Goal: Task Accomplishment & Management: Manage account settings

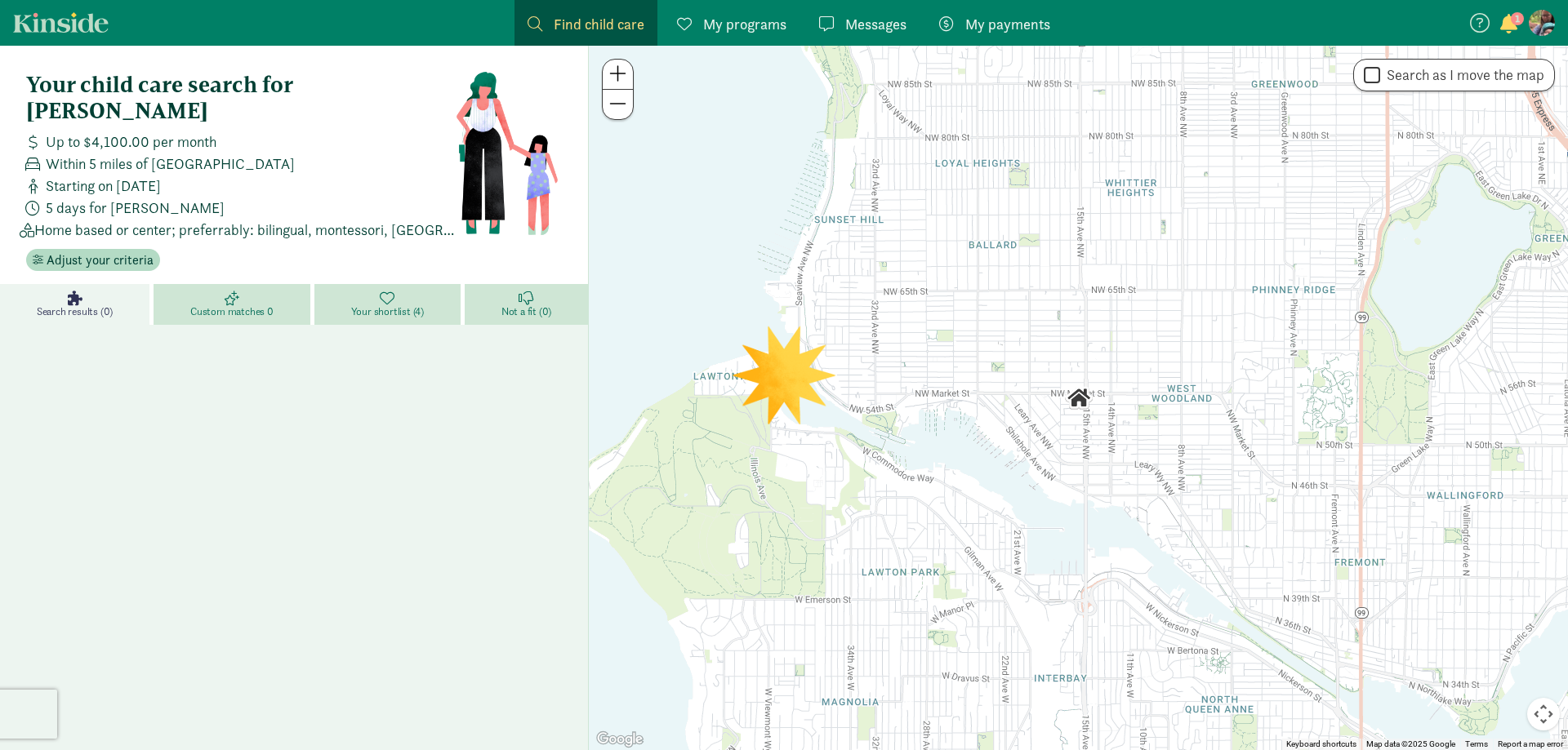
click at [996, 33] on span "My payments" at bounding box center [1007, 24] width 85 height 22
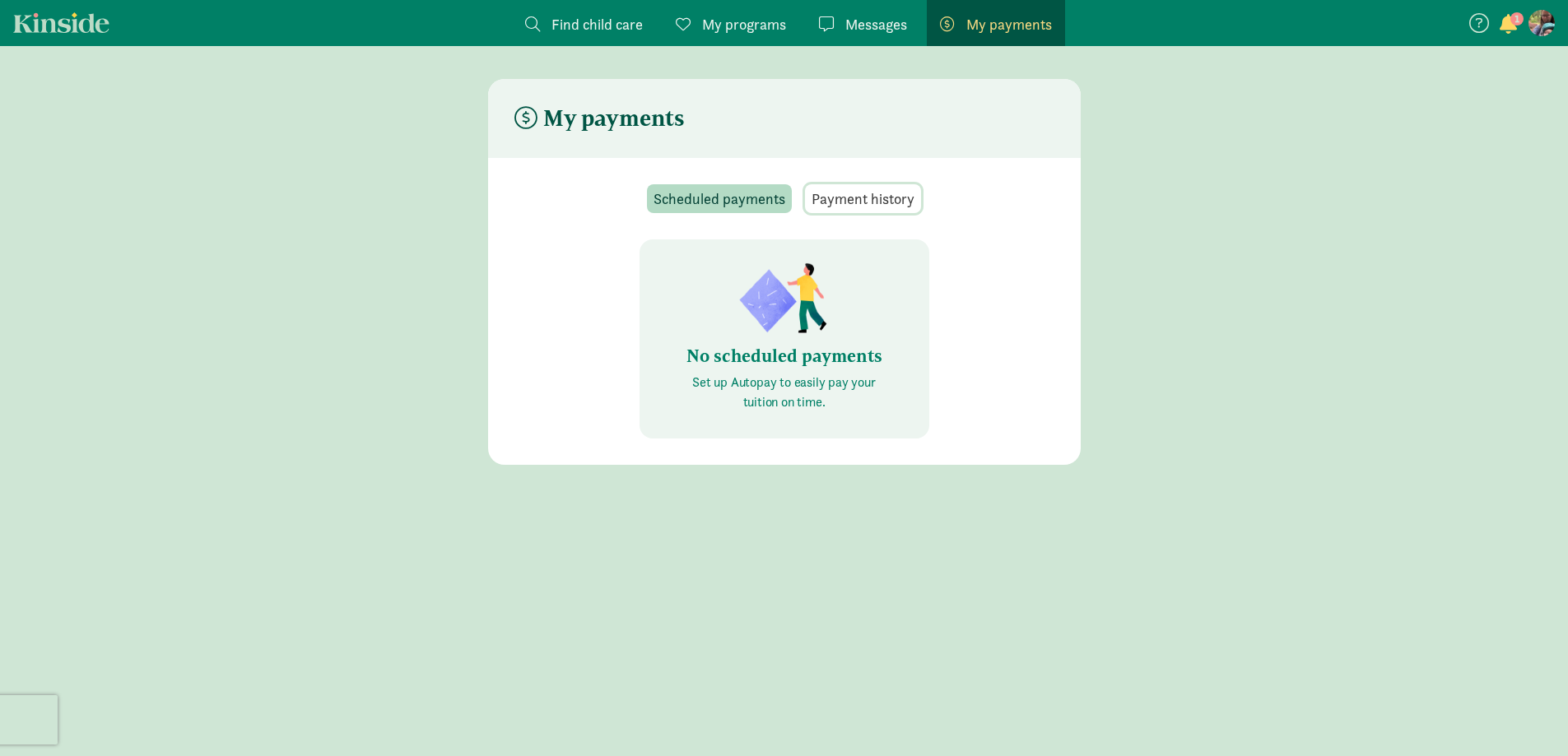
click at [832, 197] on span "Payment history" at bounding box center [863, 199] width 103 height 22
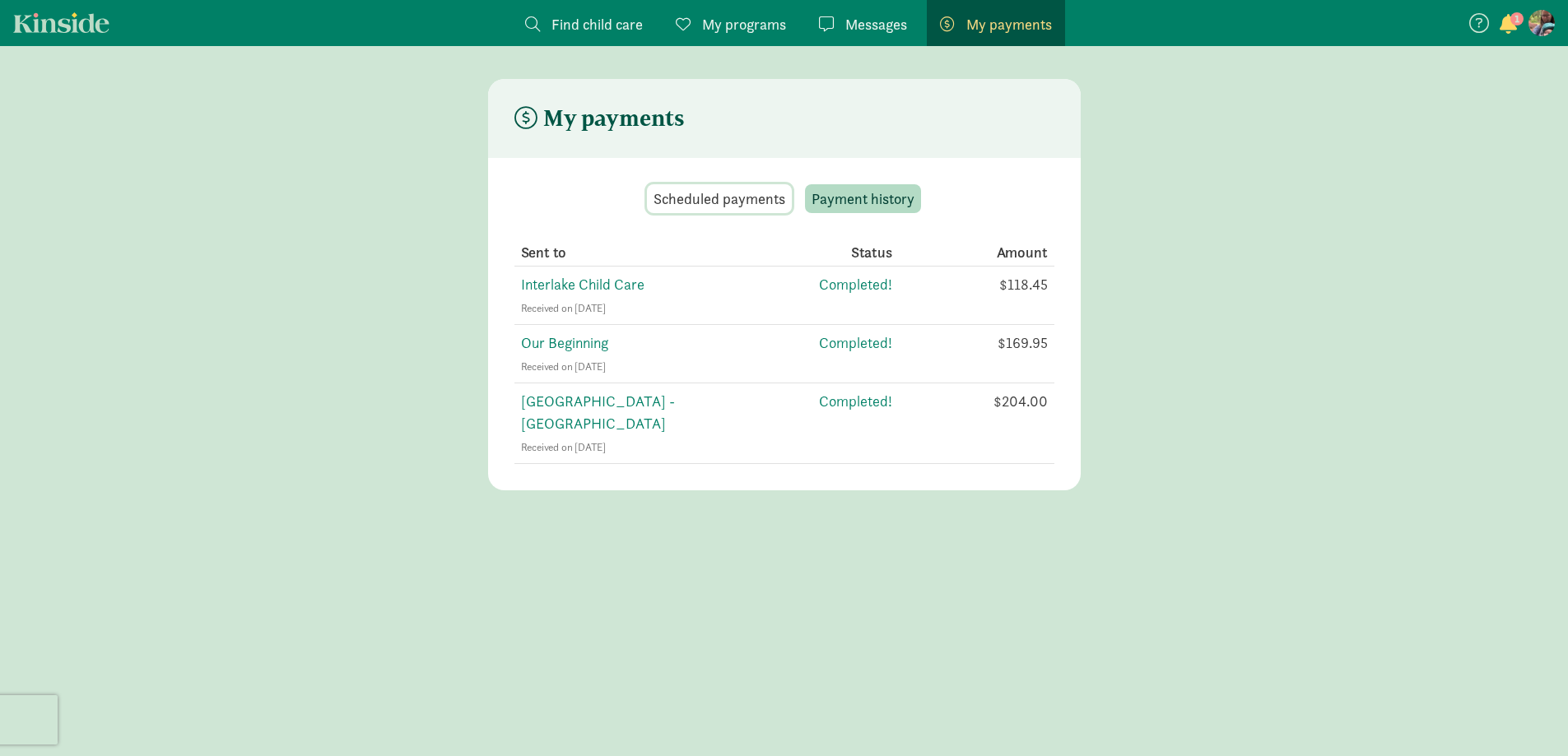
click at [741, 195] on span "Scheduled payments" at bounding box center [719, 199] width 132 height 22
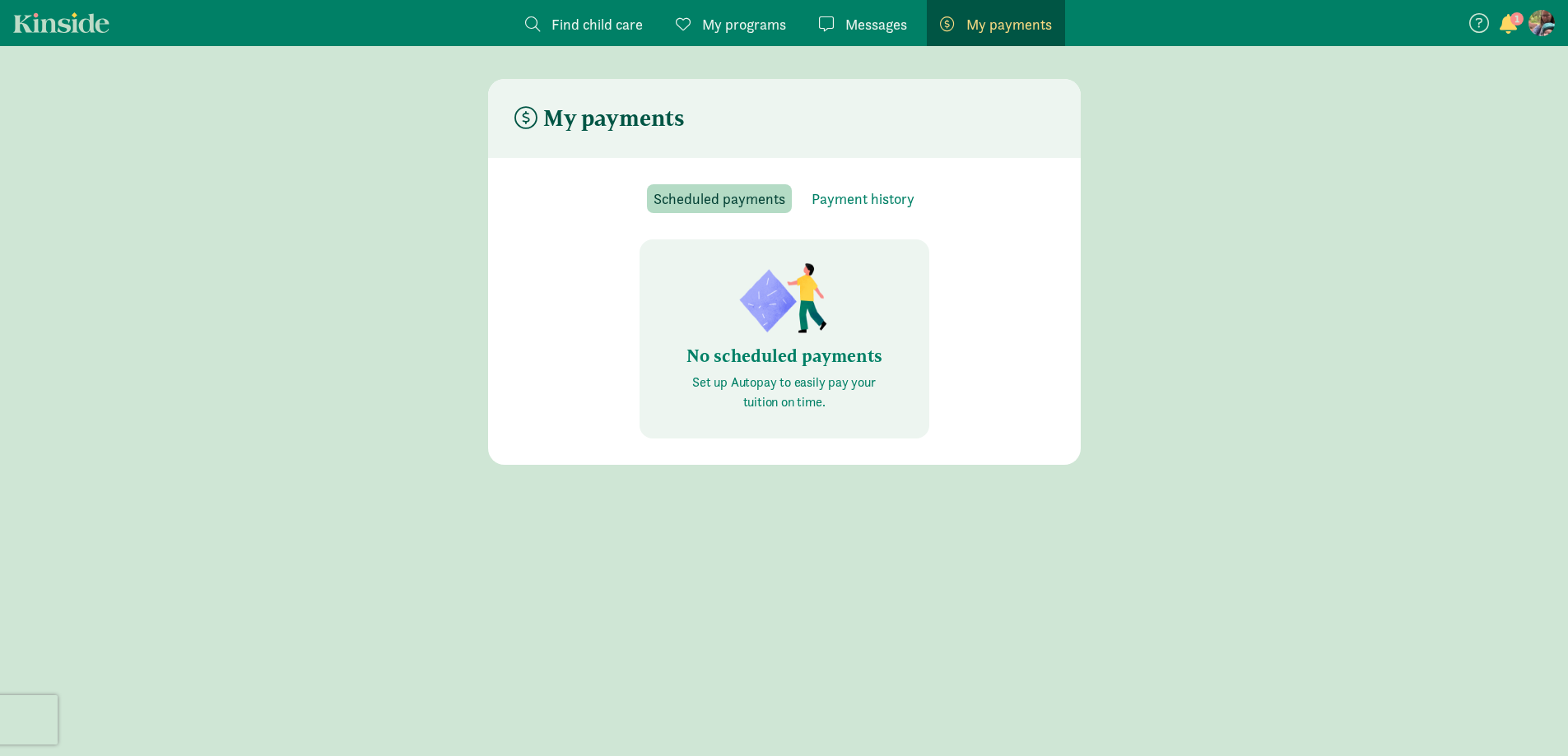
click at [1525, 13] on section "1" at bounding box center [1511, 22] width 88 height 27
click at [1517, 19] on span "1" at bounding box center [1517, 19] width 14 height 14
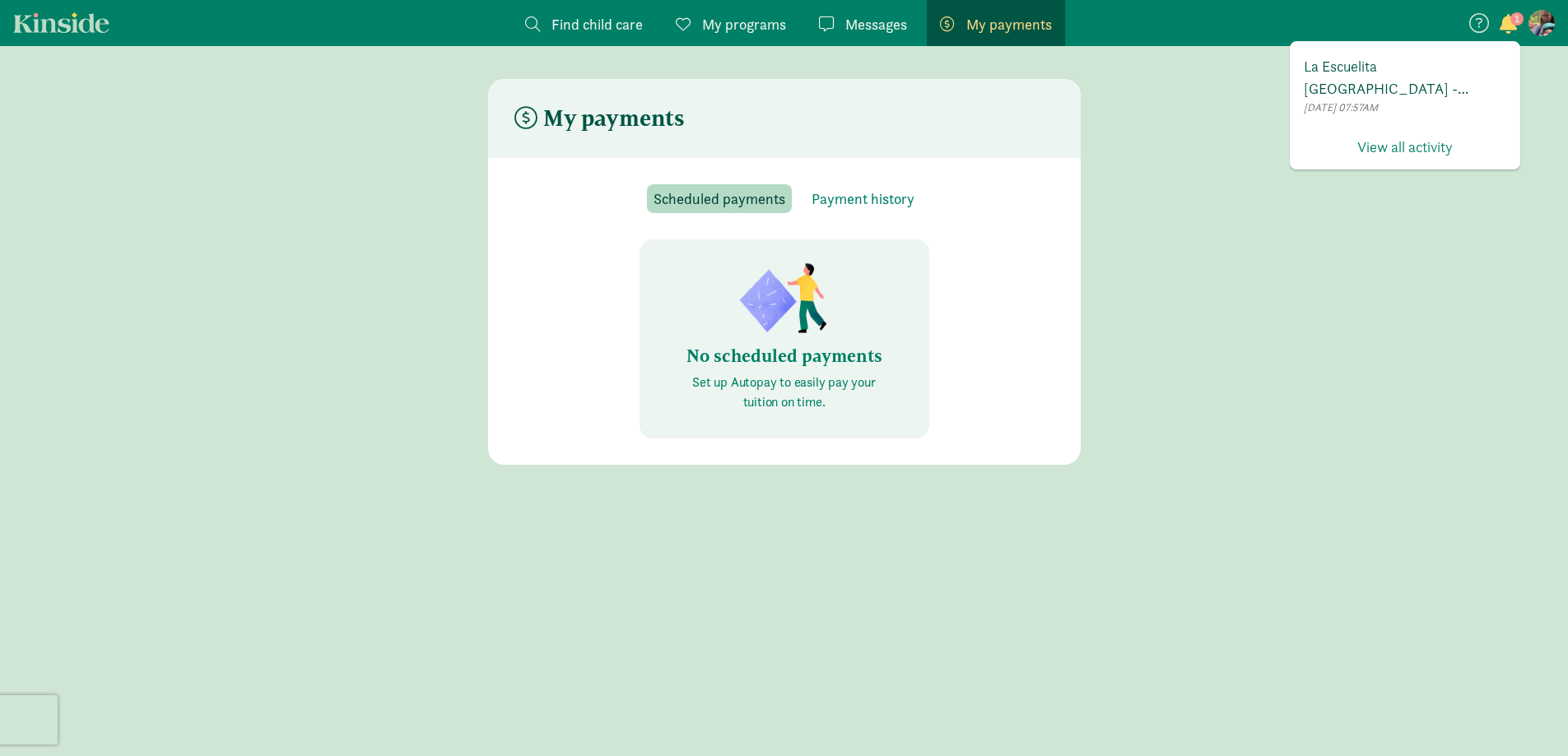
click at [1396, 78] on span "La Escuelita Bilingual School - Green Lake has invited you to enroll in Autopay…" at bounding box center [1405, 78] width 203 height 45
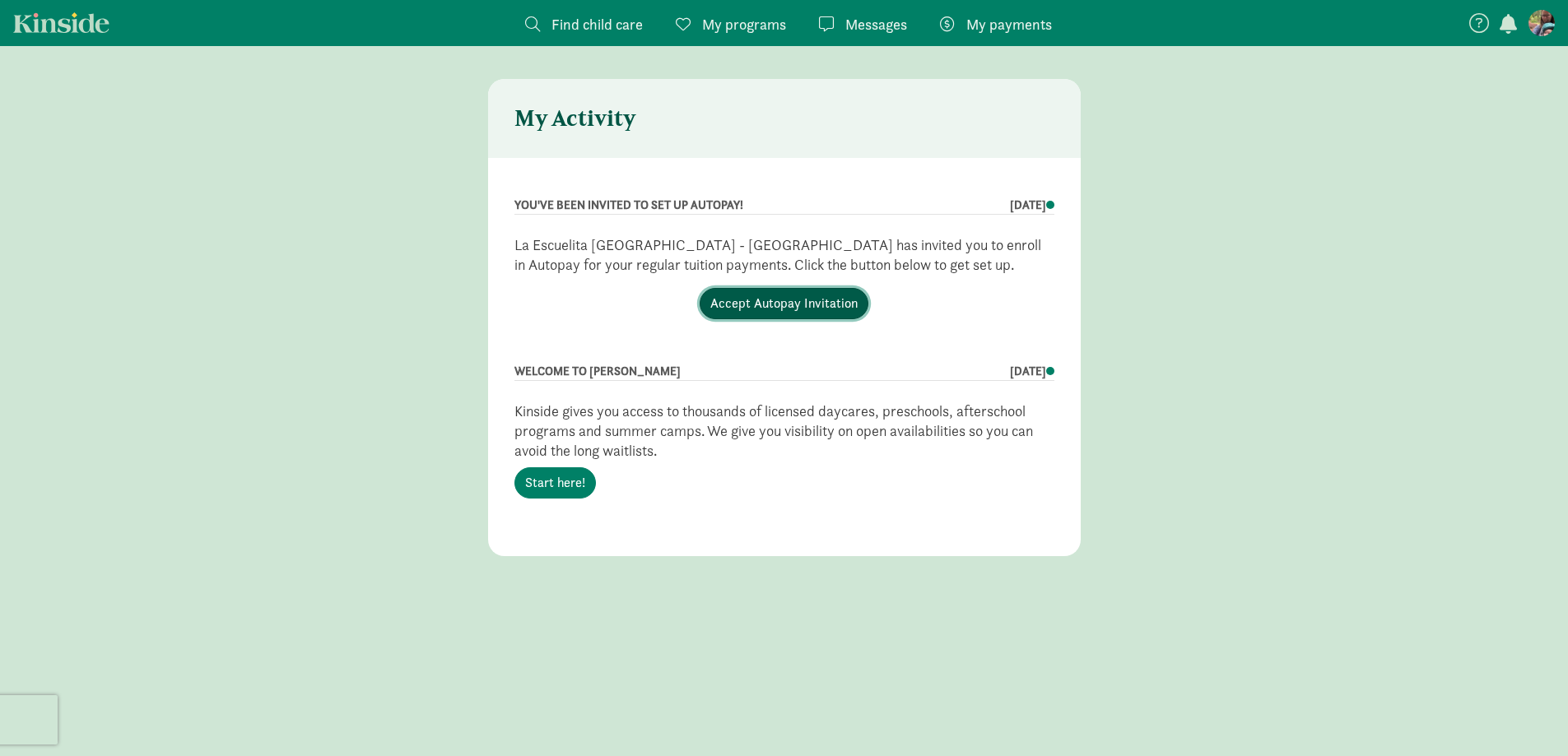
click at [768, 300] on link "Accept Autopay Invitation" at bounding box center [784, 304] width 169 height 31
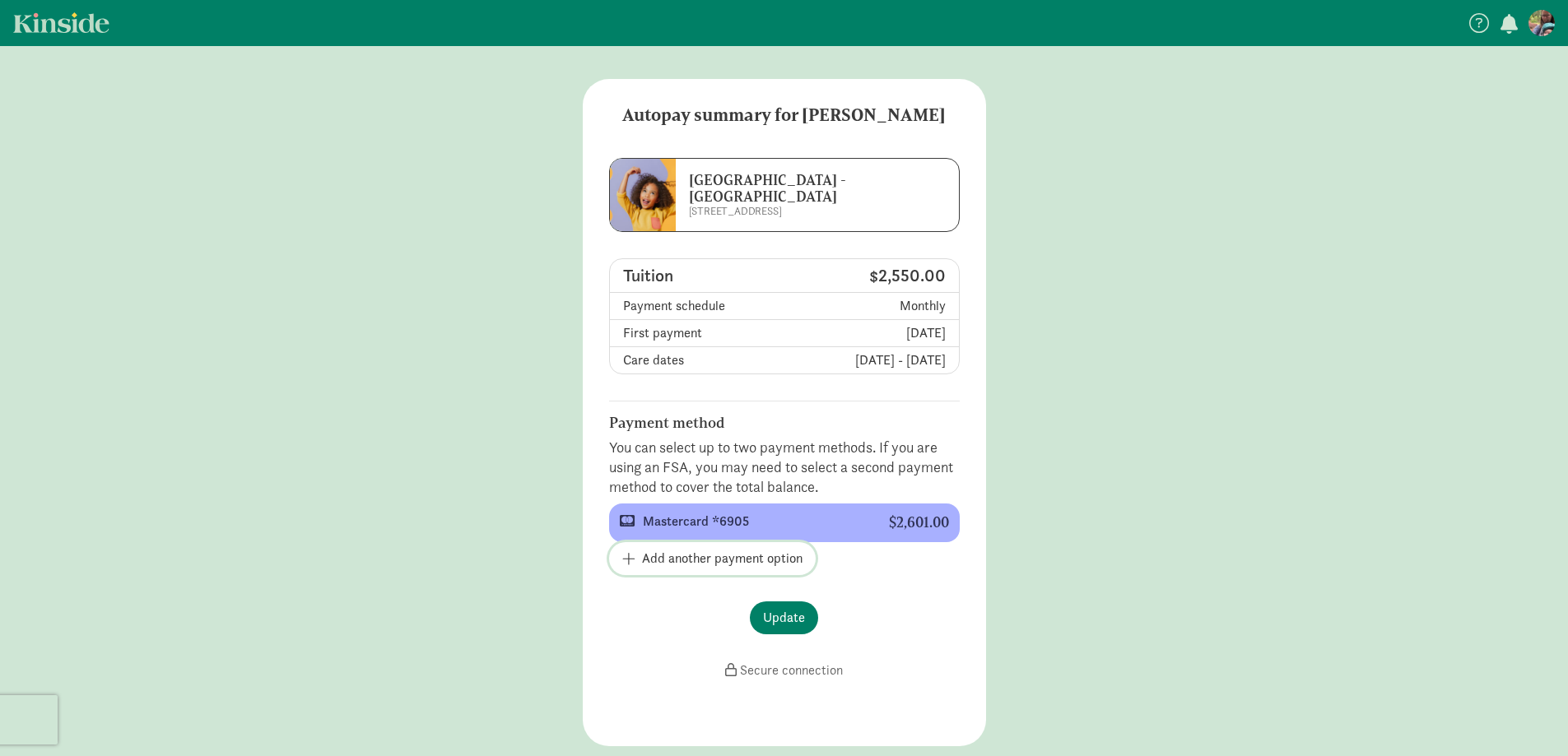
click at [634, 556] on span "button" at bounding box center [630, 558] width 14 height 15
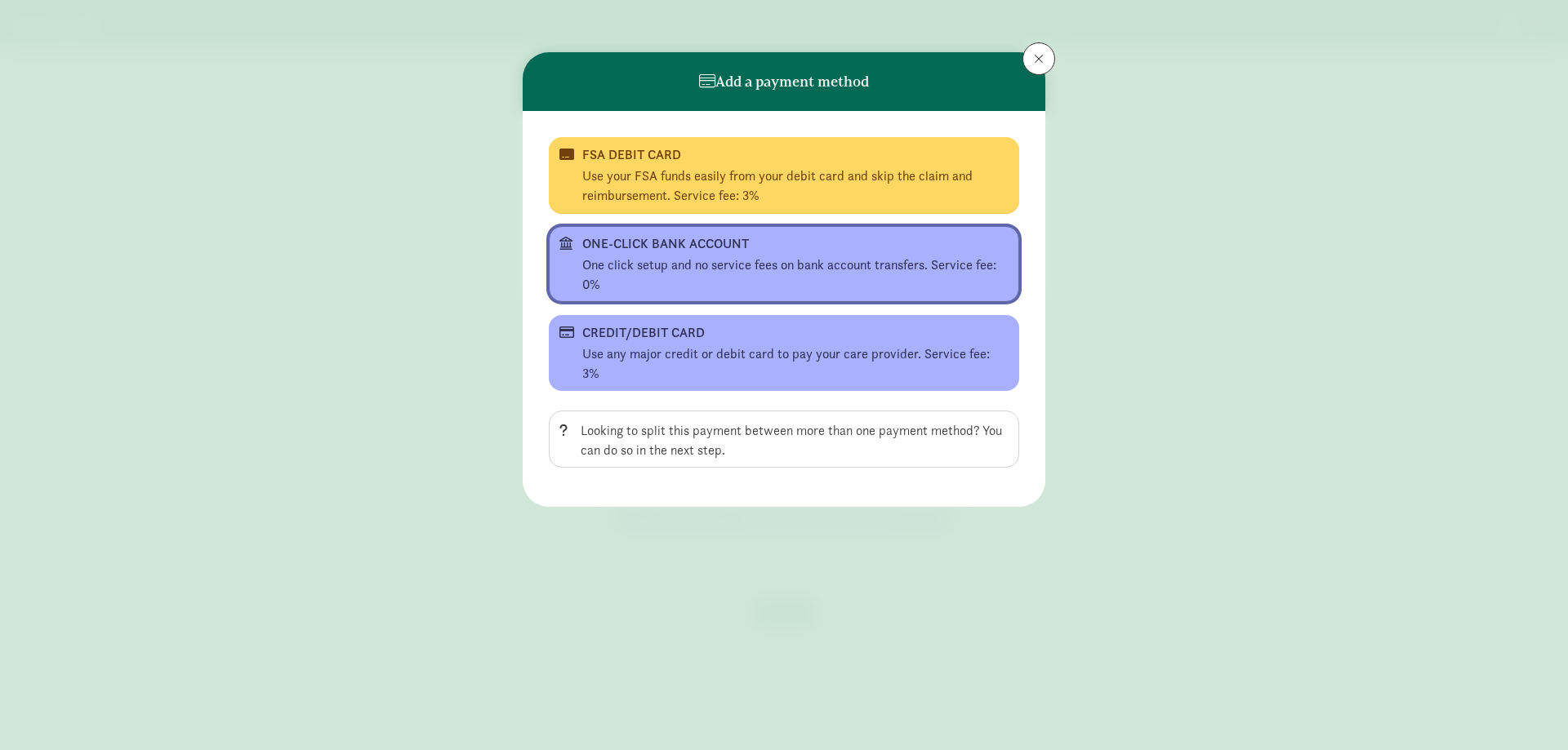
click at [667, 244] on div "ONE-CLICK BANK ACCOUNT" at bounding box center [782, 244] width 400 height 19
click at [740, 268] on div "One click setup and no service fees on bank account transfers. Service fee: 0%" at bounding box center [789, 274] width 426 height 40
click at [655, 241] on div "ONE-CLICK BANK ACCOUNT" at bounding box center [776, 244] width 400 height 19
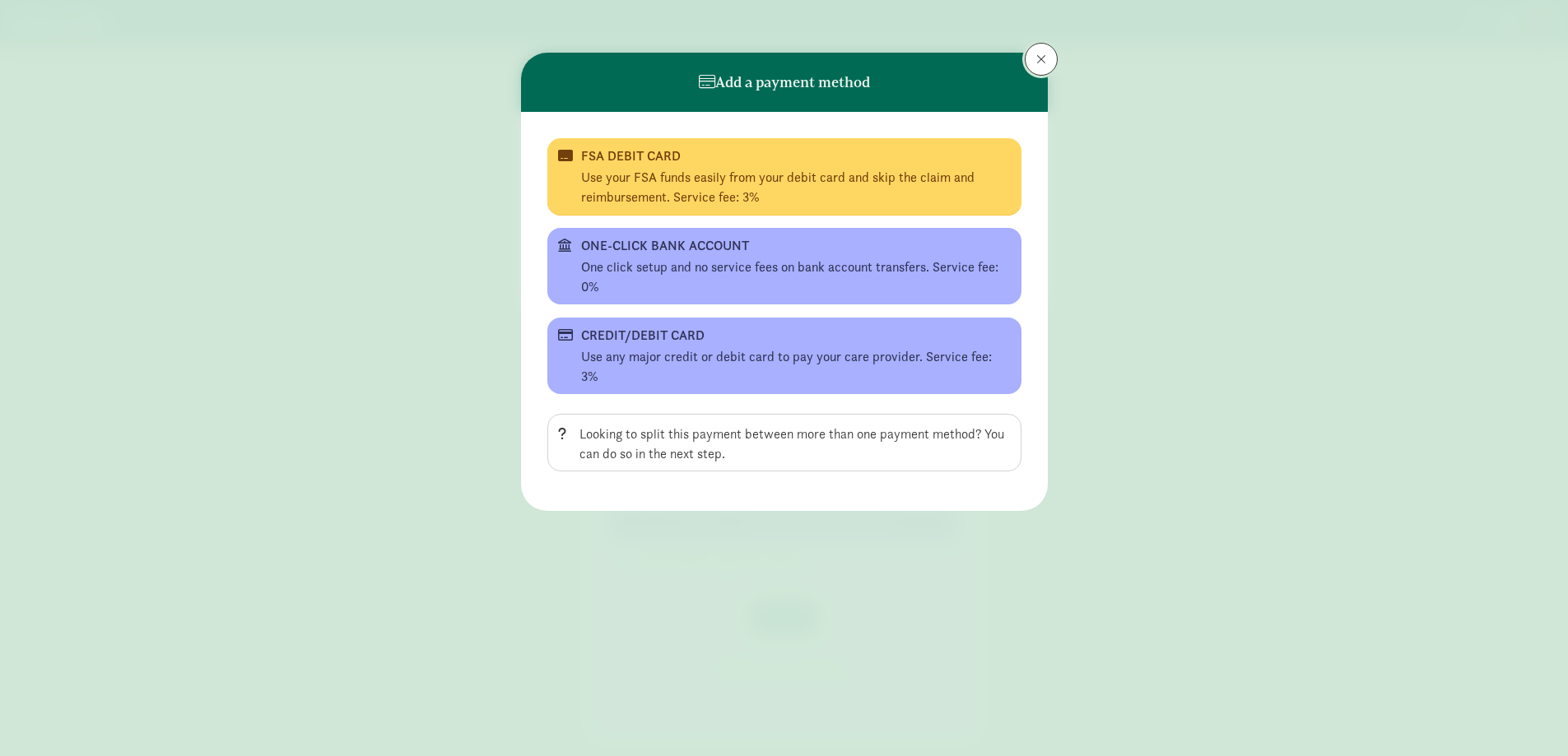
click at [1050, 51] on button at bounding box center [1042, 59] width 33 height 33
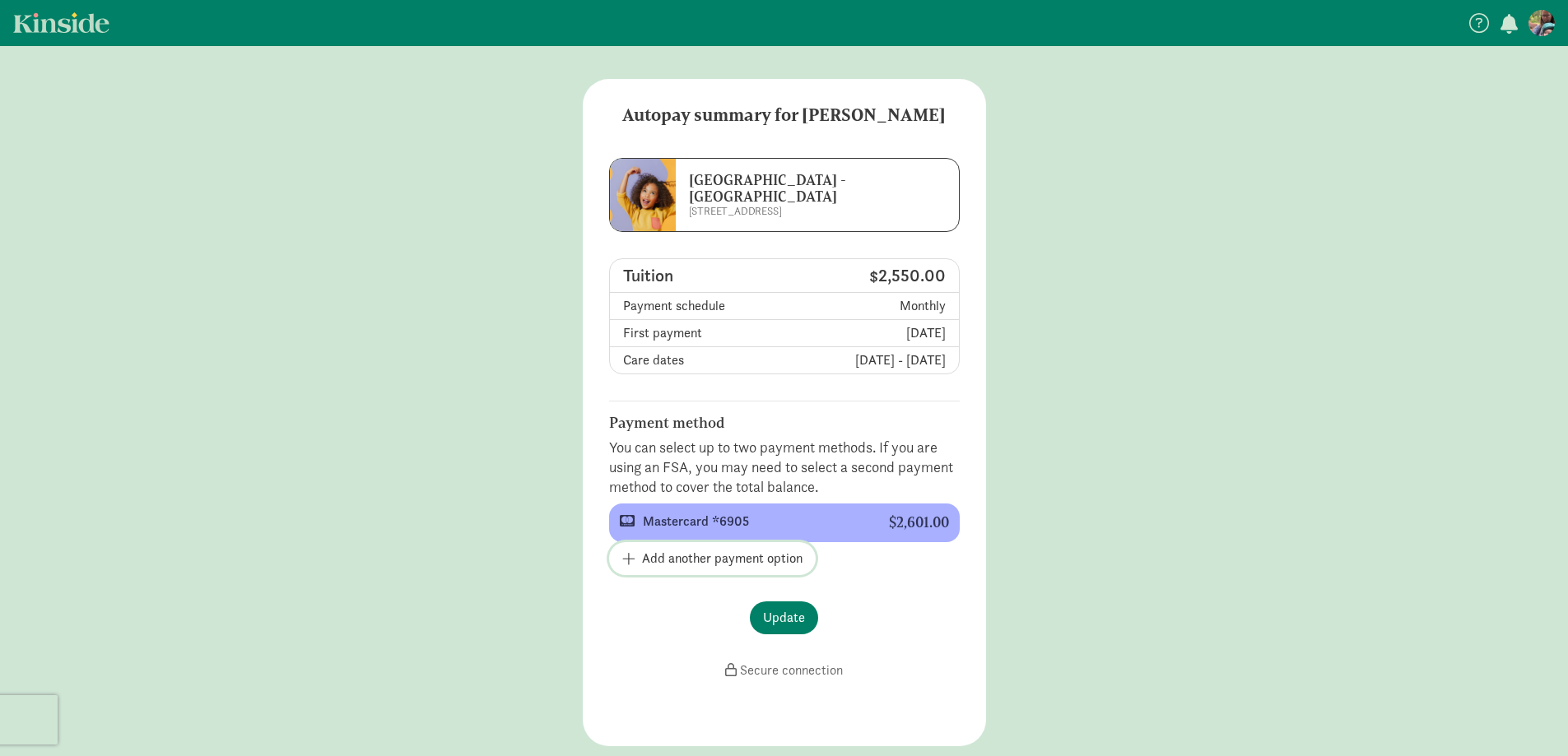
click at [632, 552] on span "button" at bounding box center [630, 558] width 14 height 15
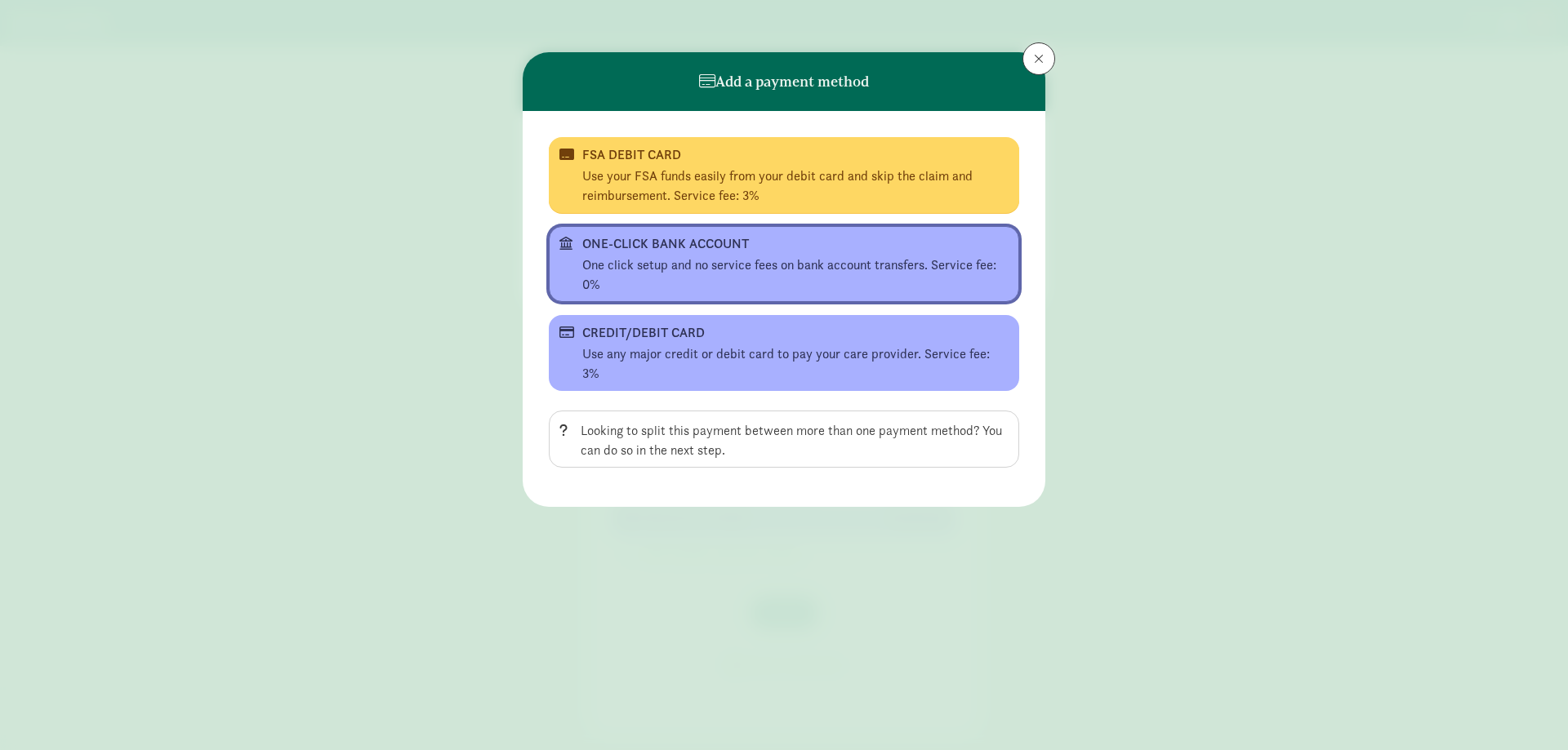
click at [728, 268] on div "One click setup and no service fees on bank account transfers. Service fee: 0%" at bounding box center [795, 274] width 426 height 40
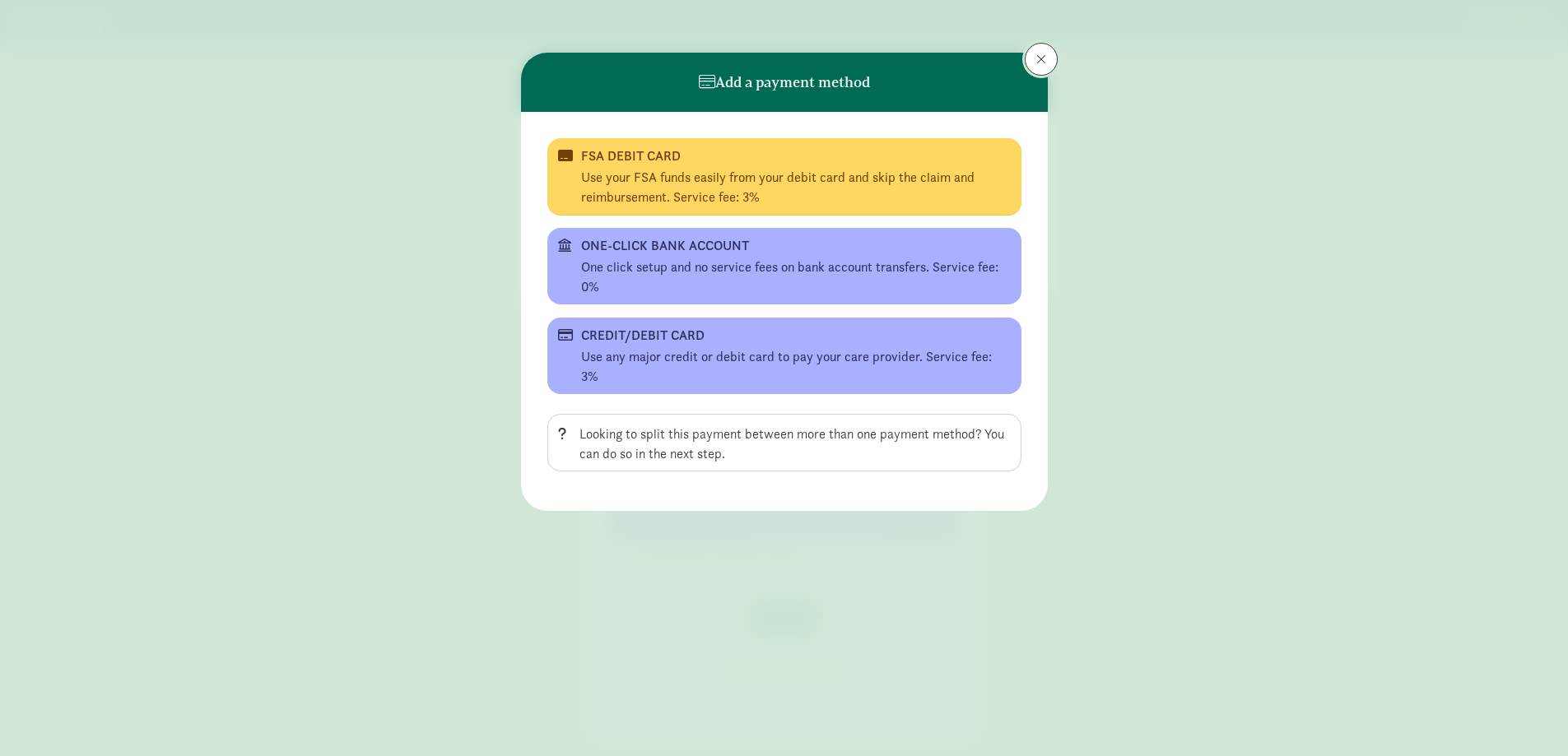
click at [1038, 56] on span at bounding box center [1041, 59] width 10 height 14
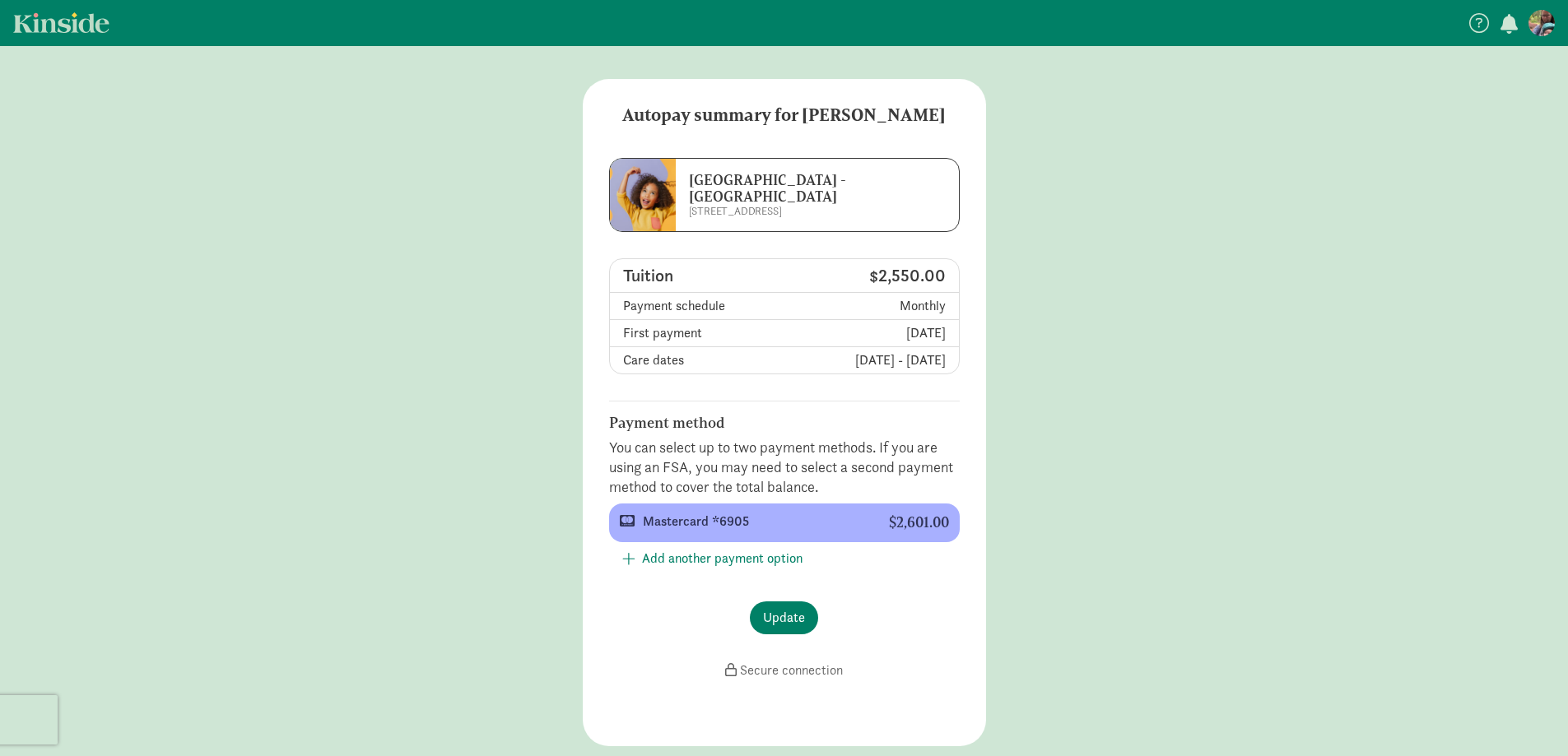
click at [1550, 19] on figure at bounding box center [1541, 22] width 26 height 26
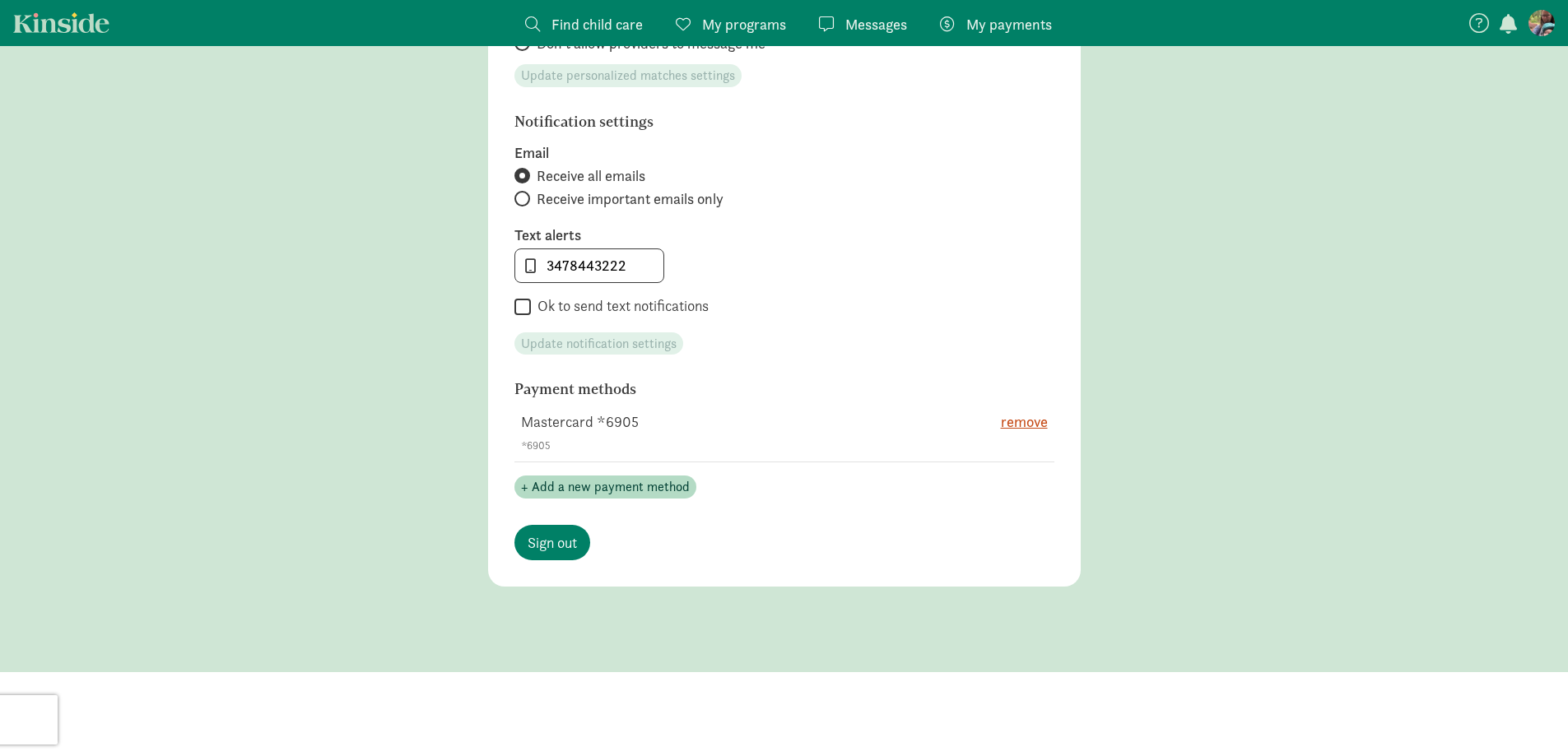
scroll to position [740, 0]
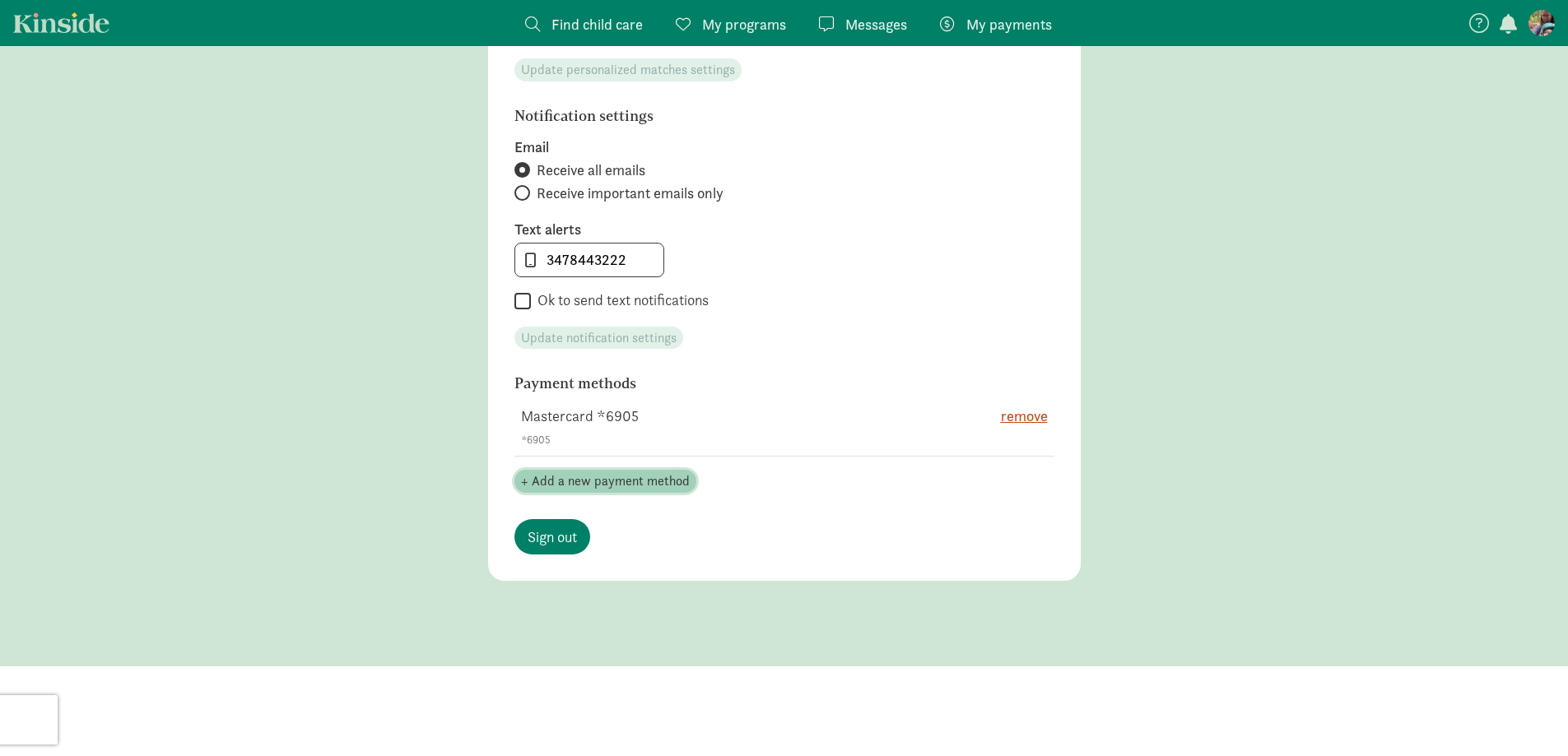
click at [604, 478] on span "+ Add a new payment method" at bounding box center [605, 481] width 169 height 19
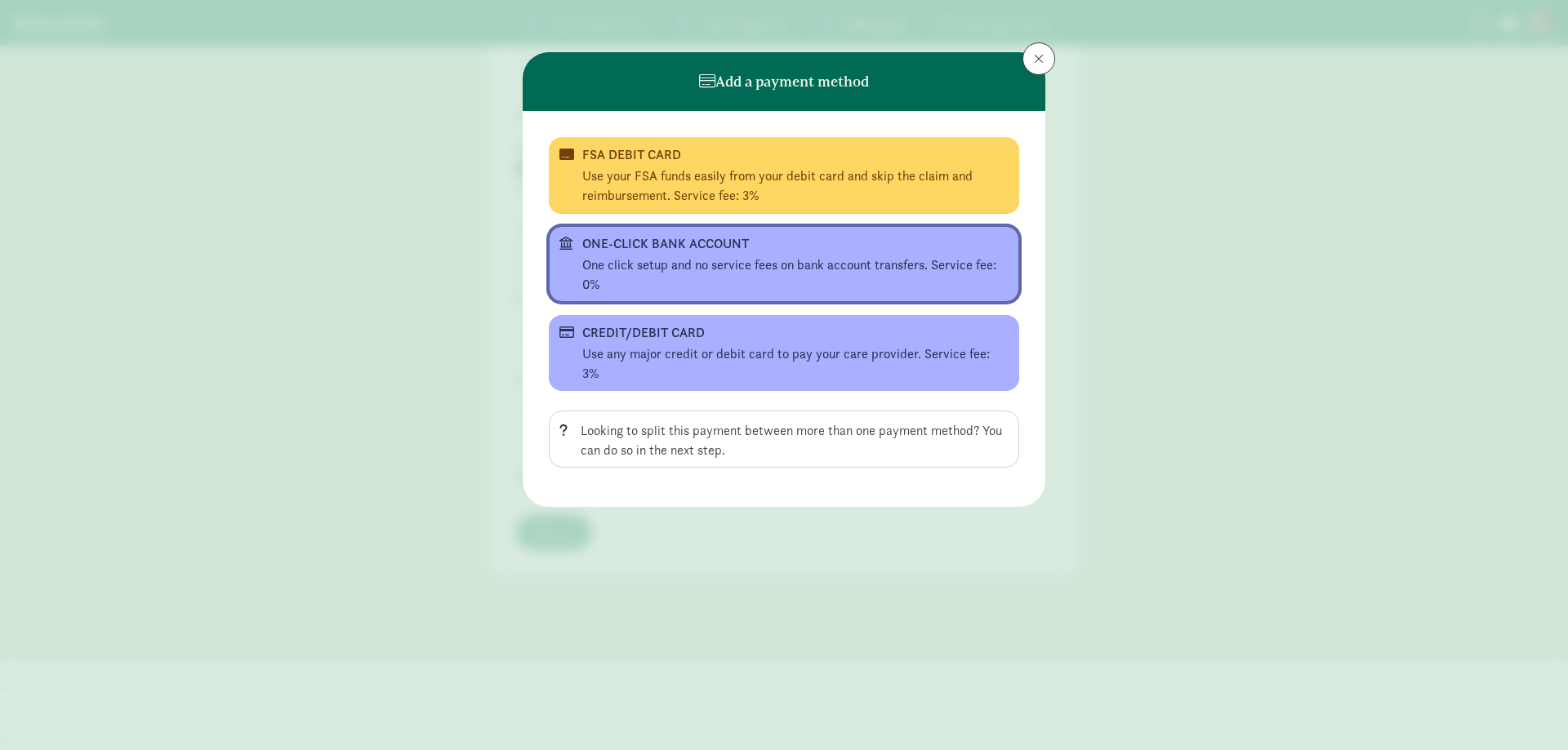
click at [675, 269] on div "One click setup and no service fees on bank account transfers. Service fee: 0%" at bounding box center [795, 274] width 426 height 40
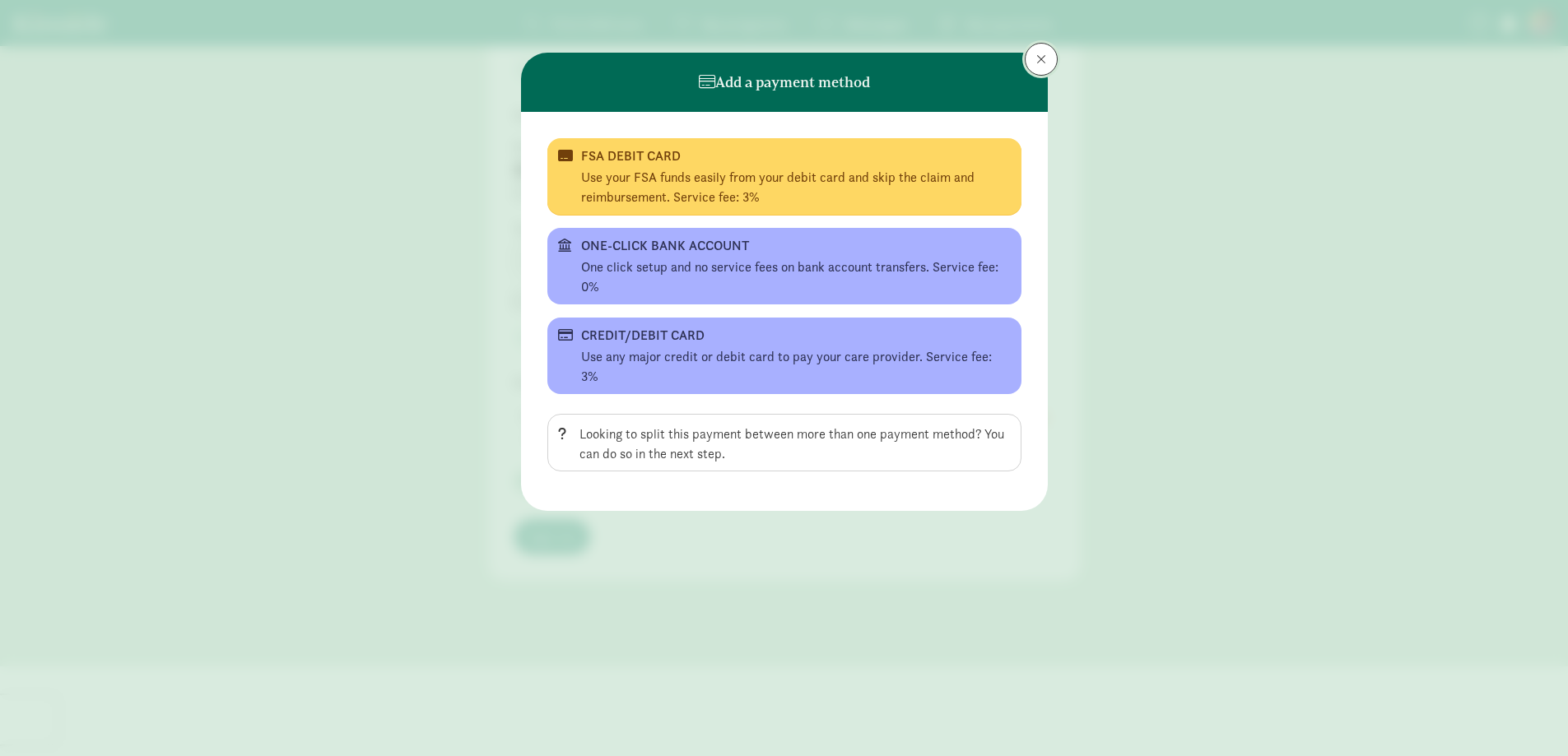
click at [1041, 56] on span at bounding box center [1041, 59] width 10 height 14
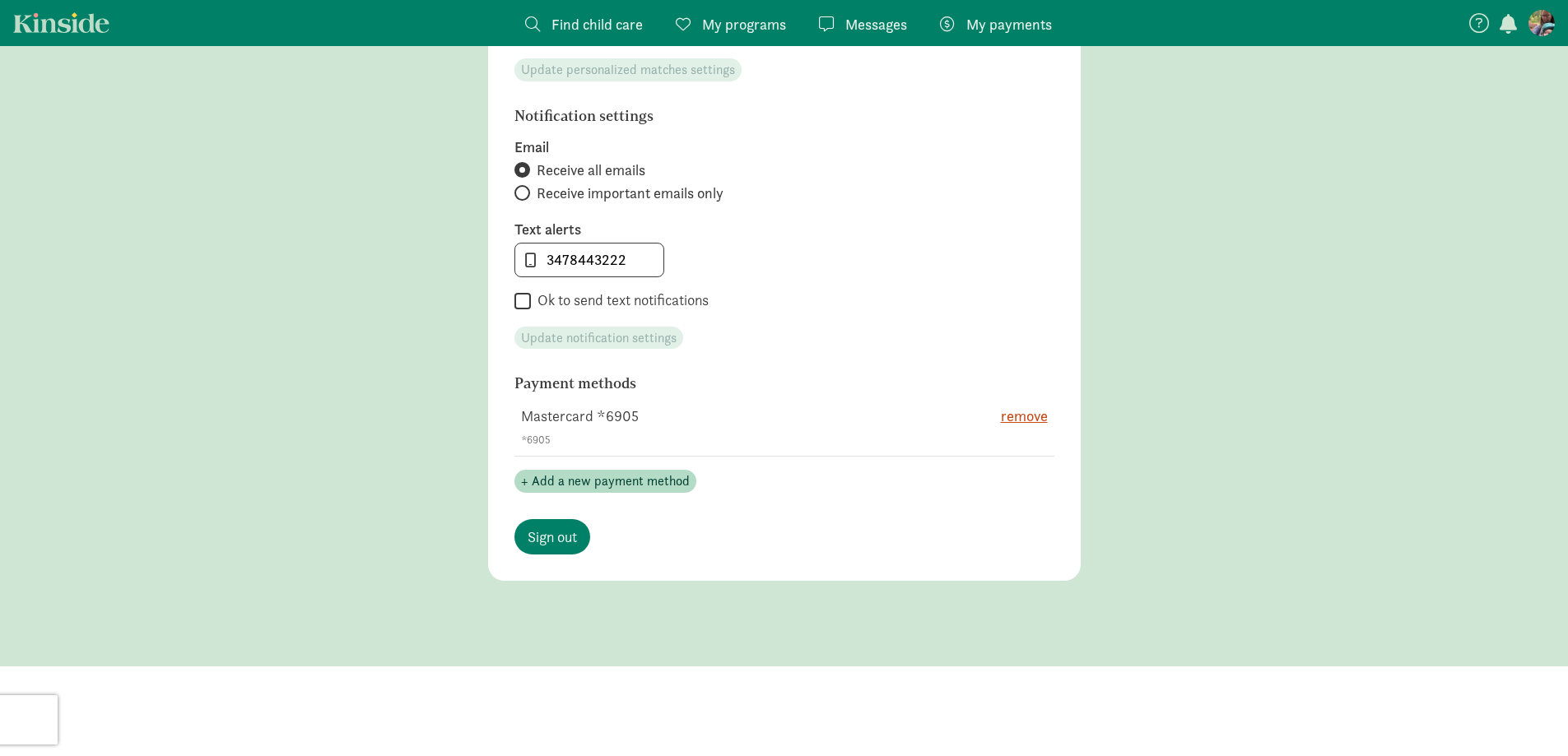
click at [1536, 19] on figure at bounding box center [1541, 22] width 26 height 26
click at [1549, 23] on figure at bounding box center [1541, 22] width 26 height 26
click at [556, 538] on span "Sign out" at bounding box center [552, 537] width 50 height 22
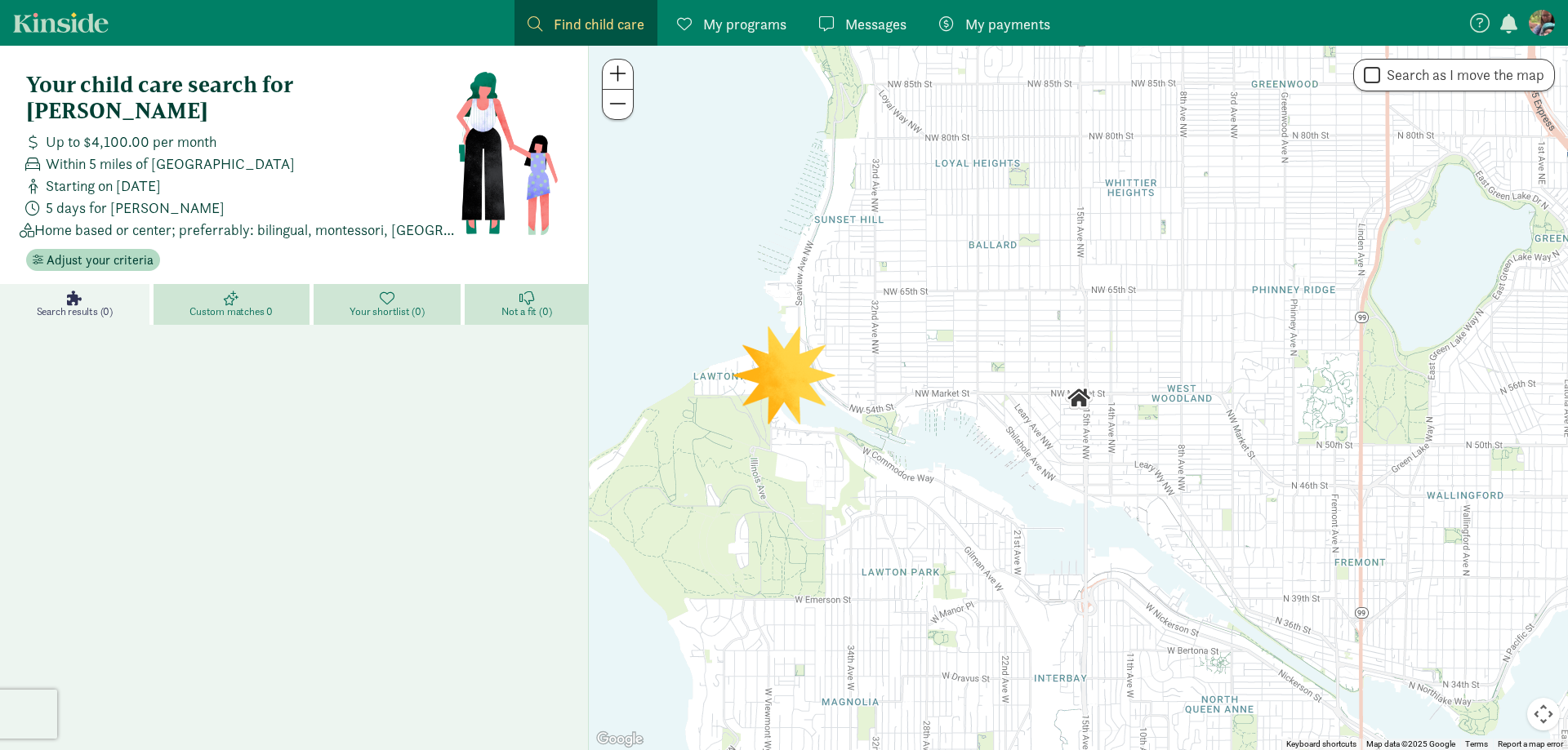
click at [999, 40] on link "My payments Pay" at bounding box center [995, 22] width 137 height 45
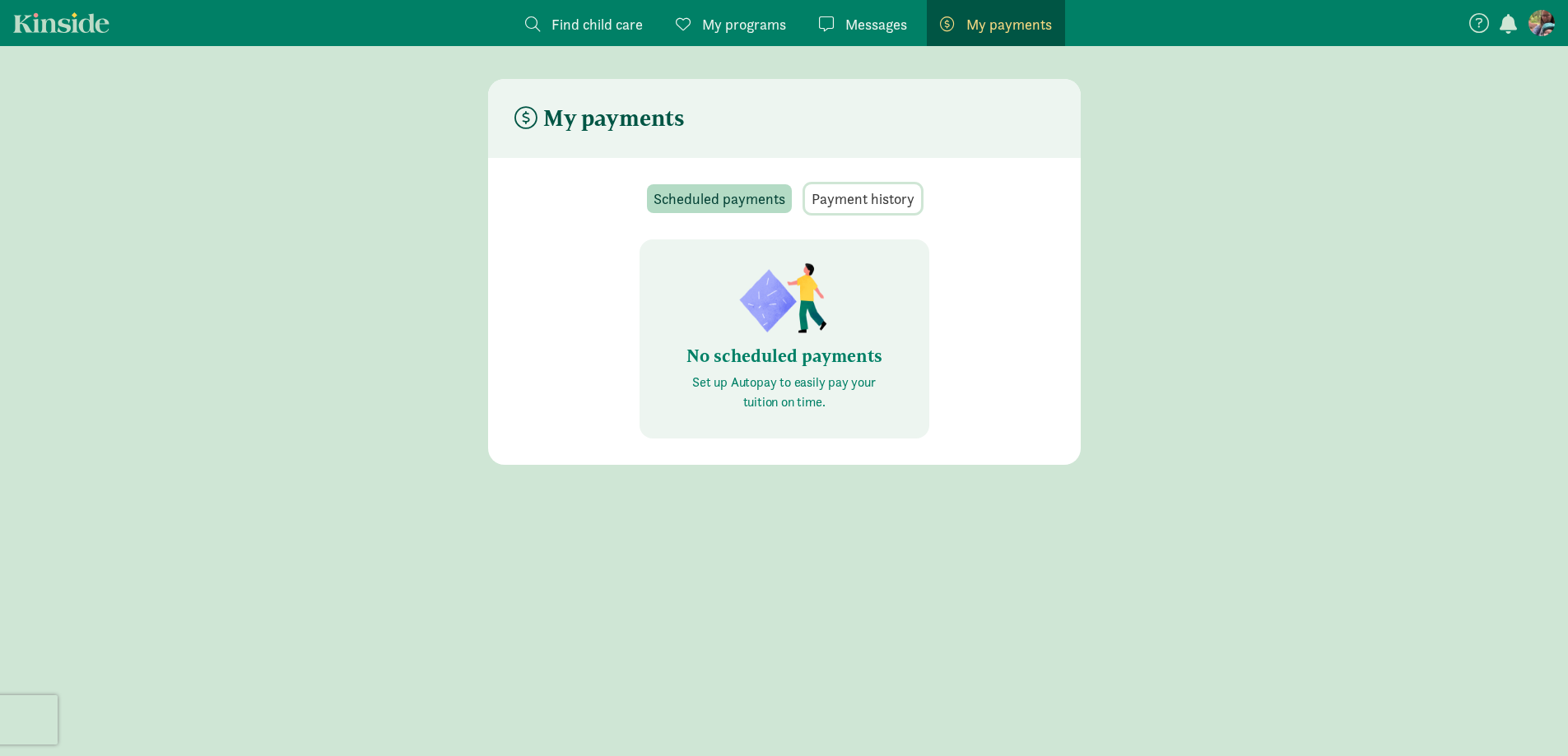
click at [869, 204] on span "Payment history" at bounding box center [863, 199] width 103 height 22
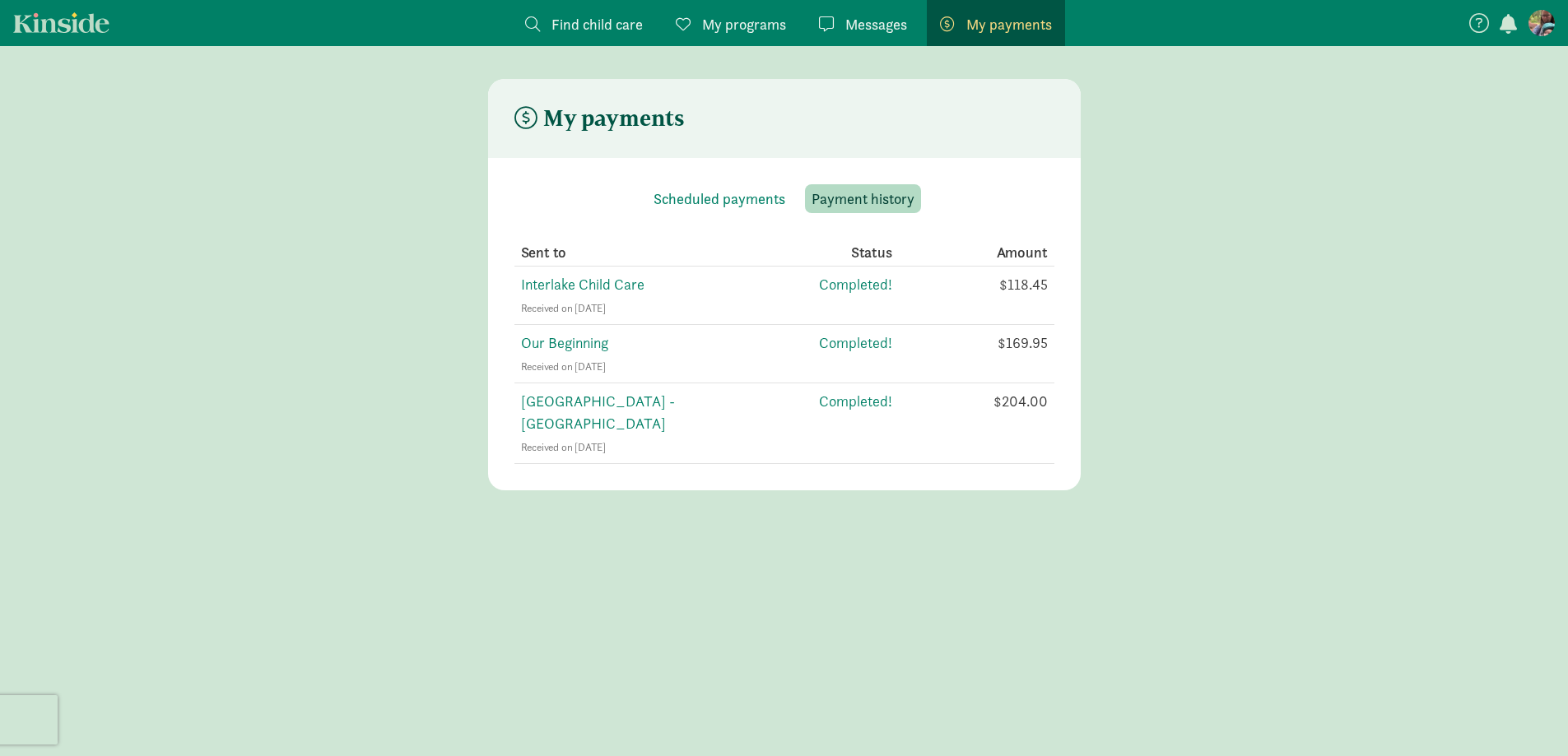
click at [1509, 24] on span "button" at bounding box center [1509, 23] width 18 height 19
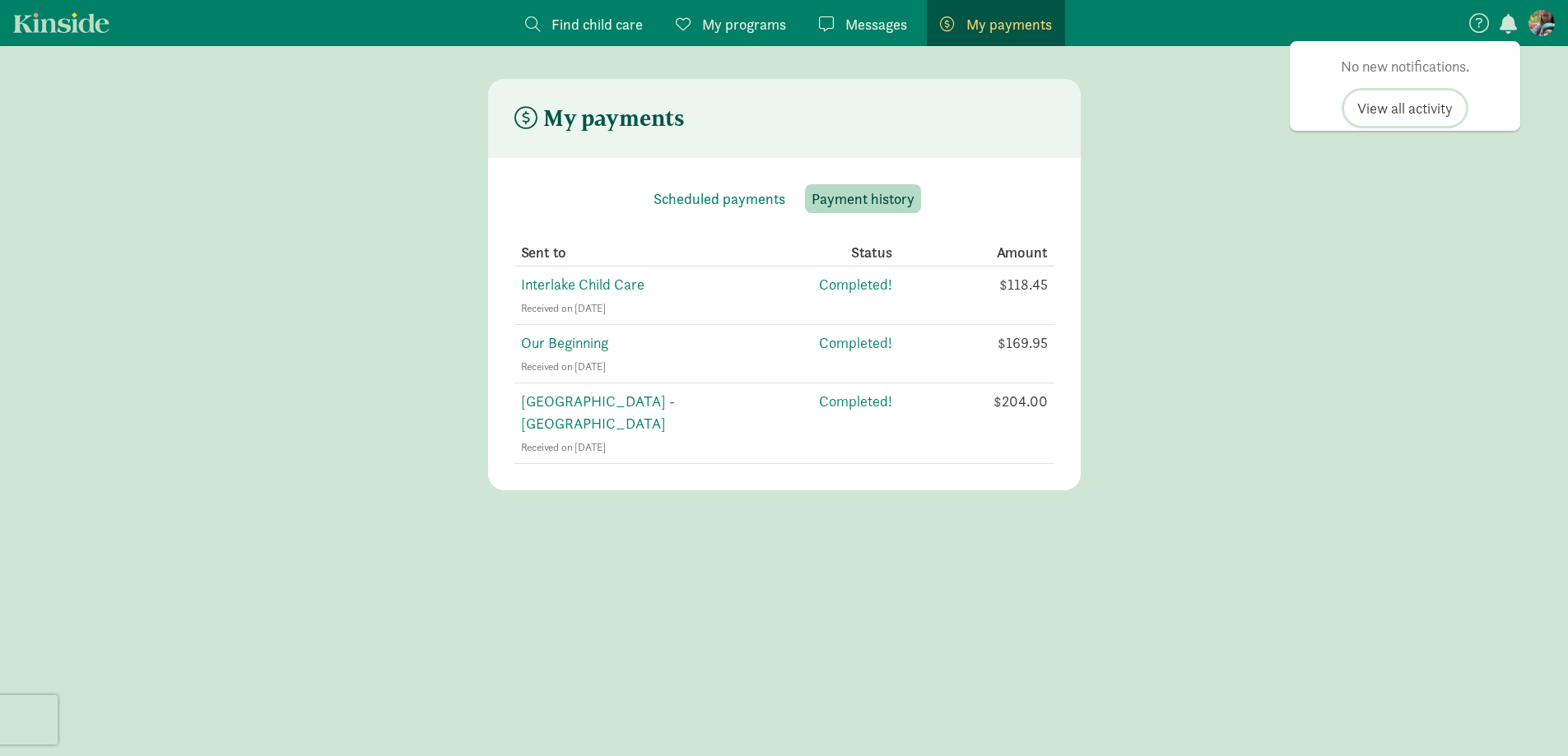
click at [1398, 108] on span "View all activity" at bounding box center [1405, 108] width 96 height 22
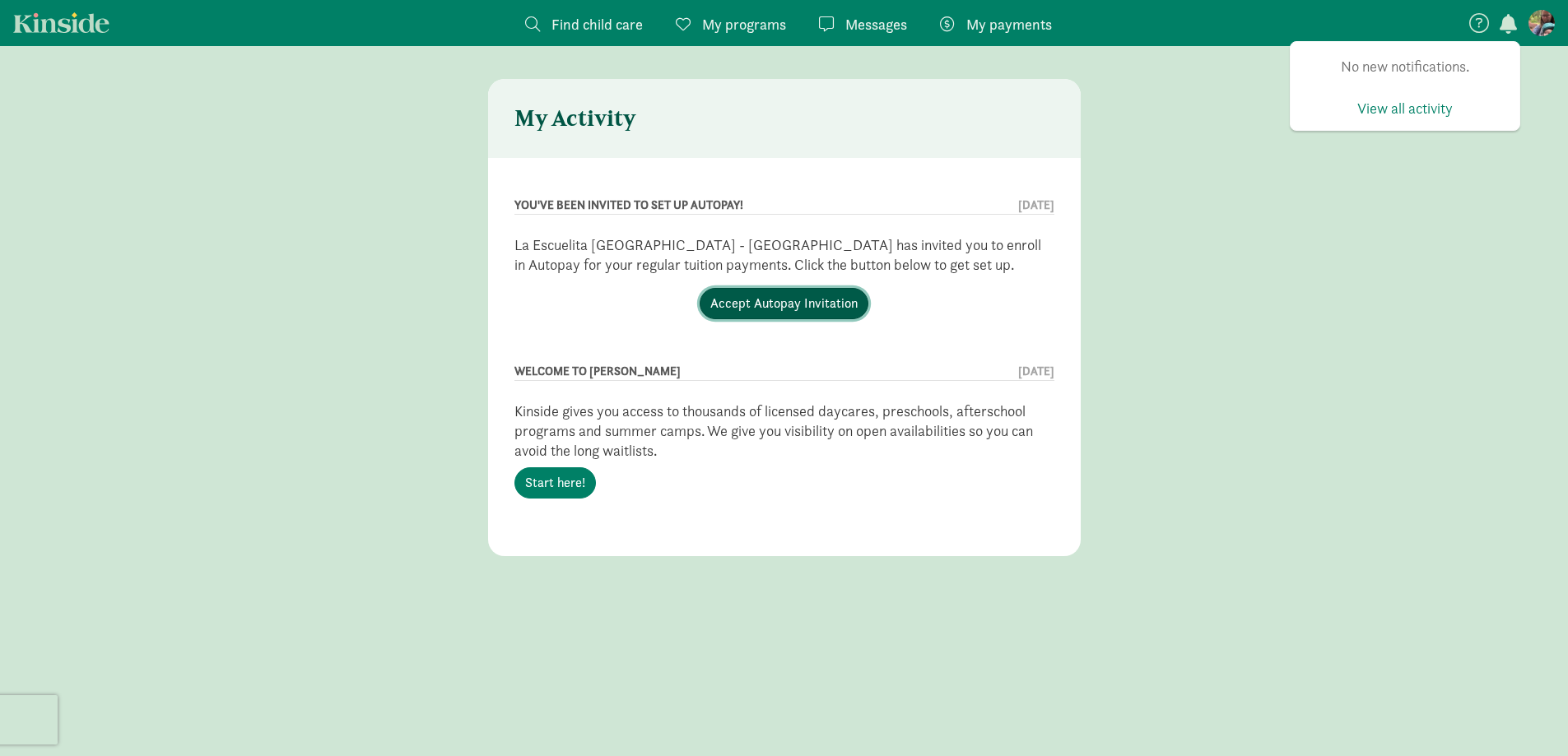
click at [786, 297] on link "Accept Autopay Invitation" at bounding box center [784, 304] width 169 height 31
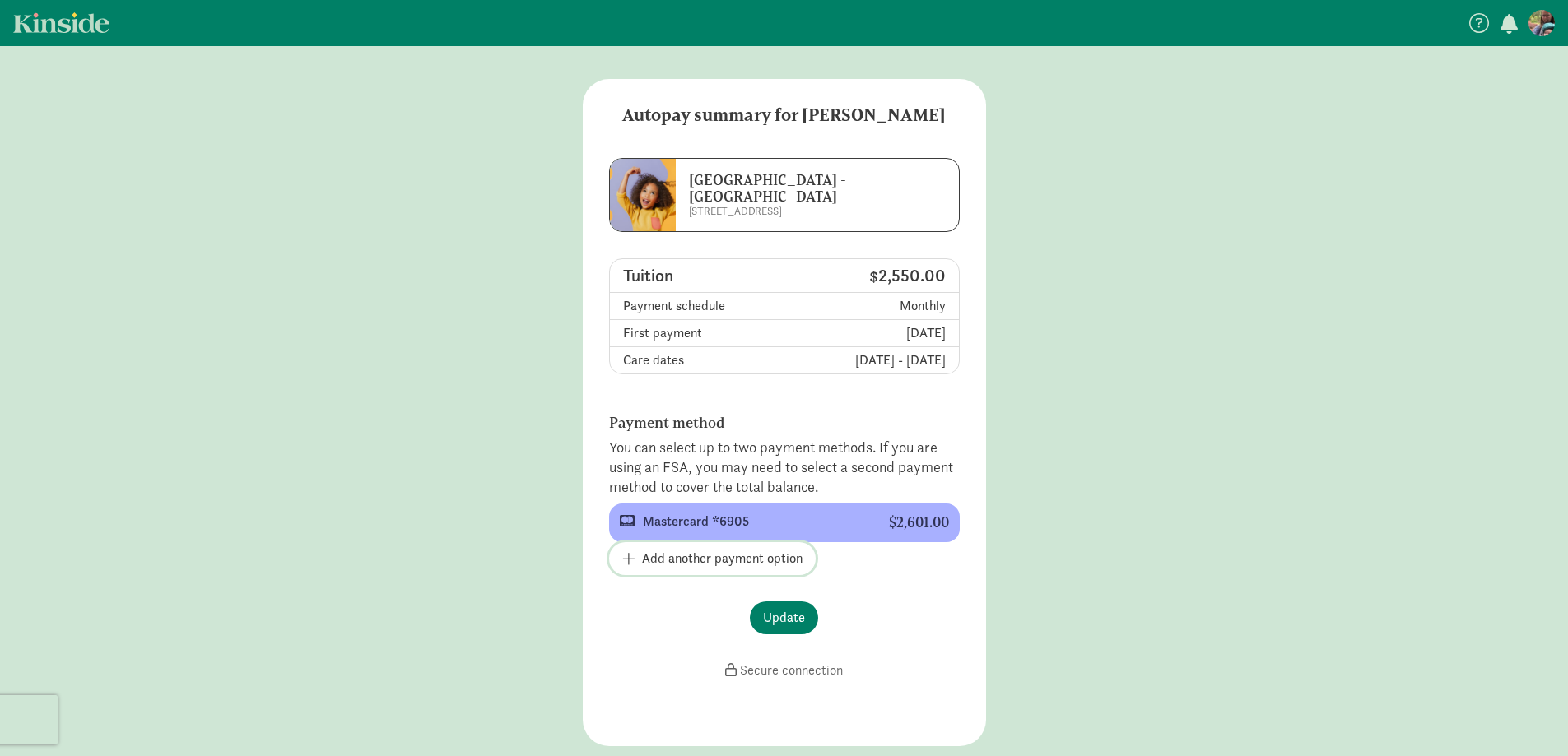
click at [739, 554] on span "Add another payment option" at bounding box center [722, 558] width 161 height 19
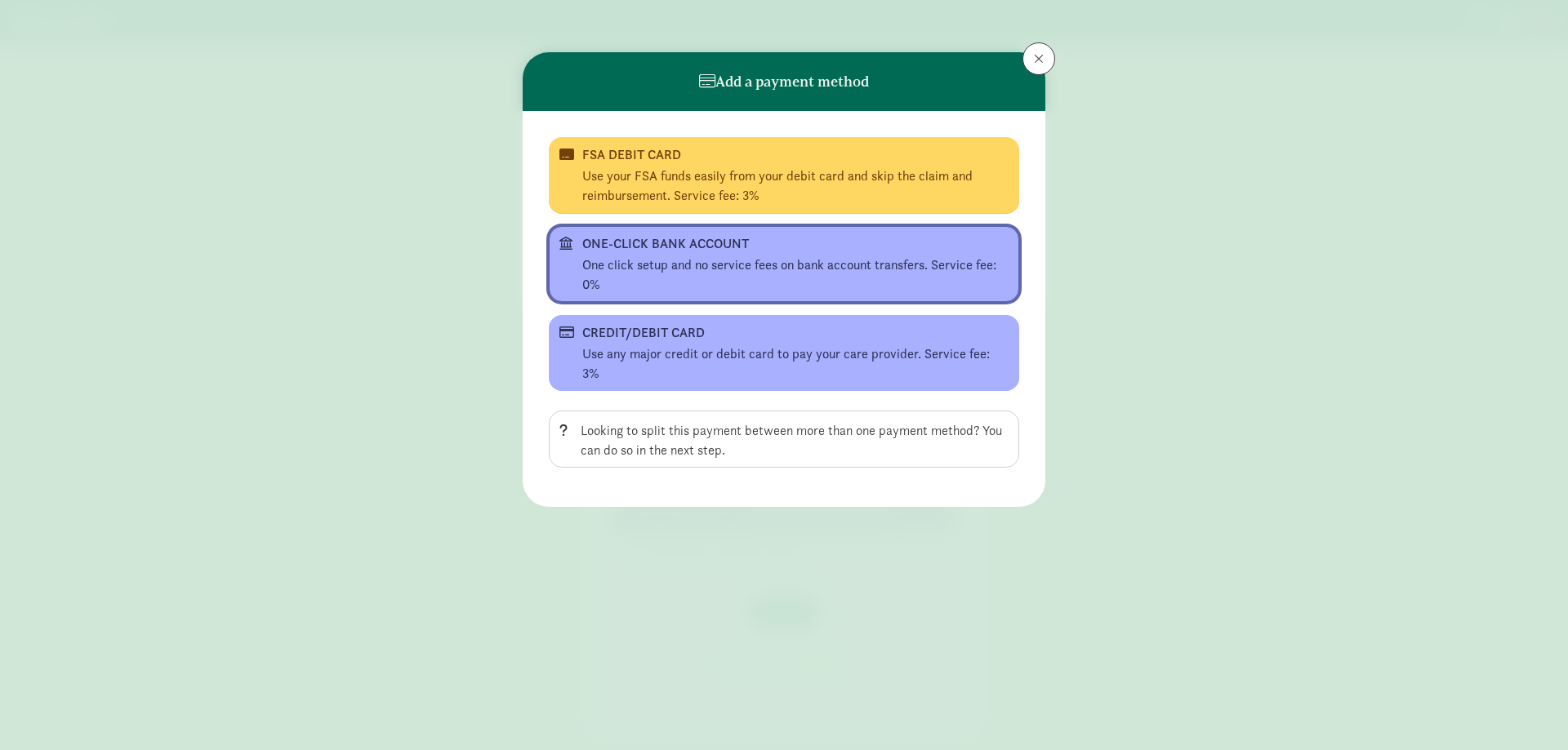
click at [687, 259] on div "One click setup and no service fees on bank account transfers. Service fee: 0%" at bounding box center [795, 274] width 426 height 40
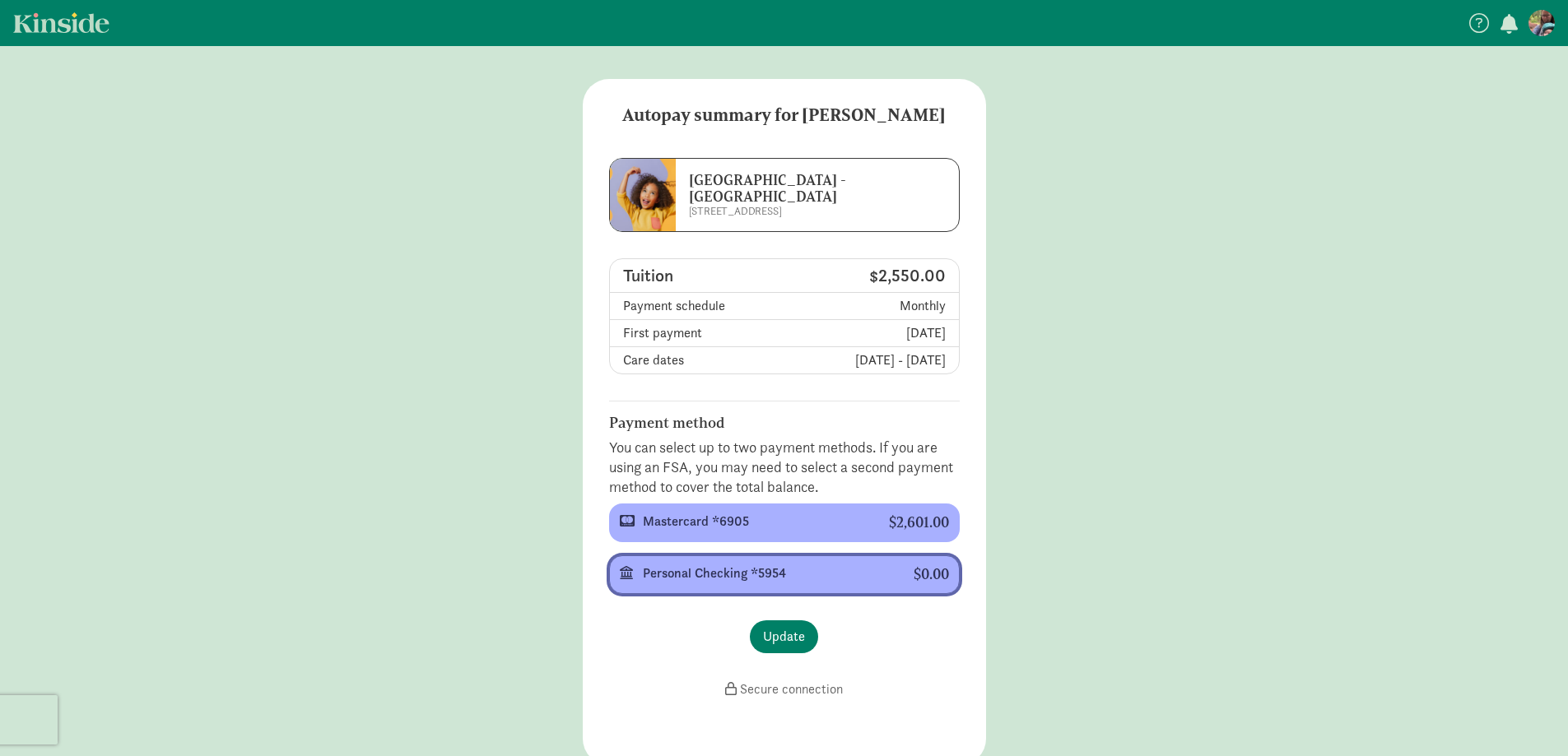
click at [741, 573] on div "Personal Checking *5954" at bounding box center [765, 574] width 245 height 19
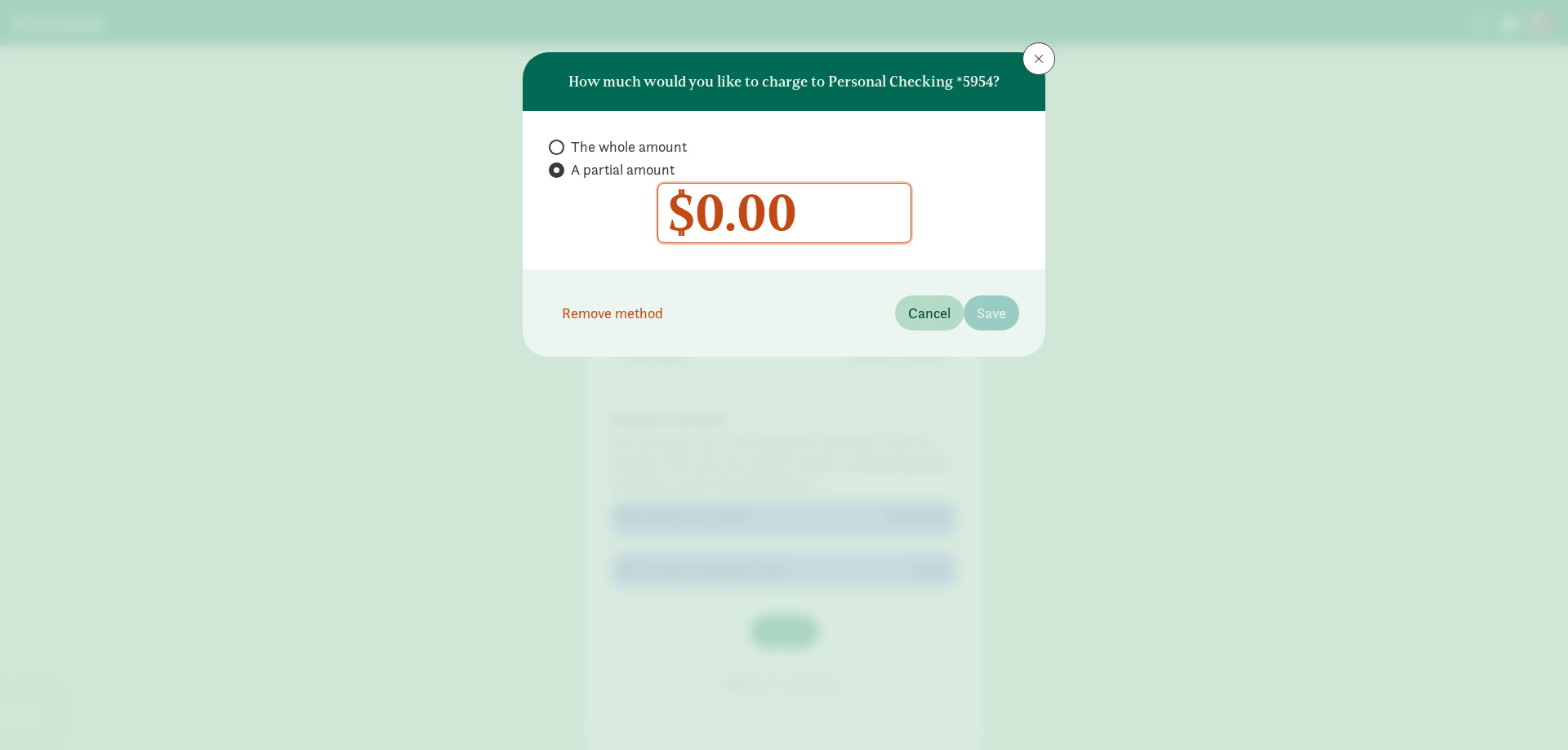
click at [617, 149] on span "The whole amount" at bounding box center [628, 147] width 116 height 19
click at [560, 149] on input "The whole amount" at bounding box center [554, 147] width 11 height 11
radio input "true"
radio input "false"
click at [696, 208] on input "0" at bounding box center [784, 213] width 252 height 59
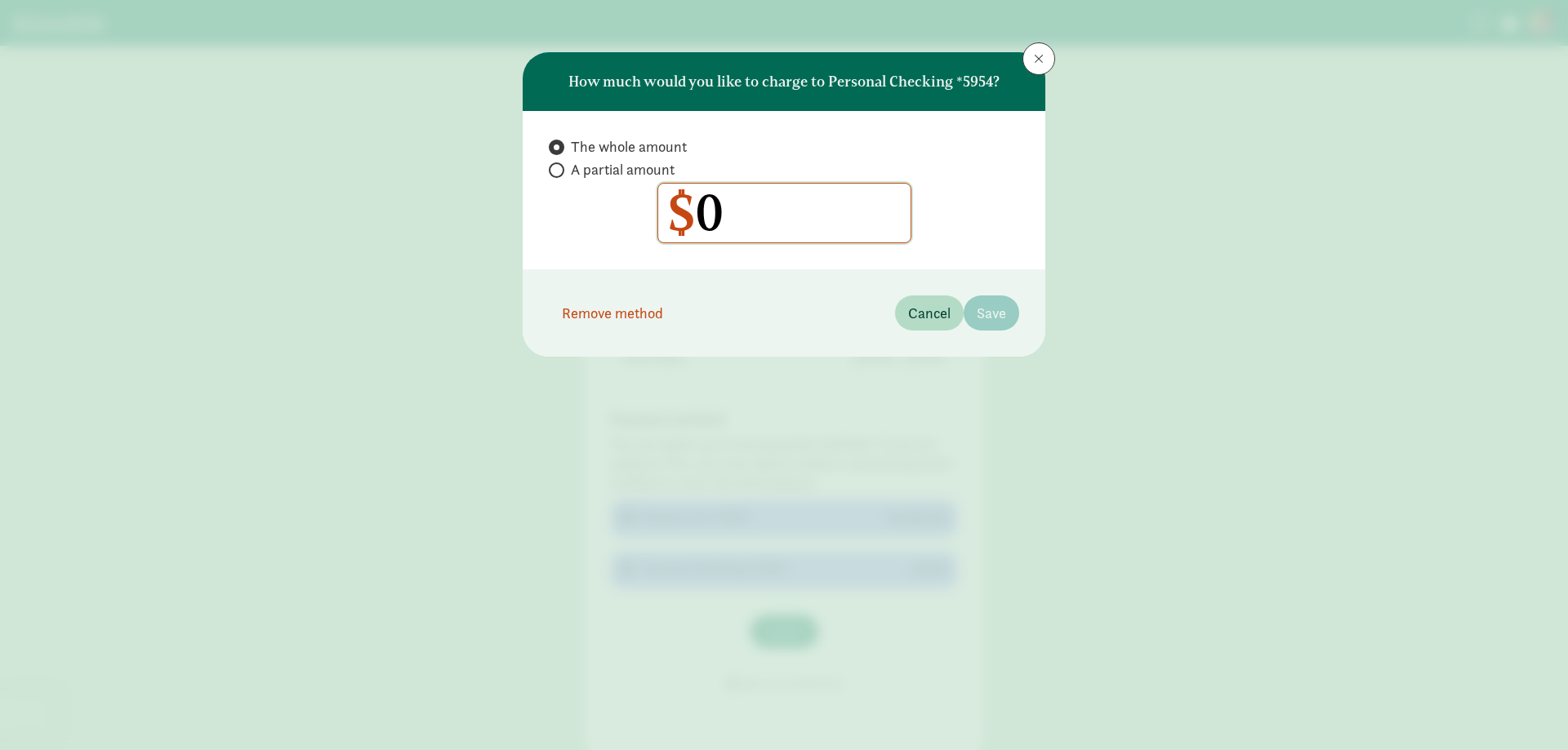
type input "50"
type input "2550"
radio input "false"
radio input "true"
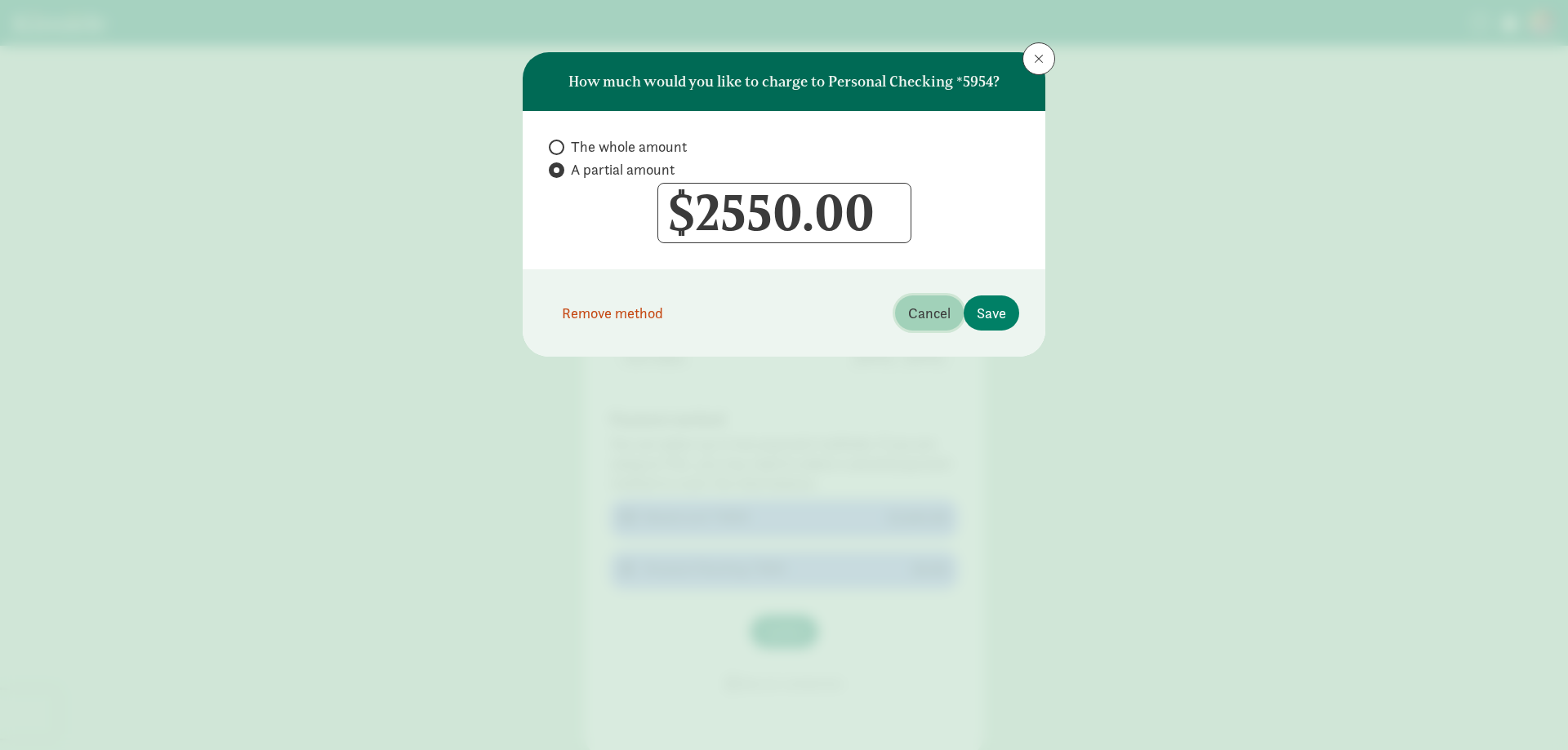
click at [927, 305] on span "Cancel" at bounding box center [929, 312] width 43 height 22
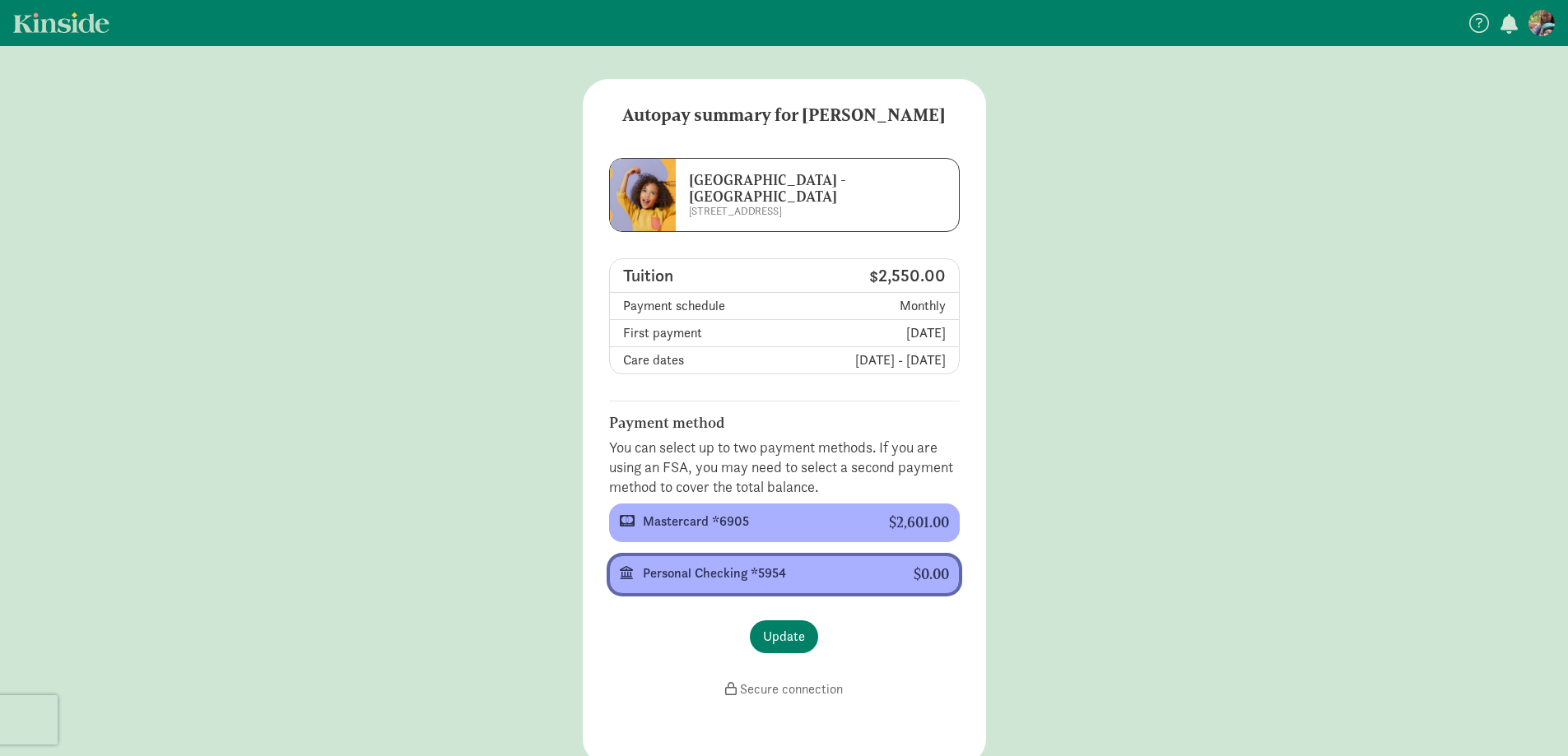
click at [791, 564] on div "Personal Checking *5954" at bounding box center [765, 574] width 245 height 19
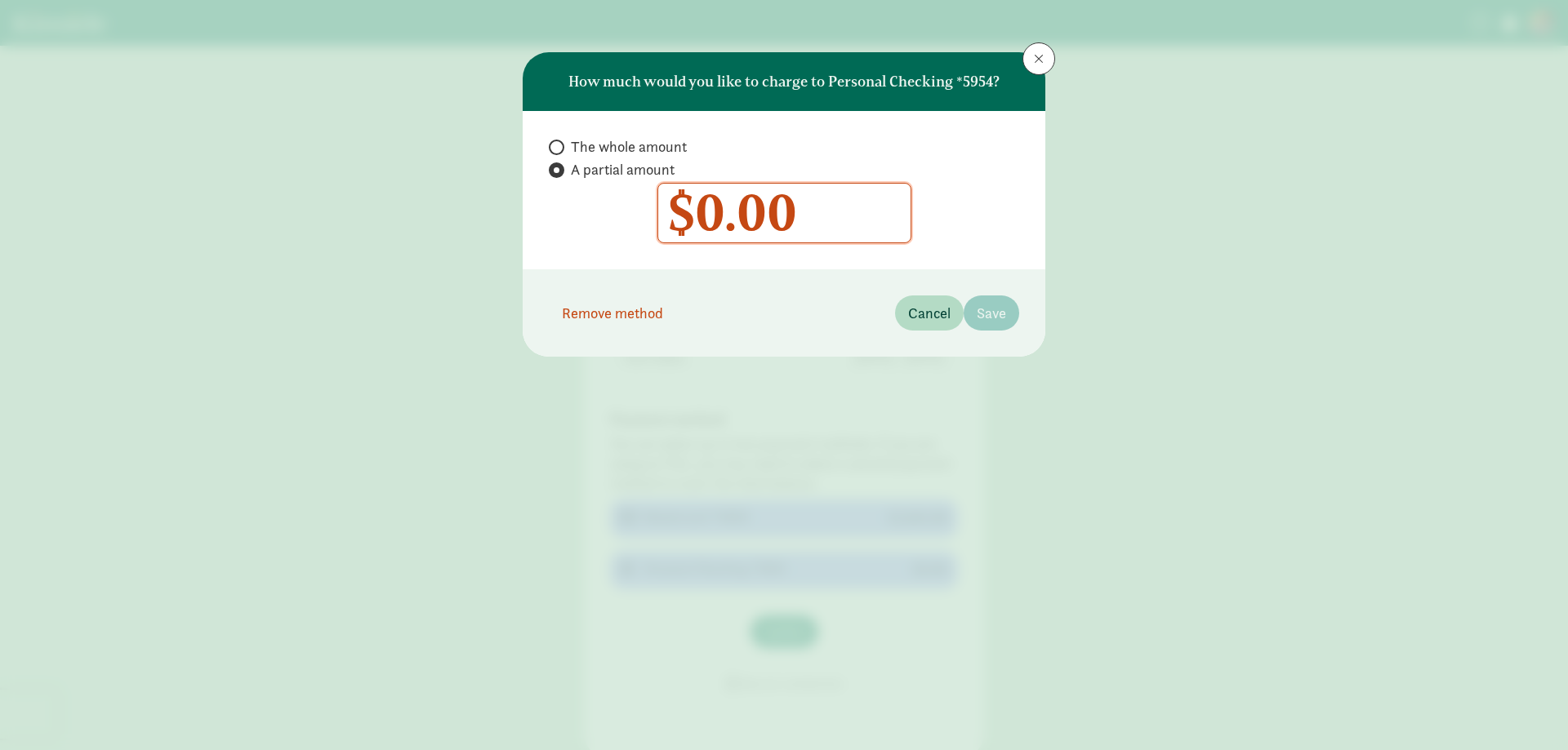
click at [566, 160] on label "The whole amount" at bounding box center [784, 170] width 470 height 19
click at [560, 153] on input "The whole amount" at bounding box center [554, 147] width 11 height 11
radio input "true"
radio input "false"
click at [717, 200] on input "0" at bounding box center [784, 213] width 252 height 59
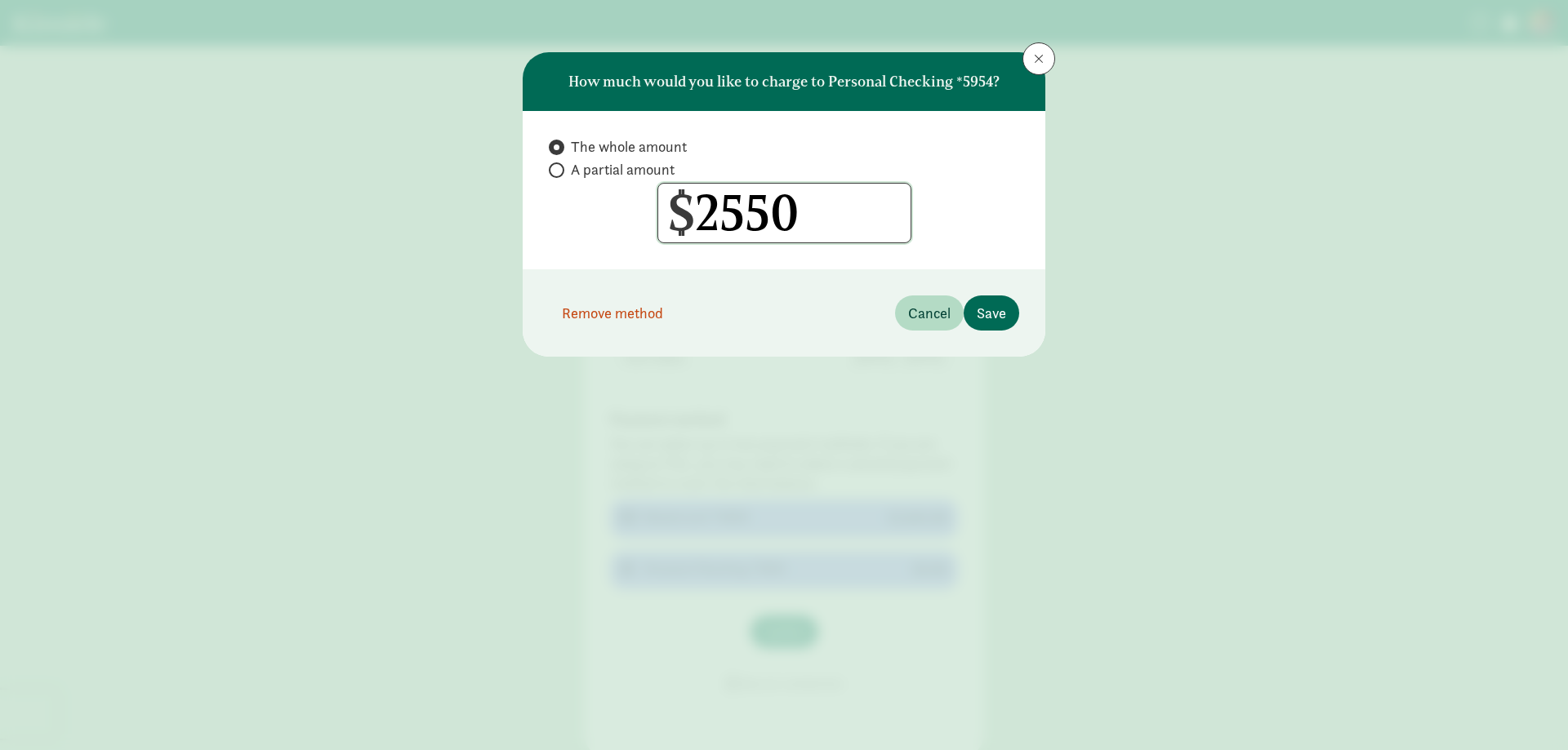
type input "2550"
radio input "false"
radio input "true"
click at [993, 302] on button "Save" at bounding box center [991, 313] width 55 height 35
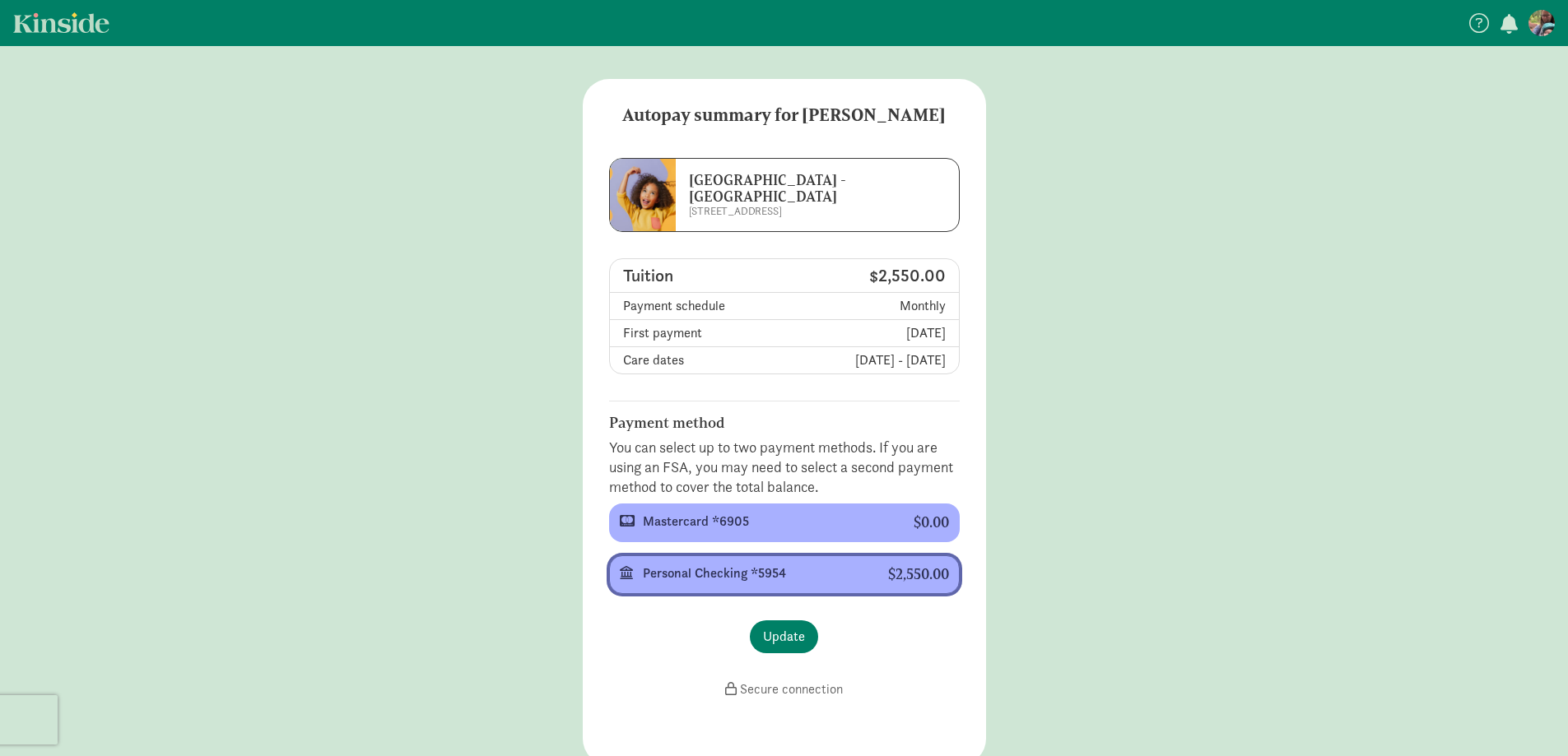
click at [788, 570] on div "Personal Checking *5954" at bounding box center [752, 574] width 219 height 19
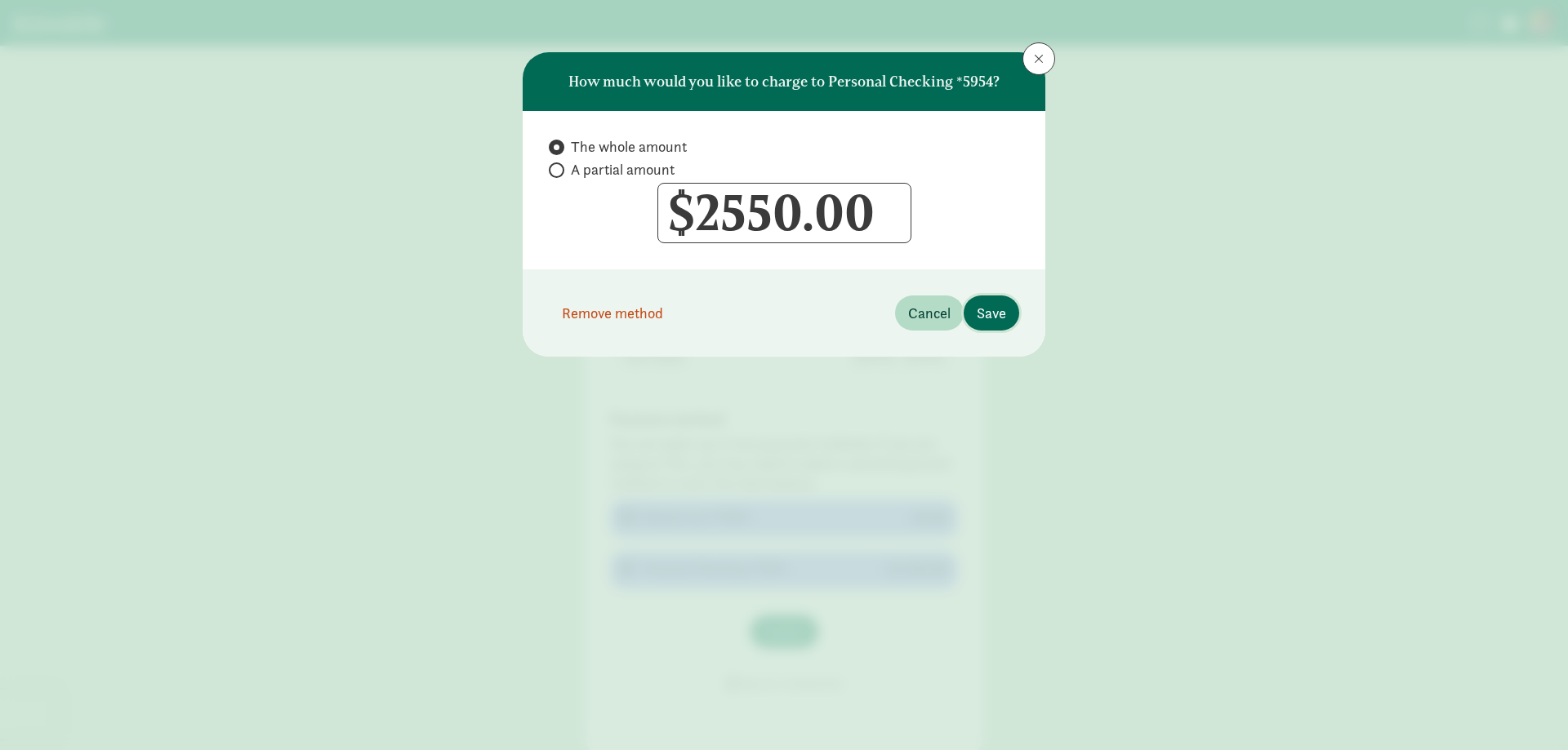
drag, startPoint x: 1012, startPoint y: 303, endPoint x: 1002, endPoint y: 313, distance: 14.1
click at [1002, 312] on button "Save" at bounding box center [991, 313] width 55 height 35
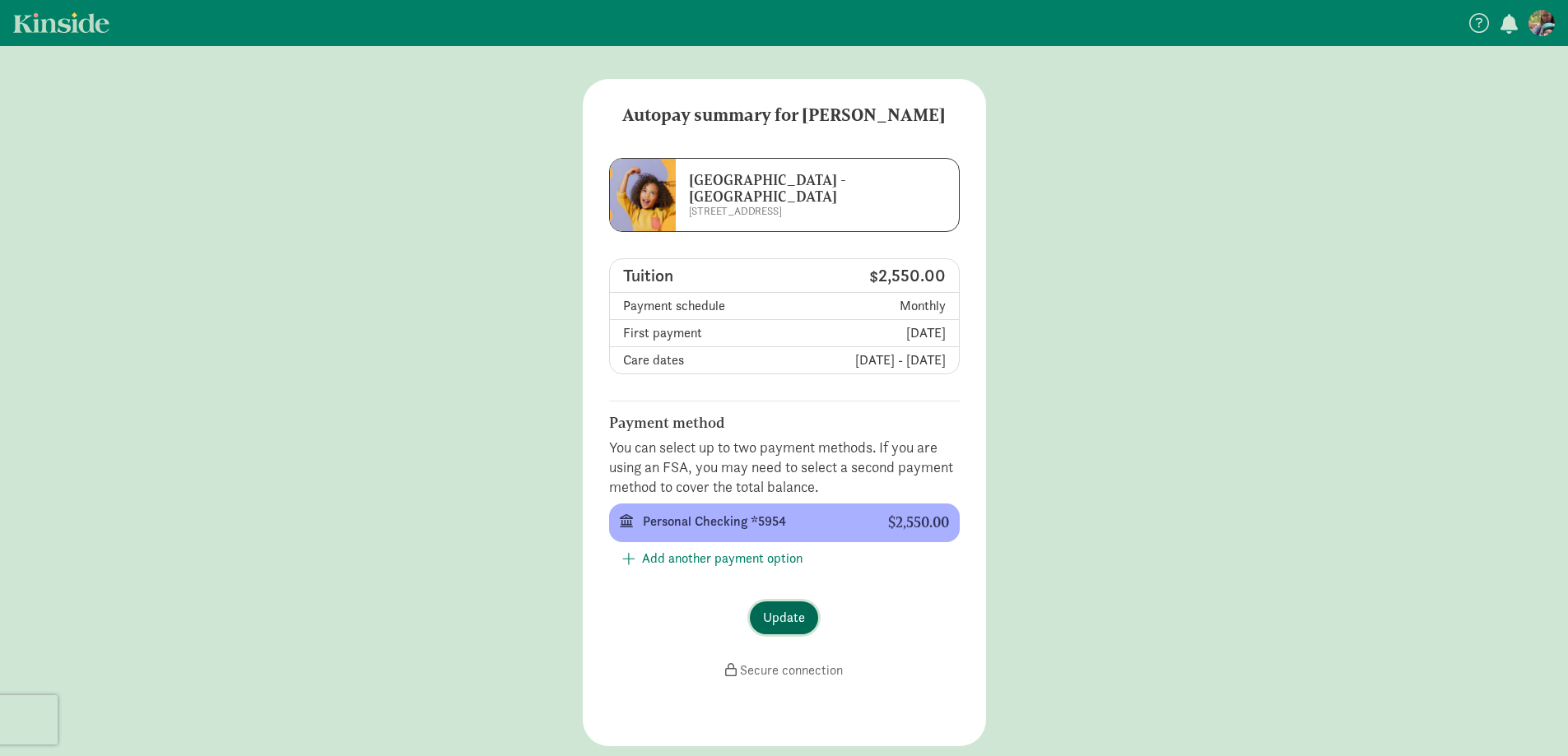
click at [786, 616] on span "Update" at bounding box center [784, 618] width 42 height 19
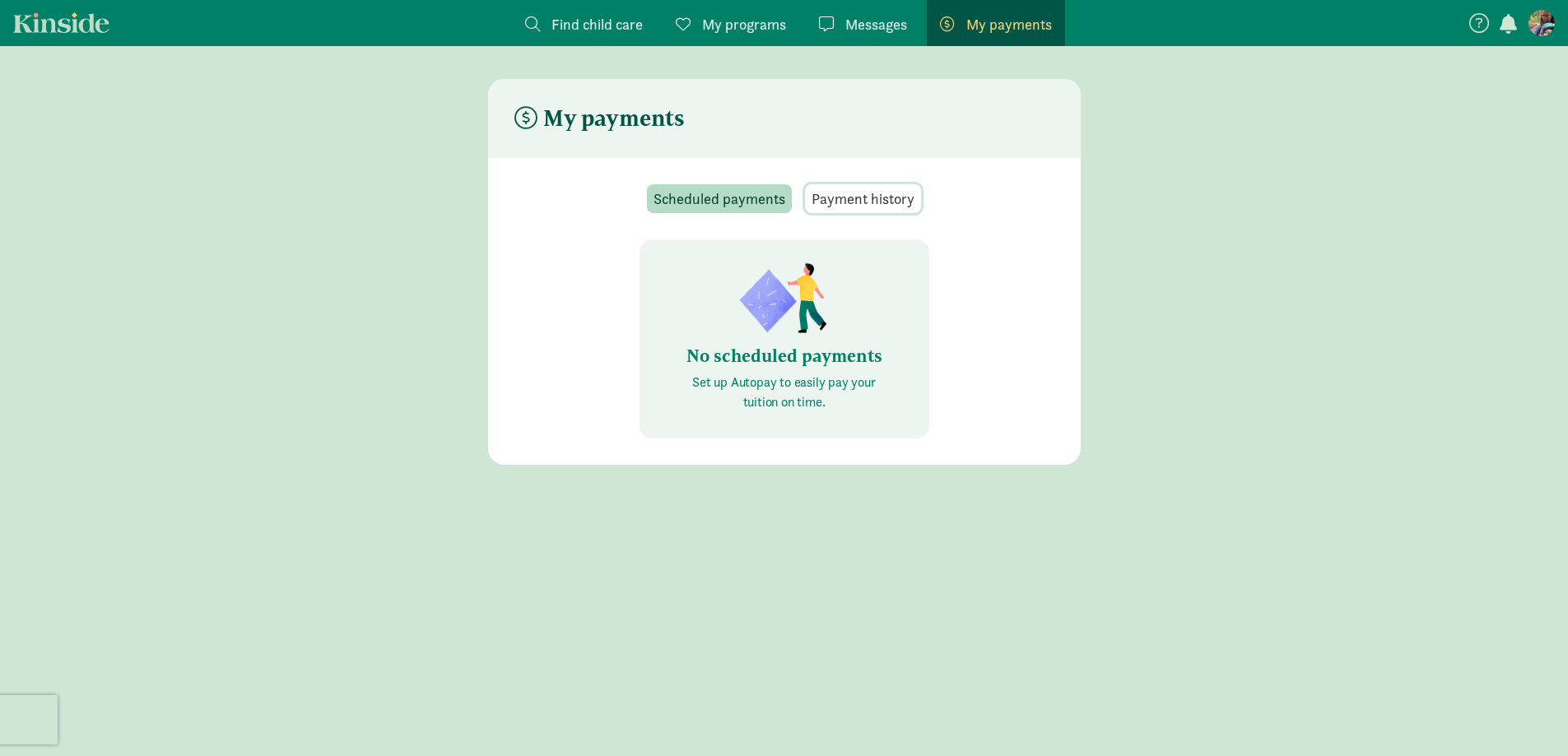
click at [858, 193] on span "Payment history" at bounding box center [863, 199] width 103 height 22
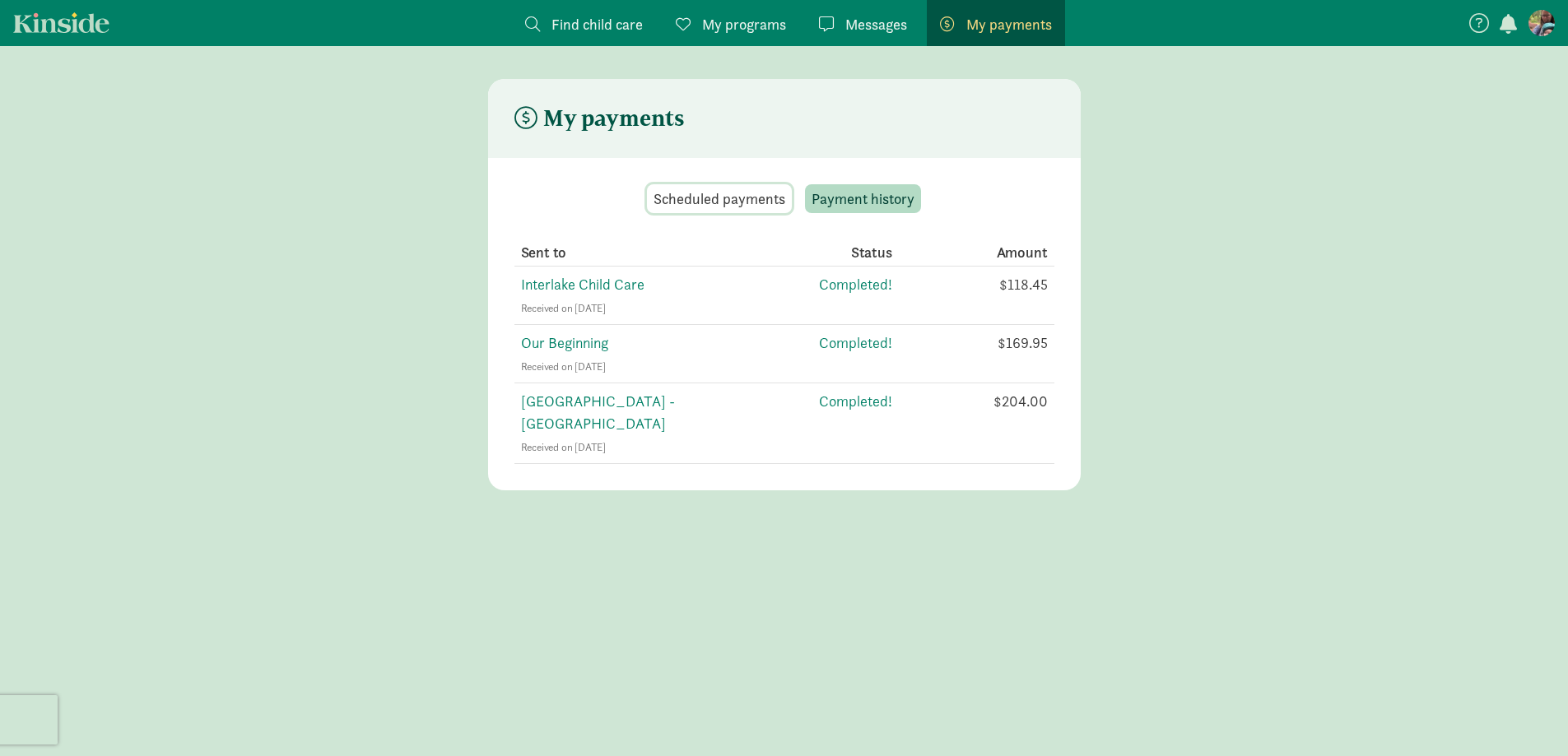
click at [733, 199] on span "Scheduled payments" at bounding box center [719, 199] width 132 height 22
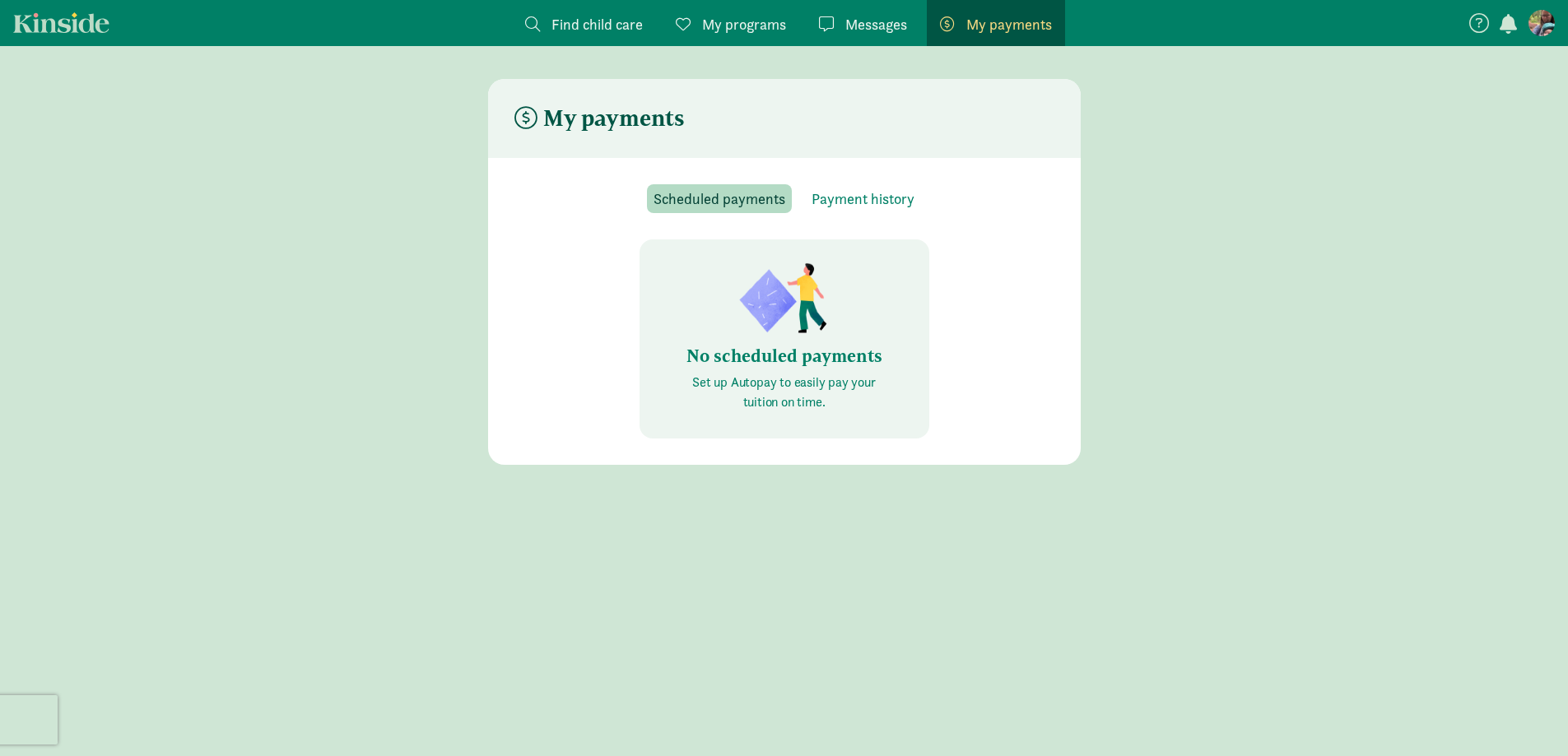
click at [1508, 19] on span "button" at bounding box center [1509, 23] width 18 height 19
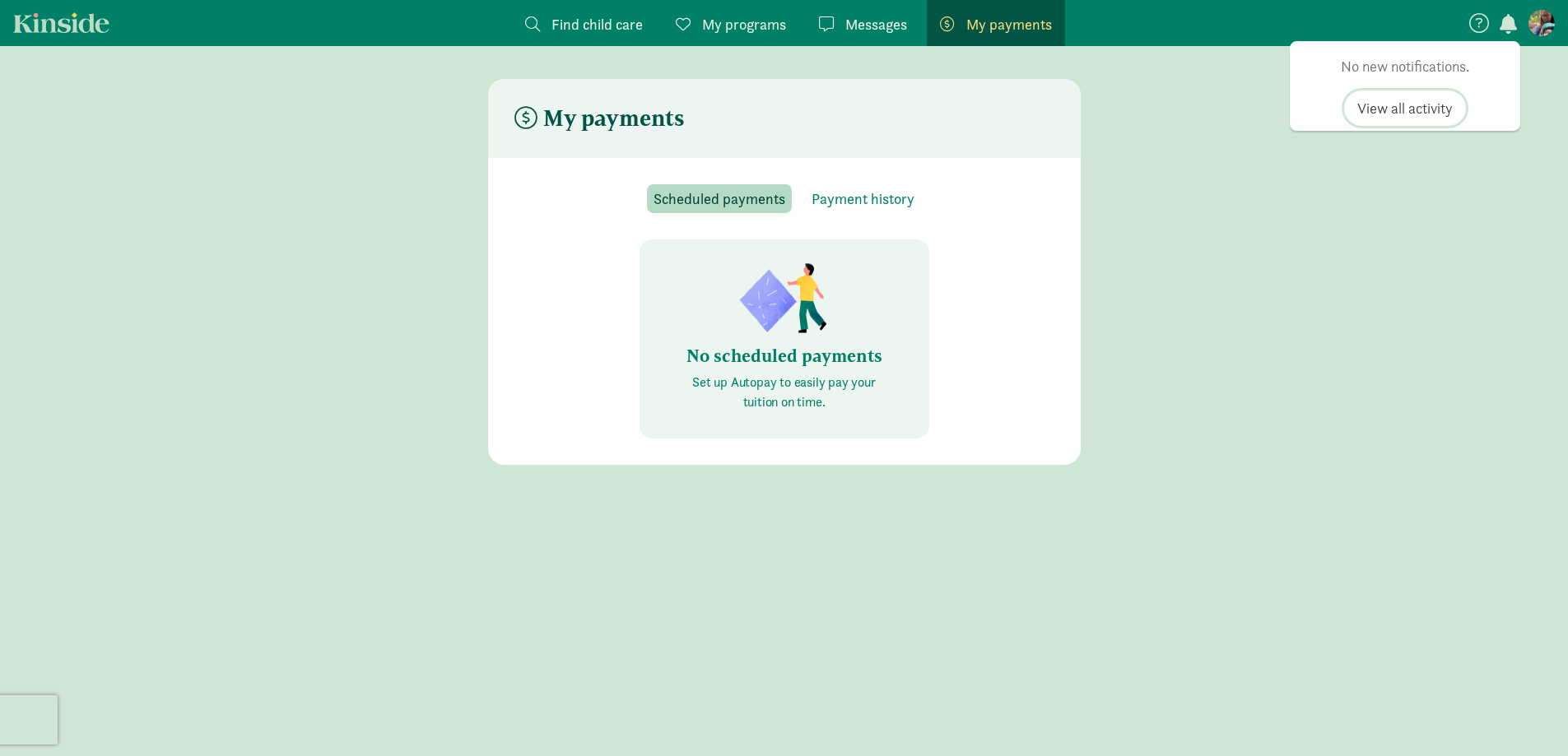
click at [1428, 108] on span "View all activity" at bounding box center [1405, 108] width 96 height 22
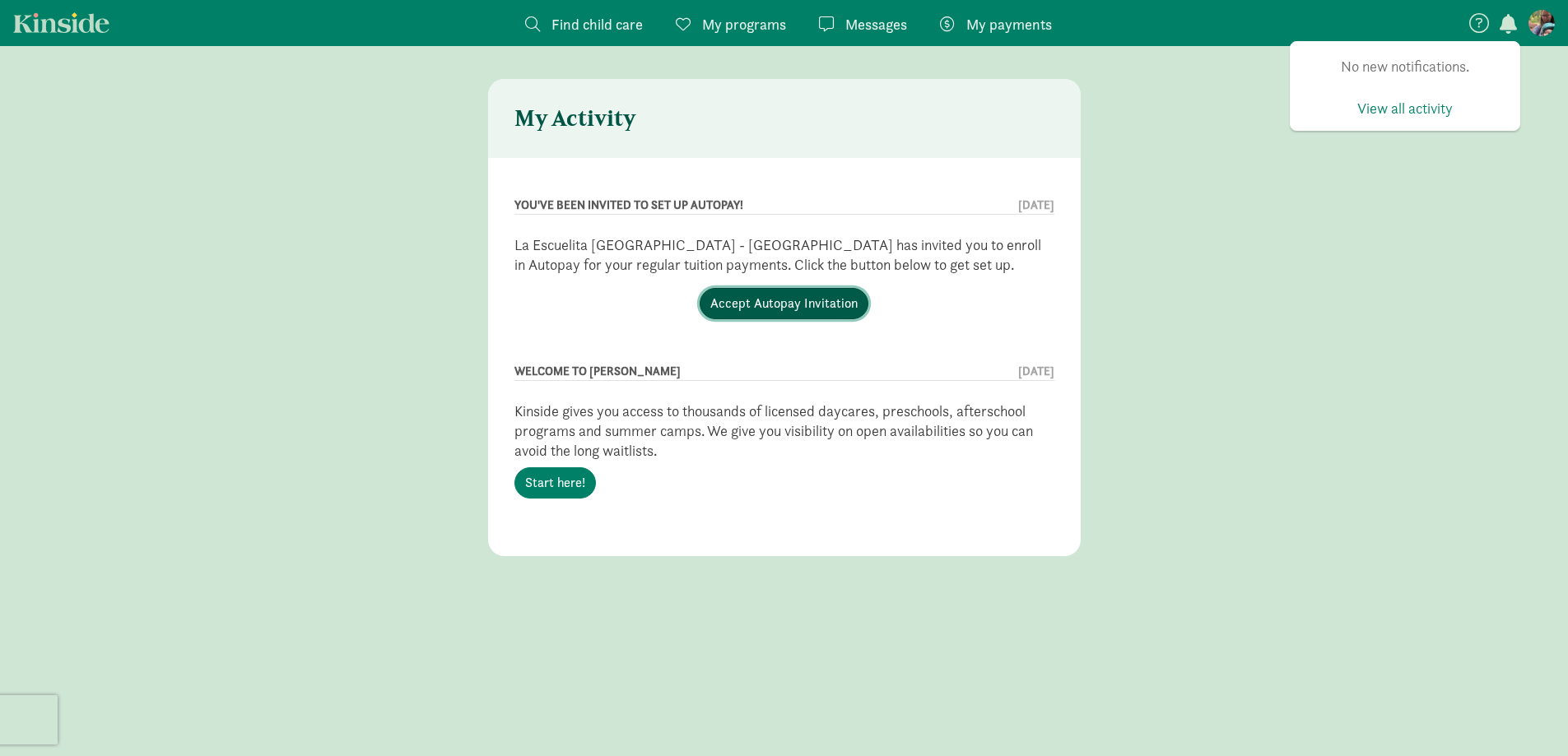
click at [797, 297] on link "Accept Autopay Invitation" at bounding box center [784, 304] width 169 height 31
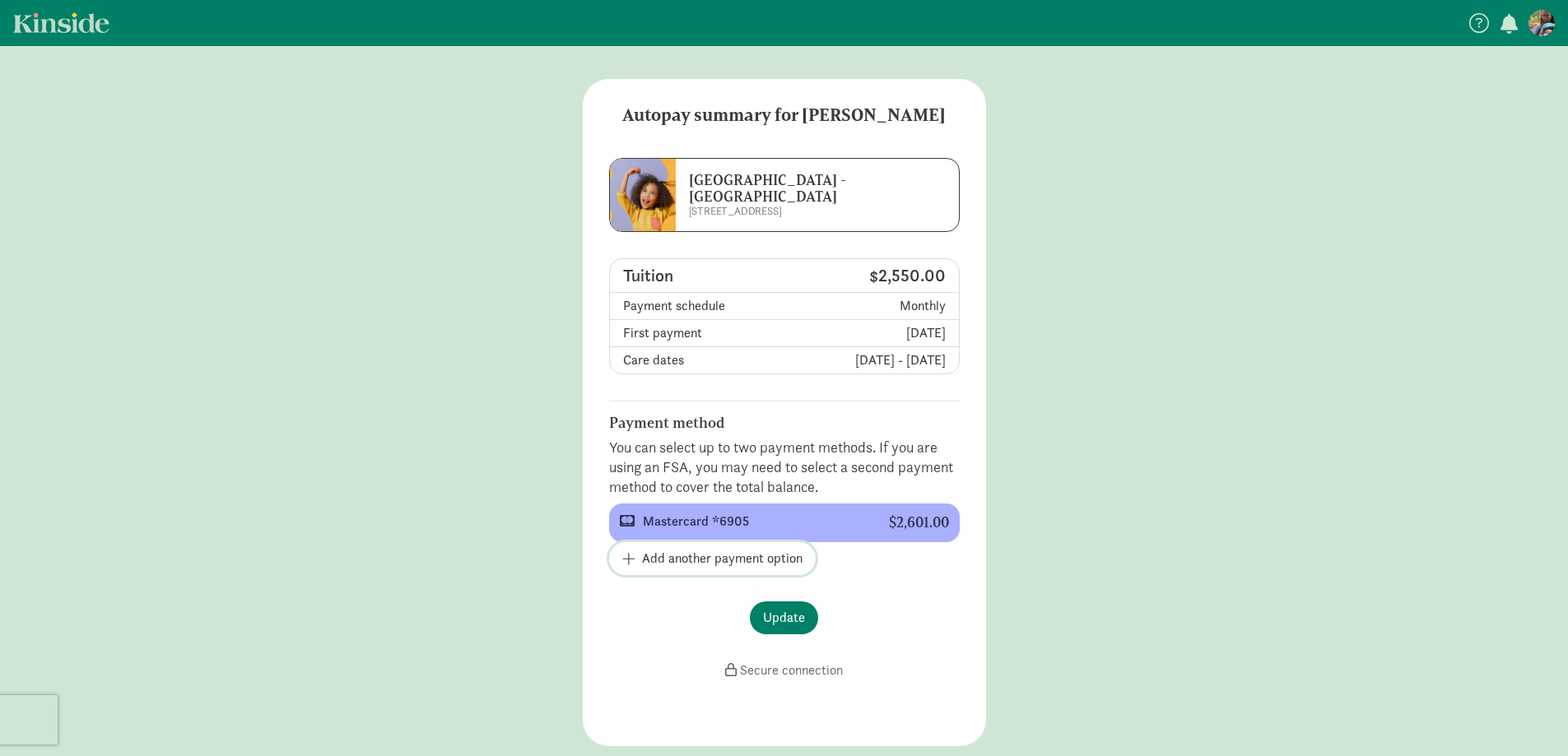
click at [629, 558] on span "button" at bounding box center [630, 558] width 14 height 15
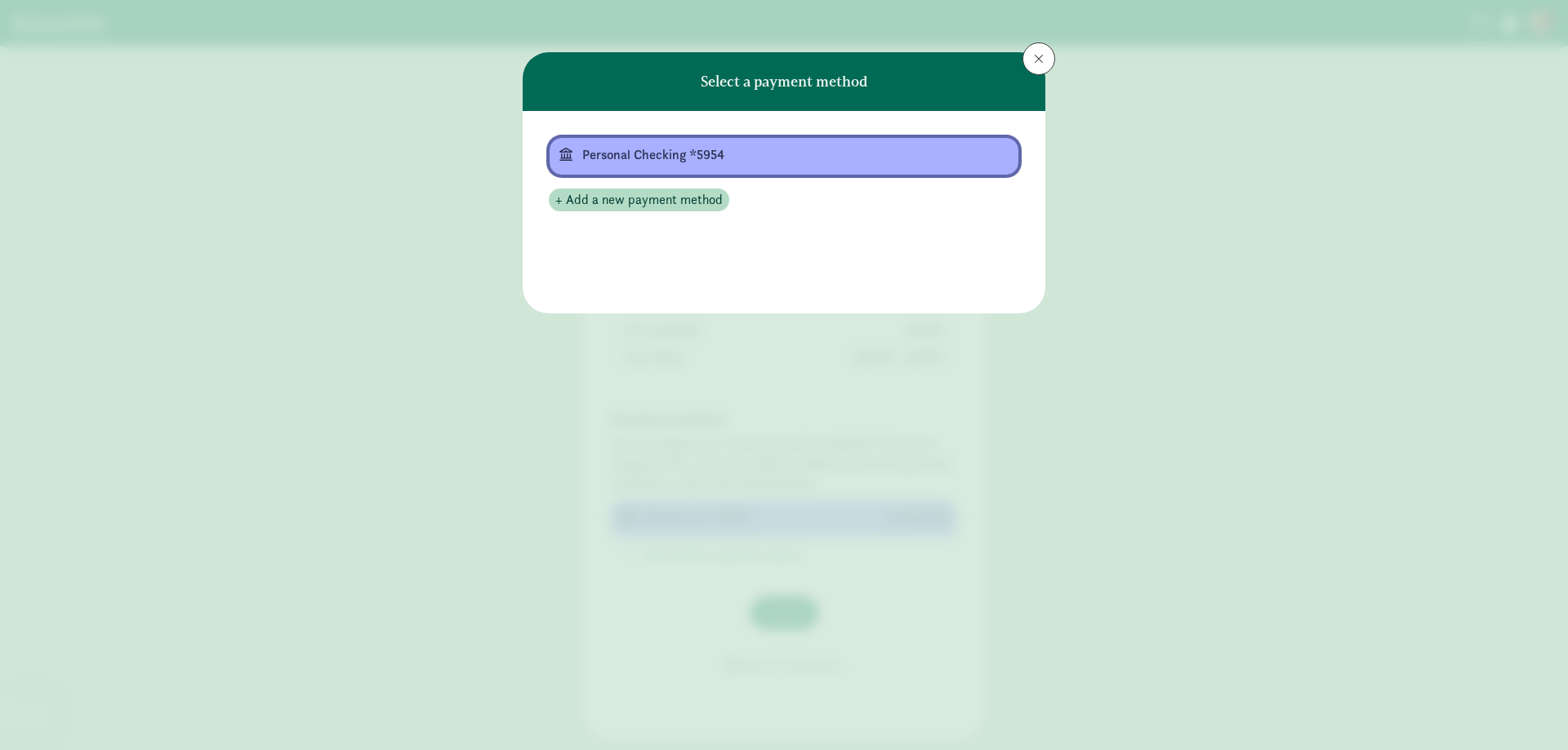
click at [756, 153] on div "Personal Checking *5954" at bounding box center [782, 155] width 400 height 19
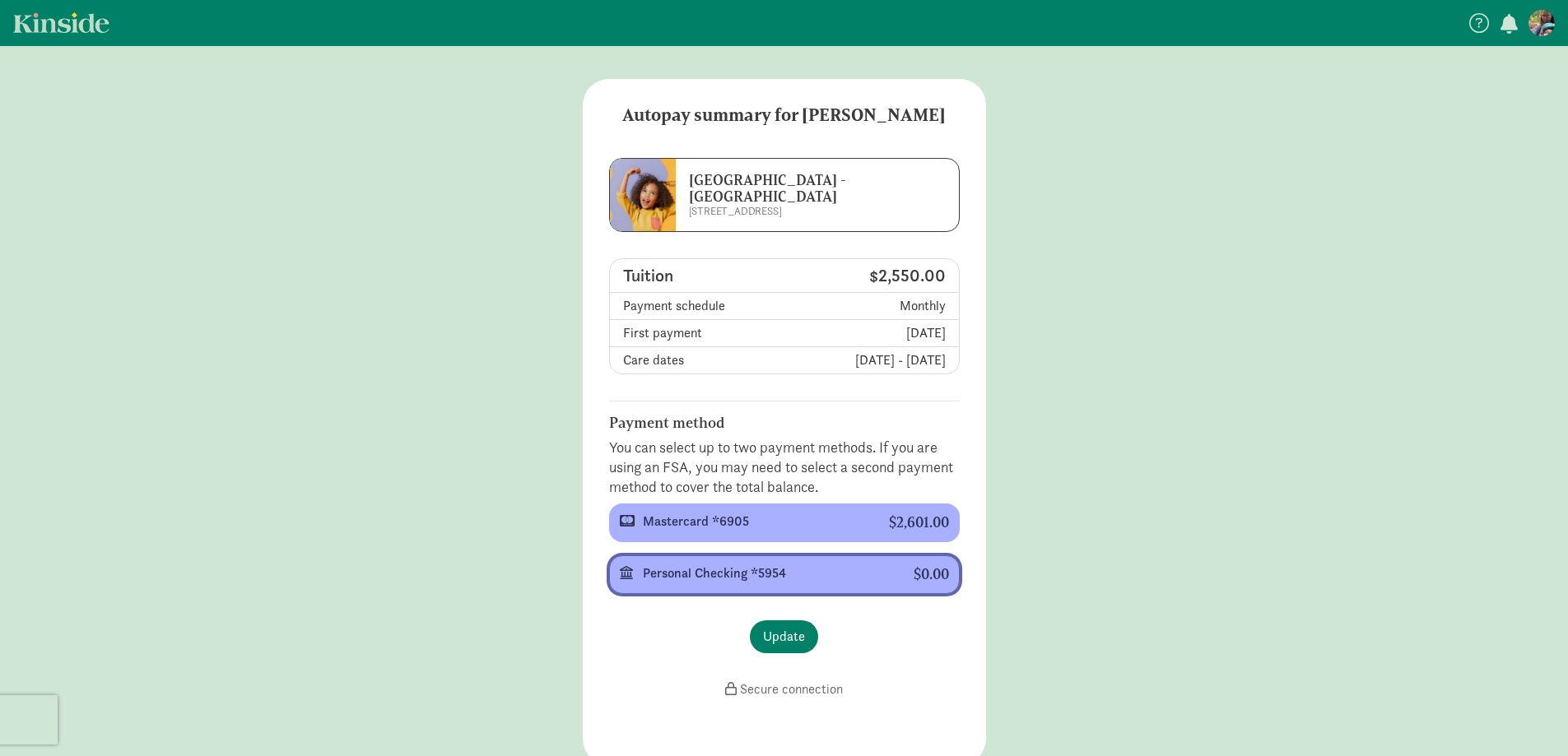
click at [800, 590] on button "Personal Checking *5954 $0.00" at bounding box center [784, 575] width 351 height 39
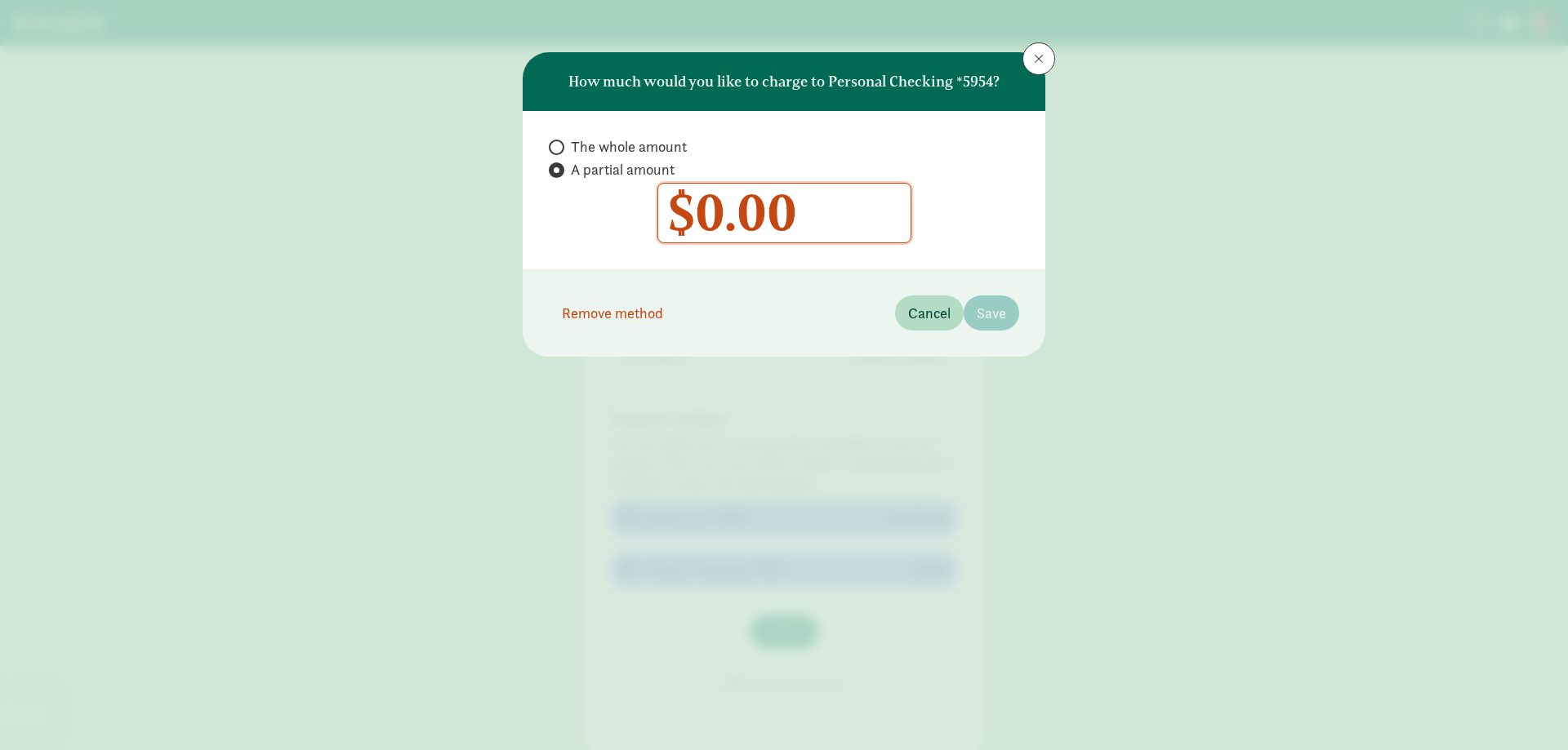
click at [615, 139] on span "The whole amount" at bounding box center [628, 147] width 116 height 19
click at [560, 142] on input "The whole amount" at bounding box center [554, 147] width 11 height 11
radio input "true"
radio input "false"
click at [690, 200] on input "0" at bounding box center [784, 213] width 252 height 59
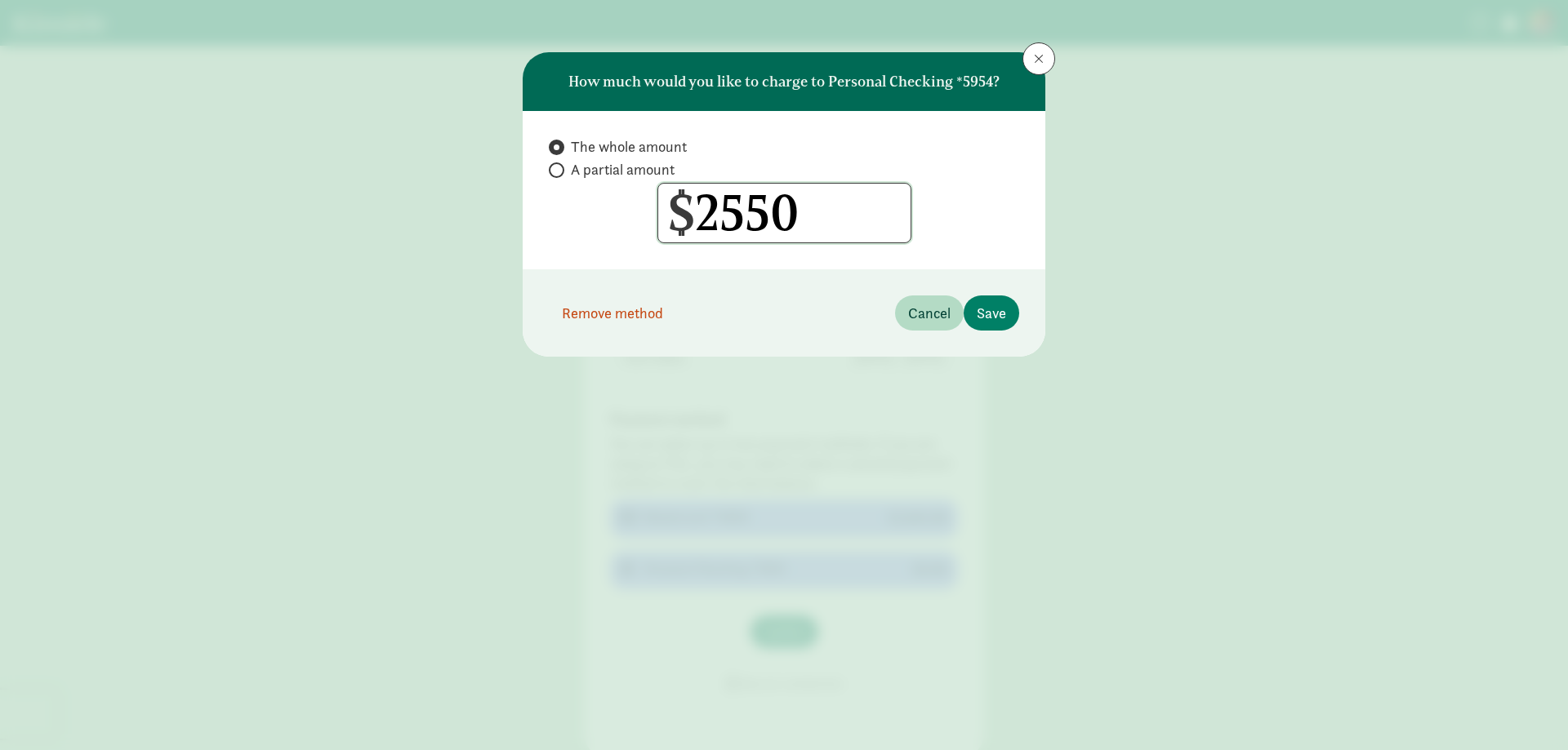
type input "2550"
radio input "false"
radio input "true"
drag, startPoint x: 1004, startPoint y: 286, endPoint x: 998, endPoint y: 305, distance: 19.9
click at [1004, 289] on footer "Remove method Cancel Save" at bounding box center [784, 313] width 523 height 87
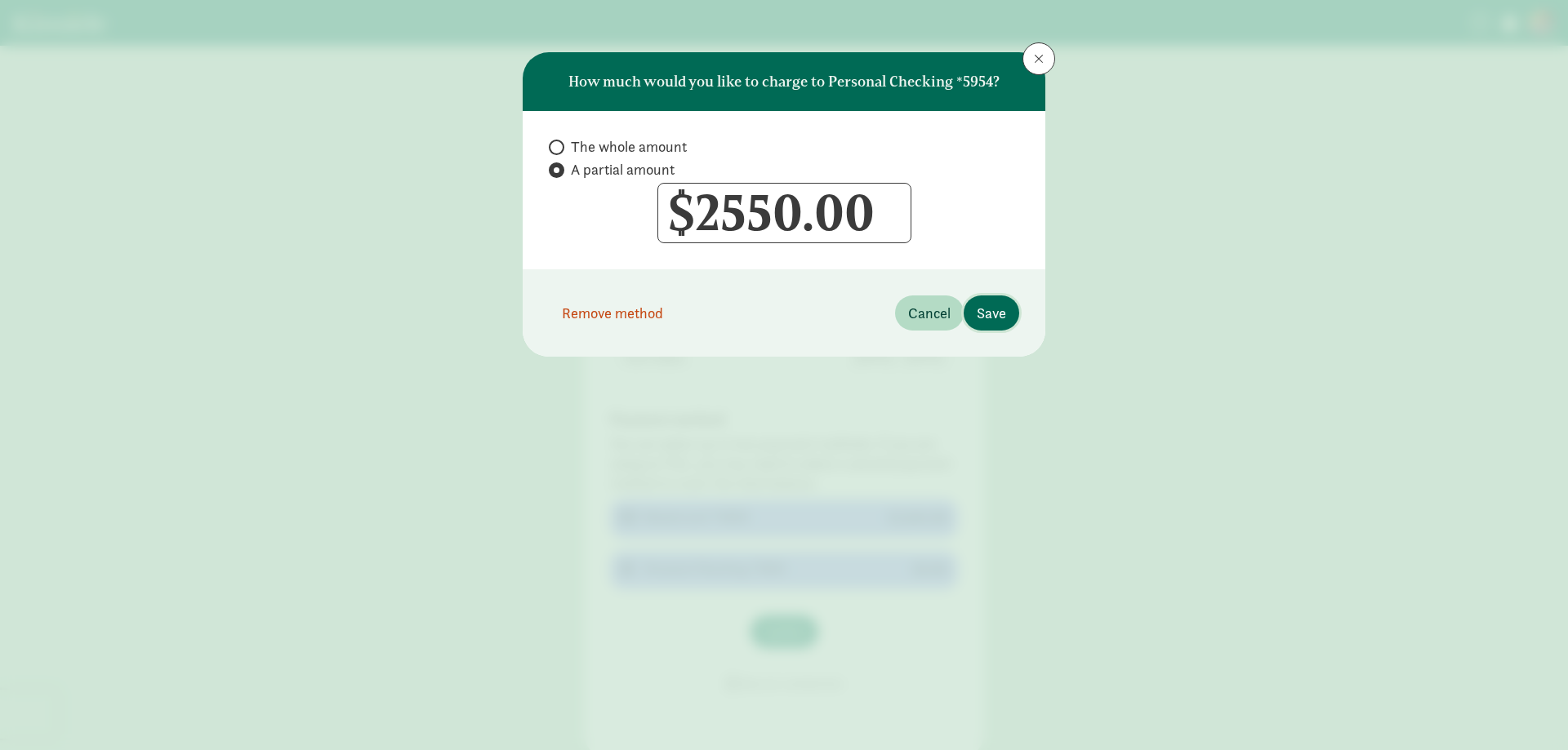
click at [988, 319] on span "Save" at bounding box center [991, 312] width 29 height 22
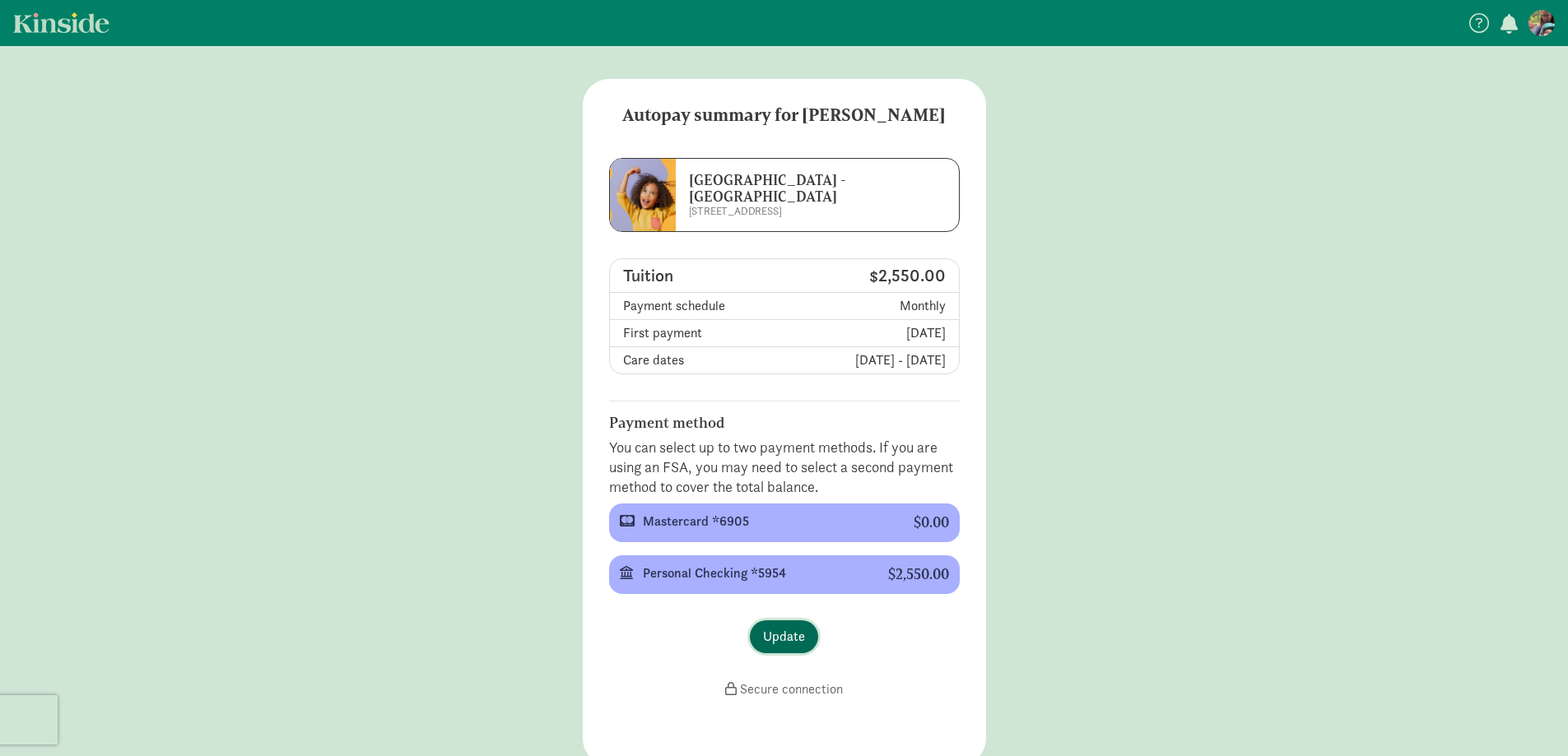
click at [787, 627] on span "Update" at bounding box center [784, 637] width 42 height 19
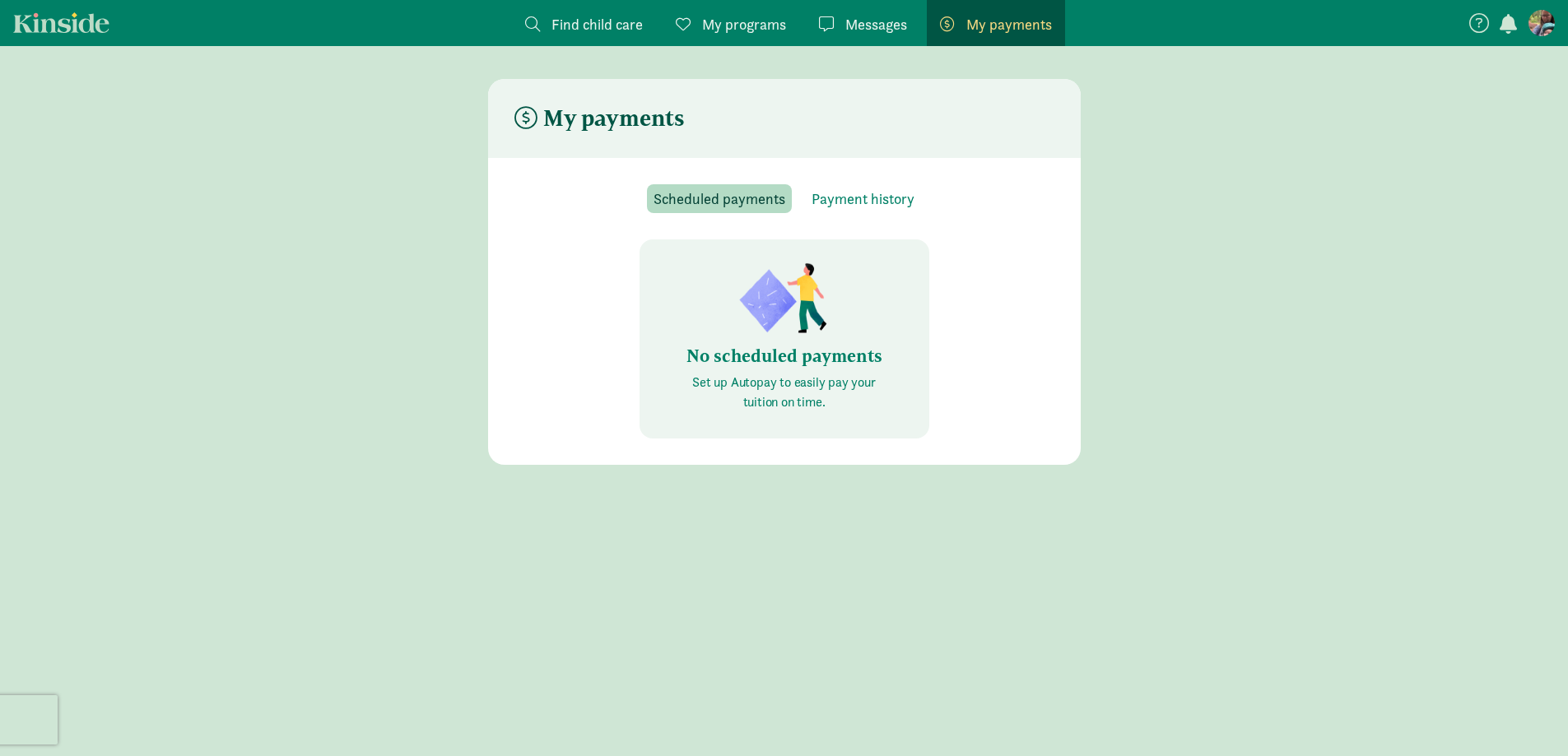
click at [1547, 19] on figure at bounding box center [1541, 22] width 26 height 26
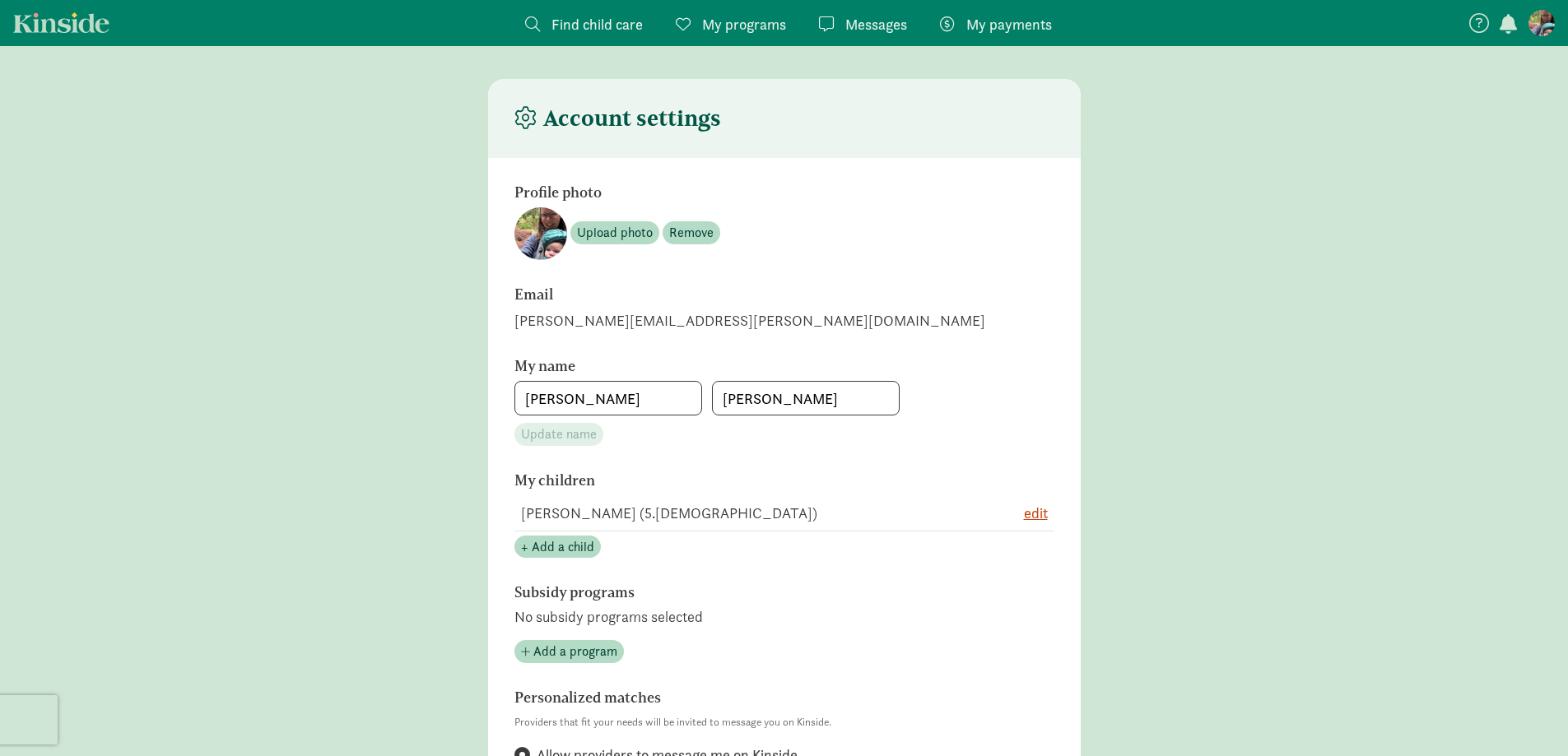
click at [1537, 22] on figure at bounding box center [1541, 22] width 26 height 26
click at [1535, 19] on figure at bounding box center [1541, 22] width 26 height 26
click at [1539, 19] on figure at bounding box center [1541, 22] width 26 height 26
click at [1499, 18] on button "button" at bounding box center [1509, 25] width 23 height 21
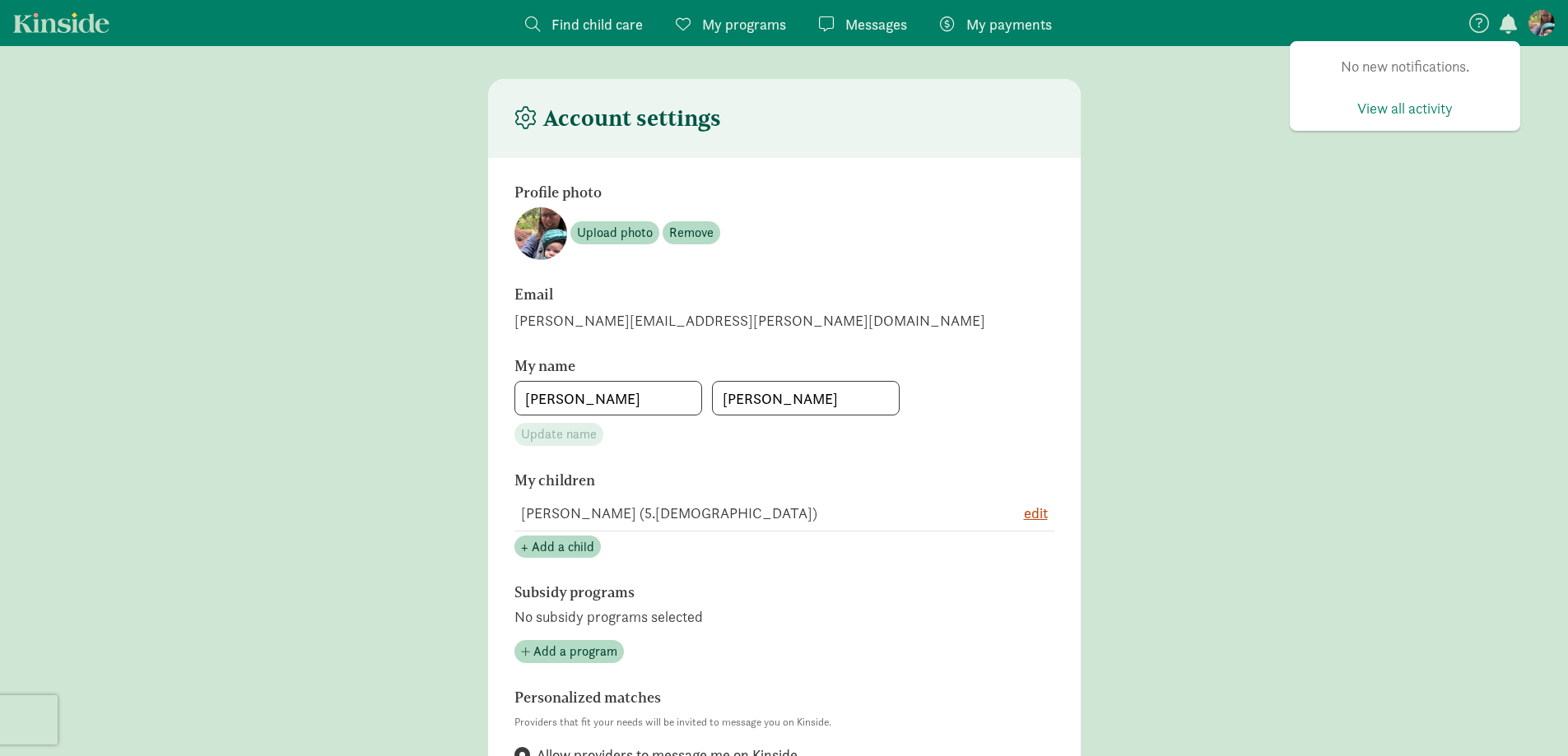
click at [1052, 181] on section "Profile photo Upload photo Remove Email [PERSON_NAME][EMAIL_ADDRESS][PERSON_NAM…" at bounding box center [784, 769] width 593 height 1222
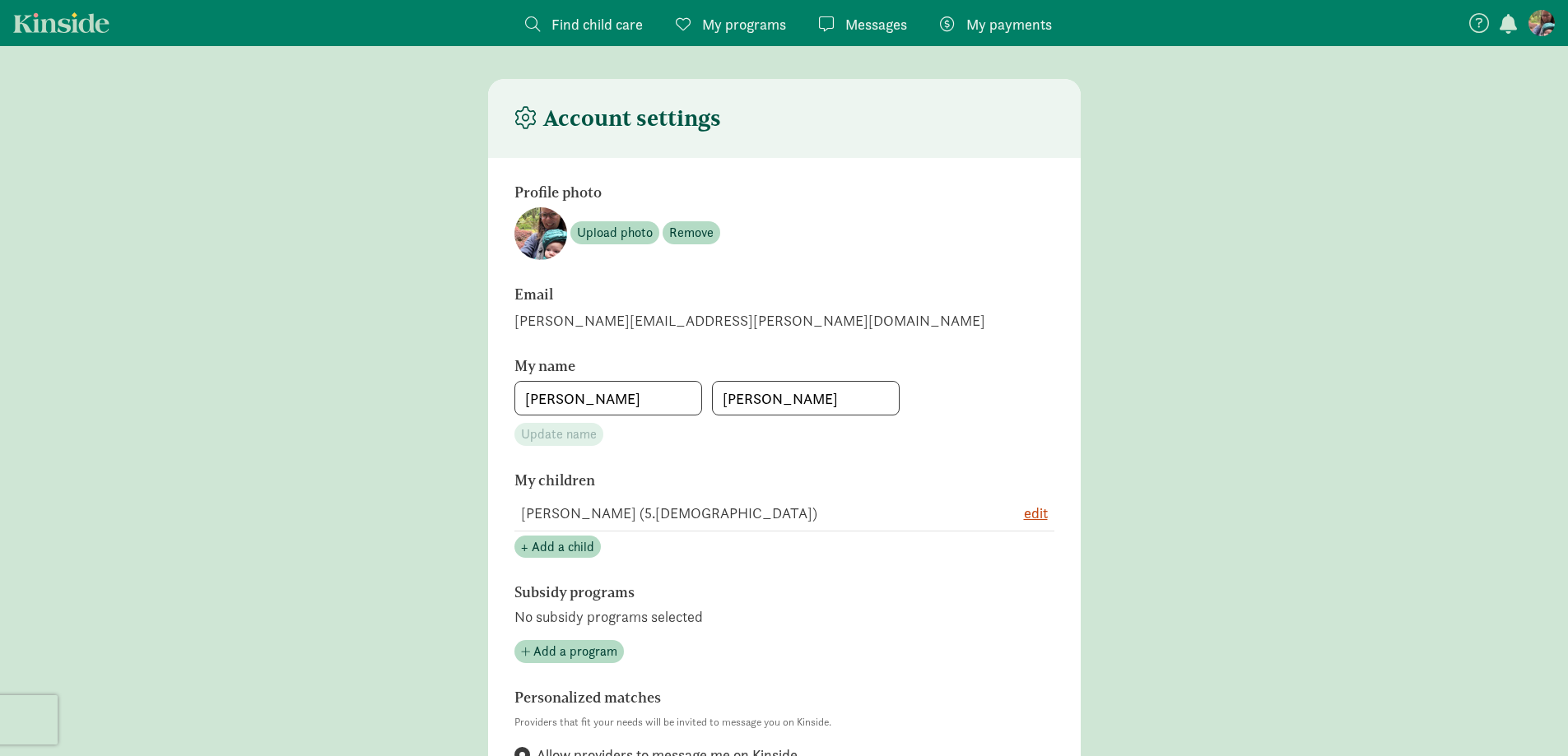
click at [737, 30] on span "My programs" at bounding box center [744, 24] width 84 height 22
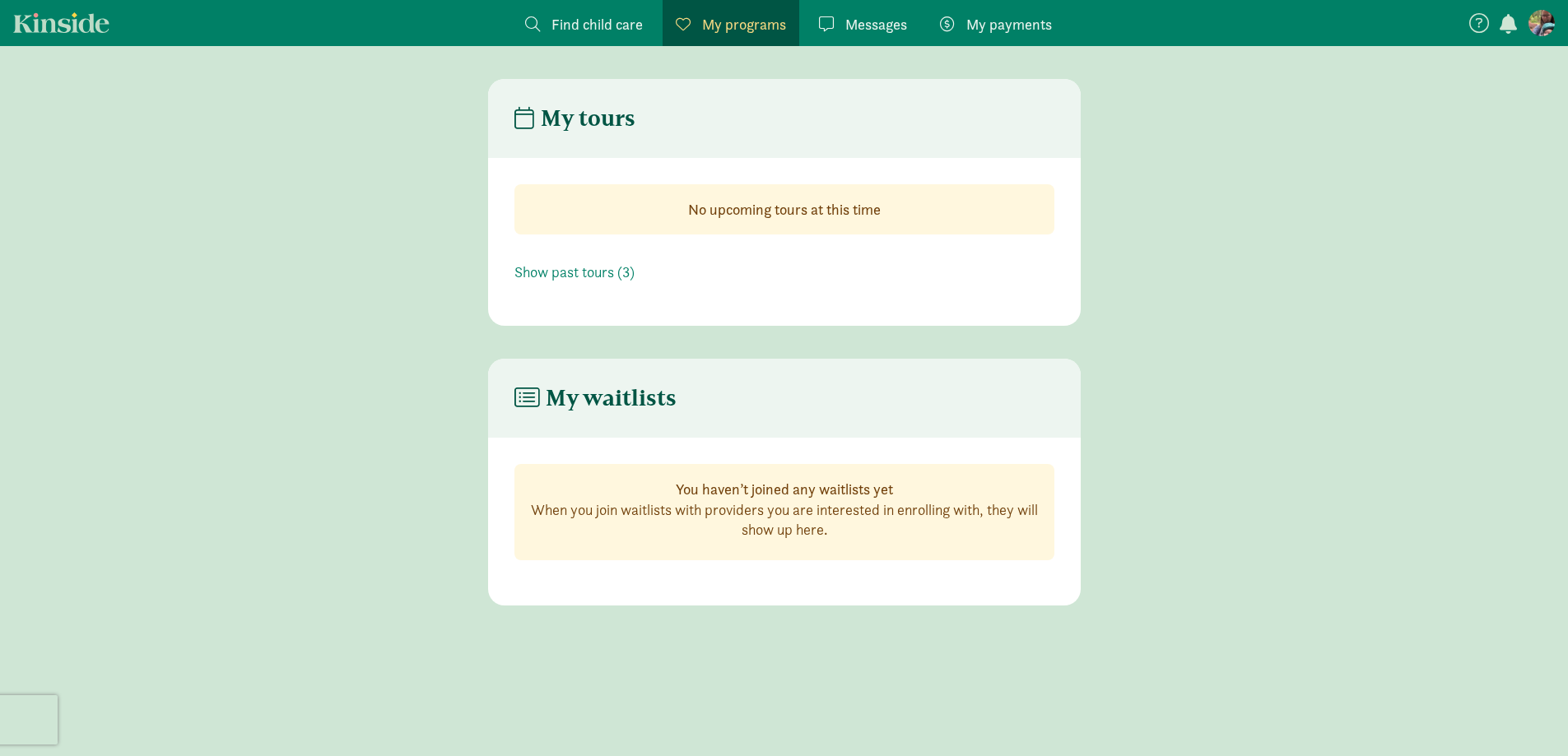
click at [610, 21] on span "Find child care" at bounding box center [597, 24] width 92 height 22
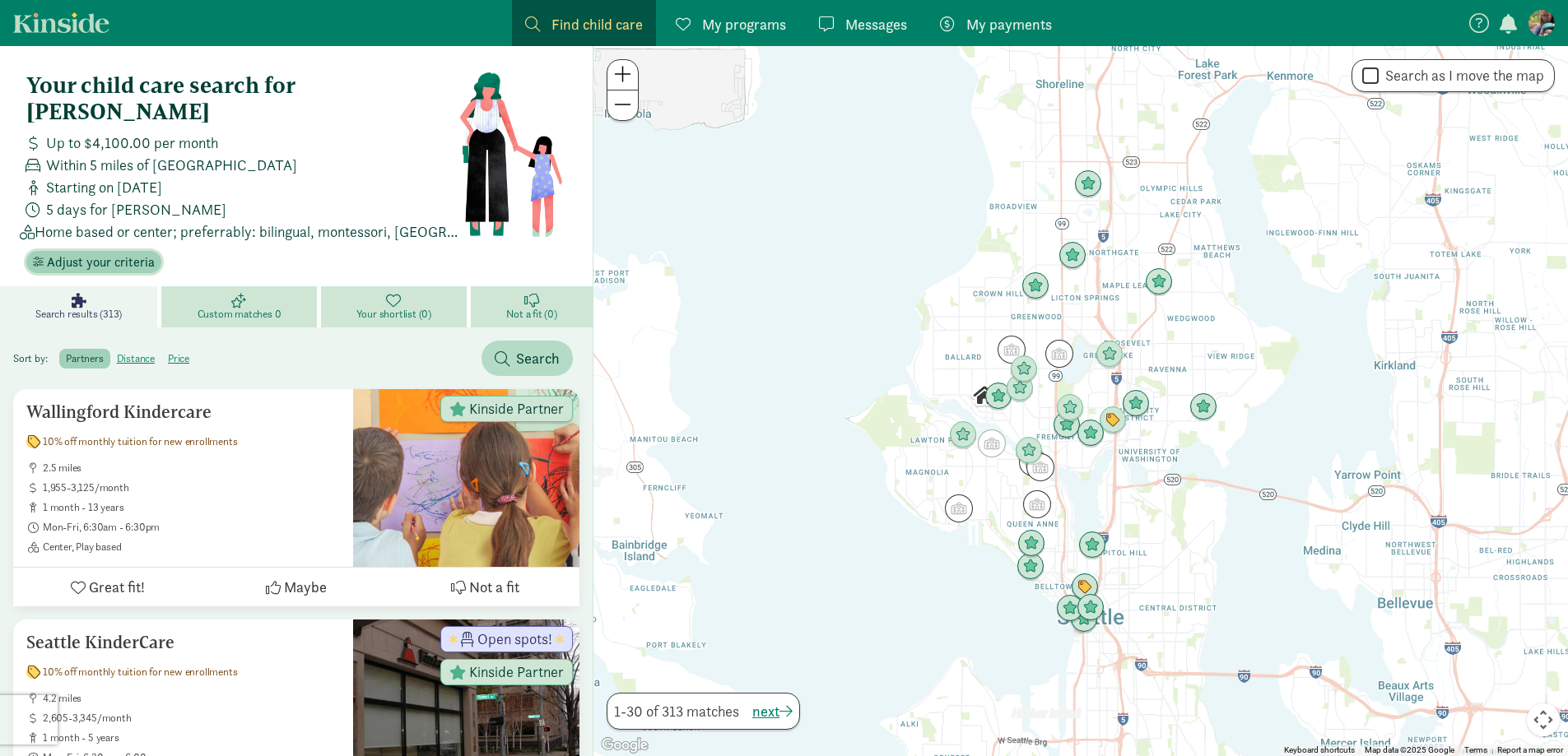
click at [93, 252] on span "Adjust your criteria" at bounding box center [100, 262] width 108 height 19
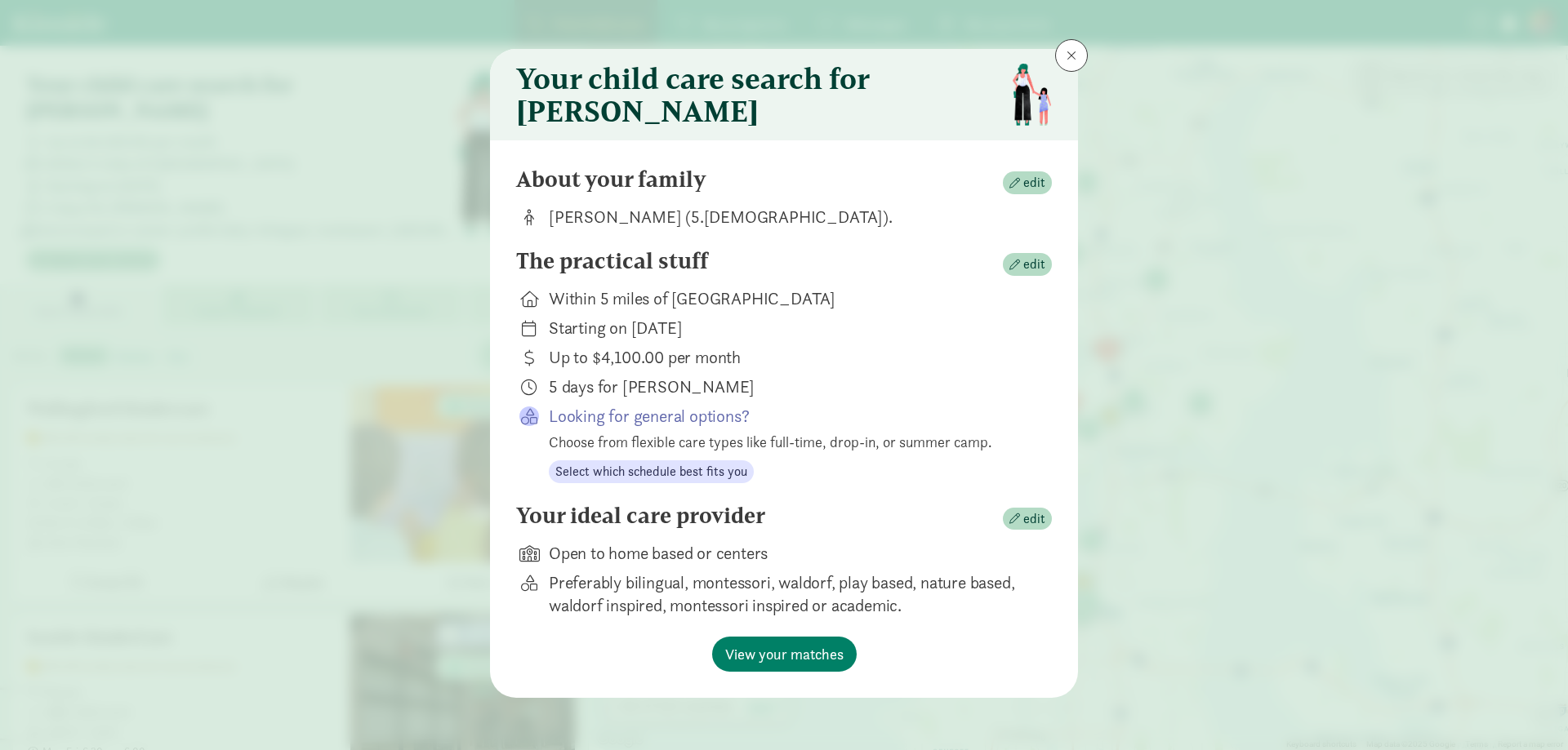
scroll to position [14, 0]
click at [1031, 267] on span "edit" at bounding box center [1033, 265] width 22 height 19
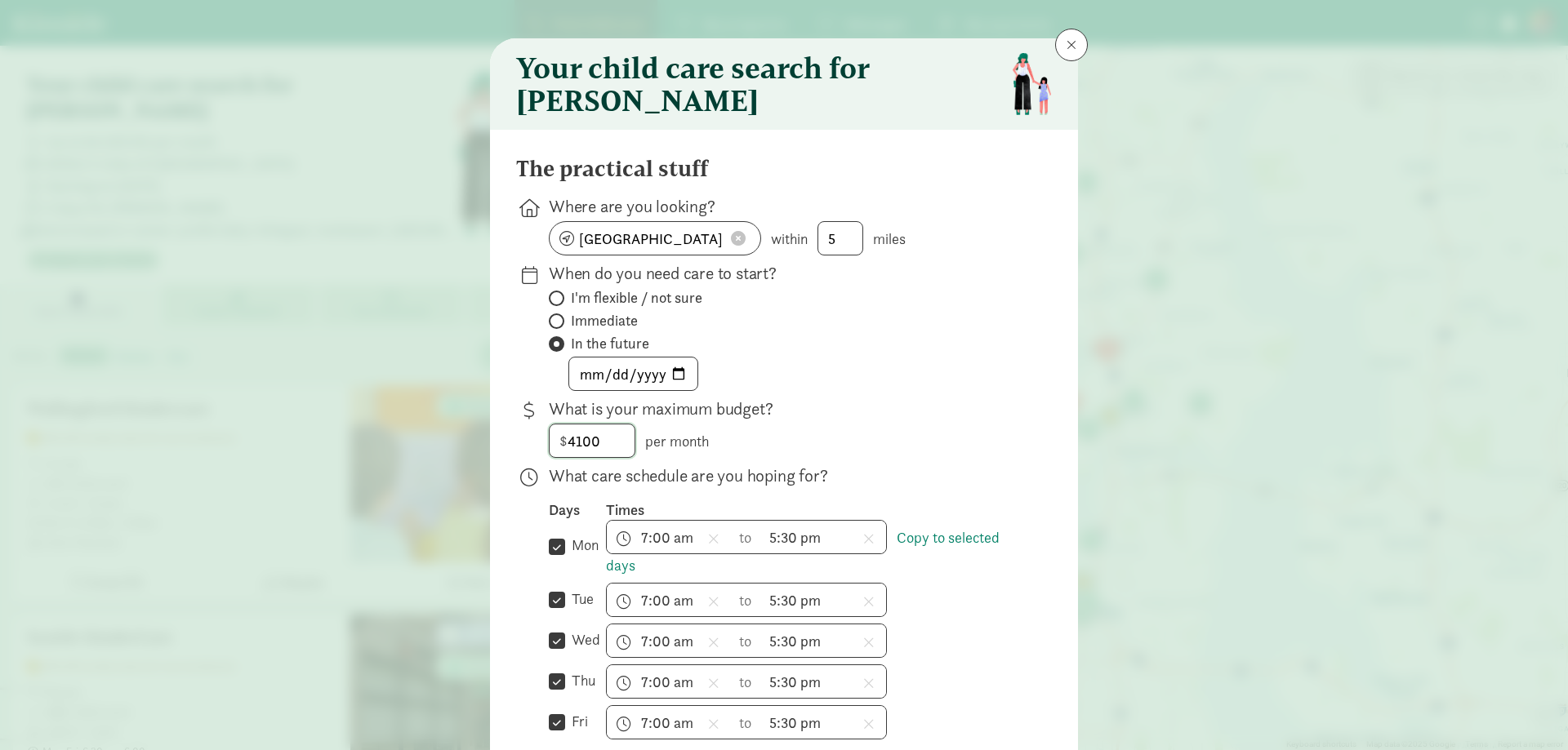
drag, startPoint x: 624, startPoint y: 447, endPoint x: 473, endPoint y: 449, distance: 151.0
click at [473, 449] on div "Your child care search for [PERSON_NAME] The practical stuff Where are you look…" at bounding box center [784, 375] width 1568 height 750
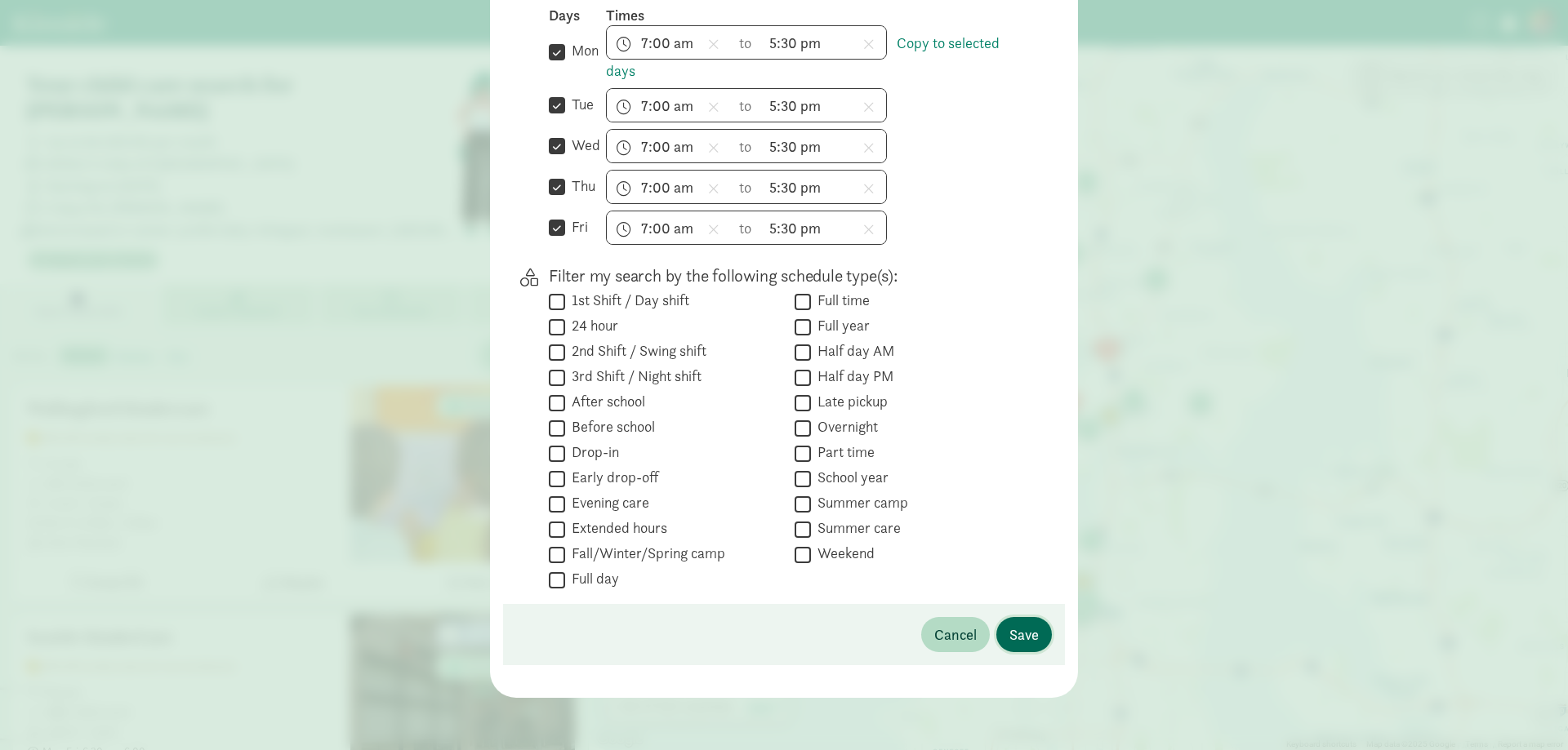
click at [1022, 635] on span "Save" at bounding box center [1024, 634] width 29 height 22
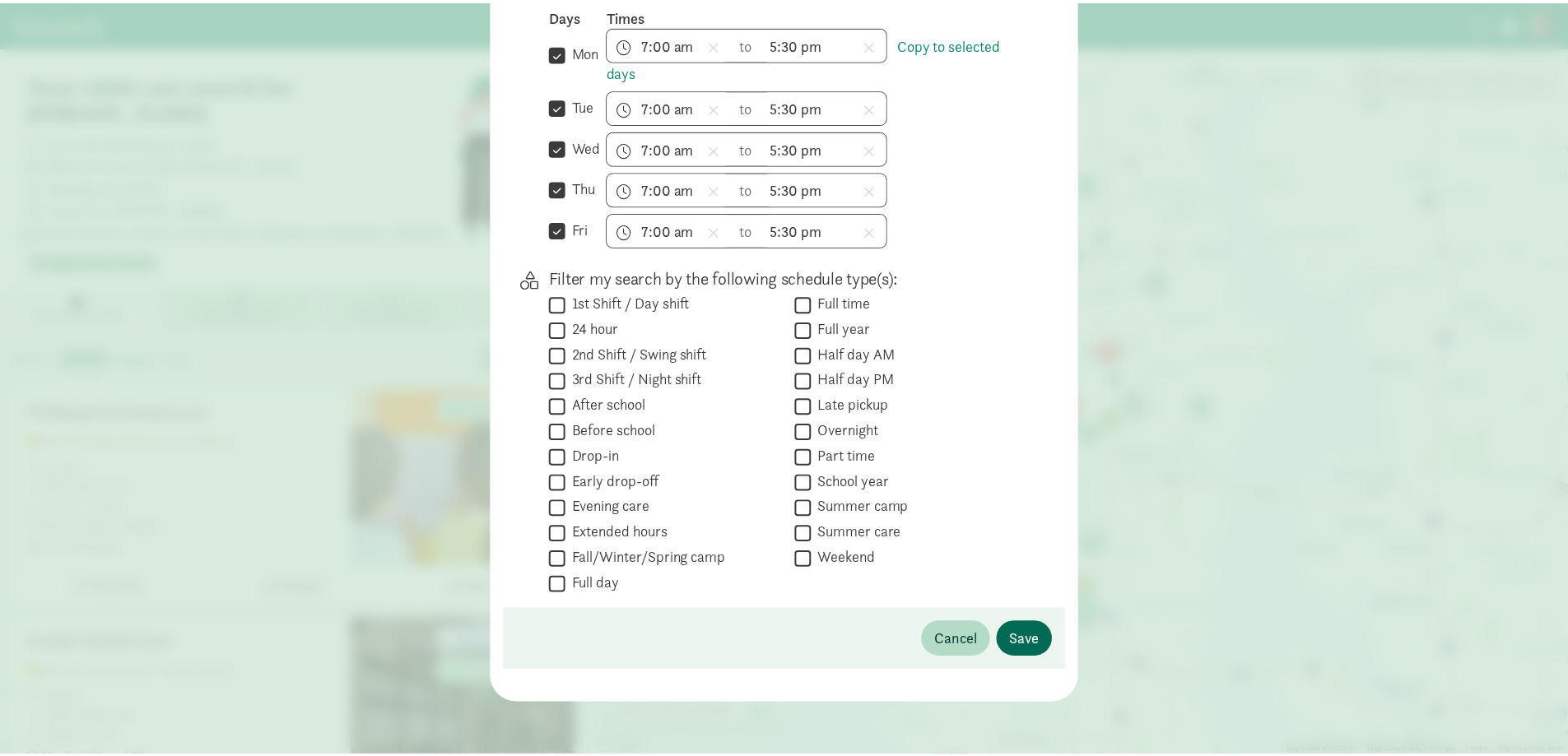
scroll to position [41, 0]
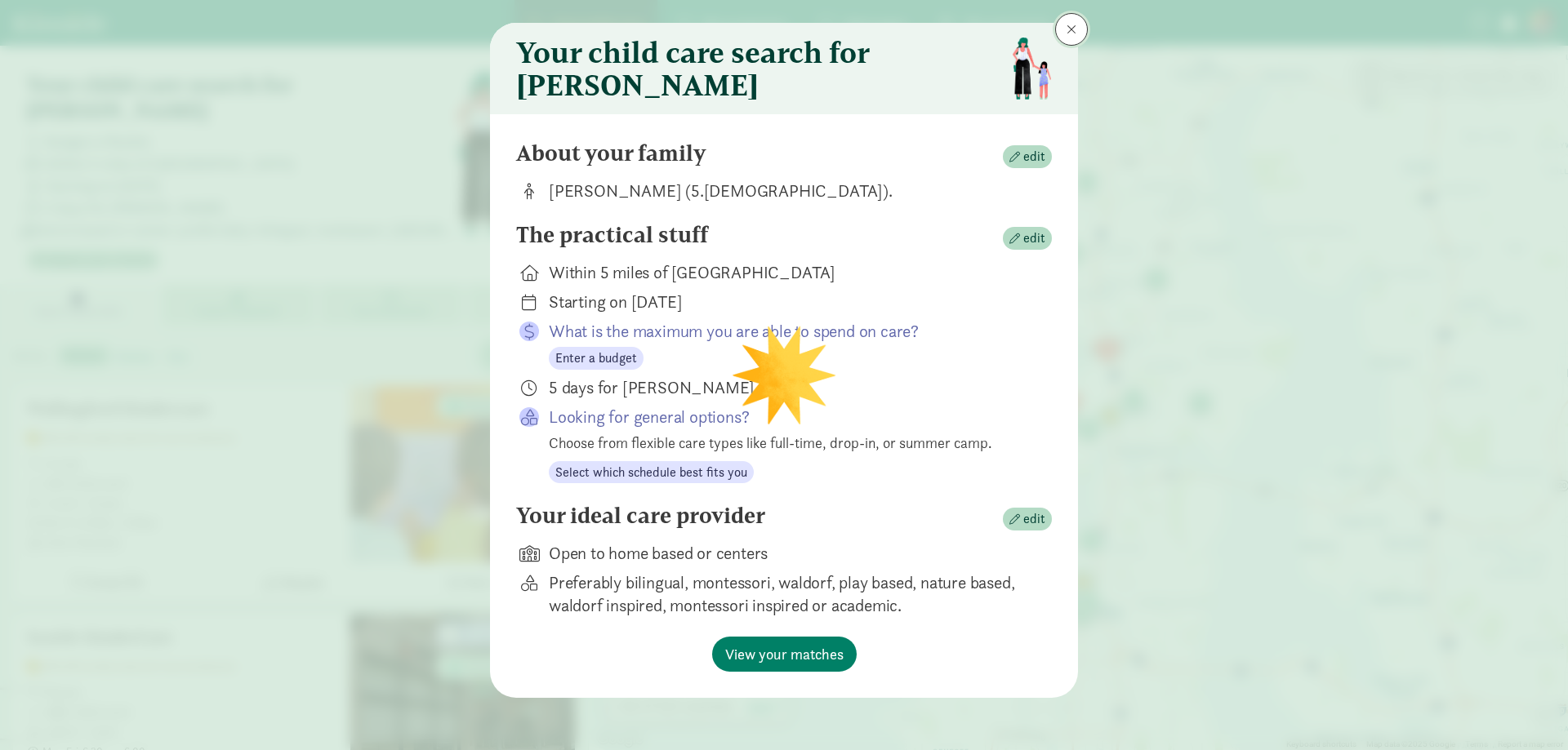
click at [1071, 23] on span at bounding box center [1071, 30] width 10 height 14
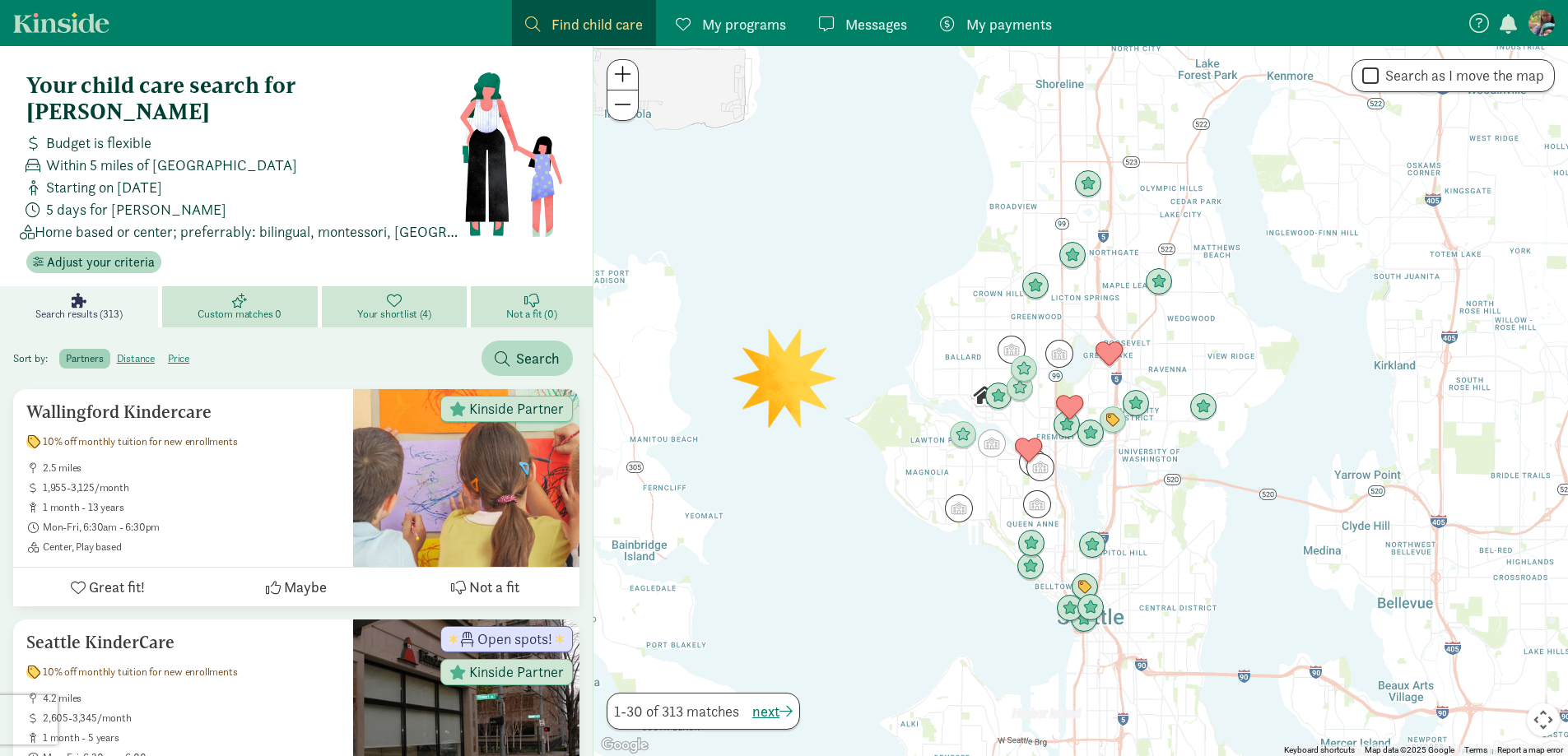
click at [1559, 11] on nav "Find child care Find My programs Programs Messages Messages My payments Pay" at bounding box center [784, 22] width 1568 height 46
click at [1551, 22] on figure at bounding box center [1541, 22] width 26 height 26
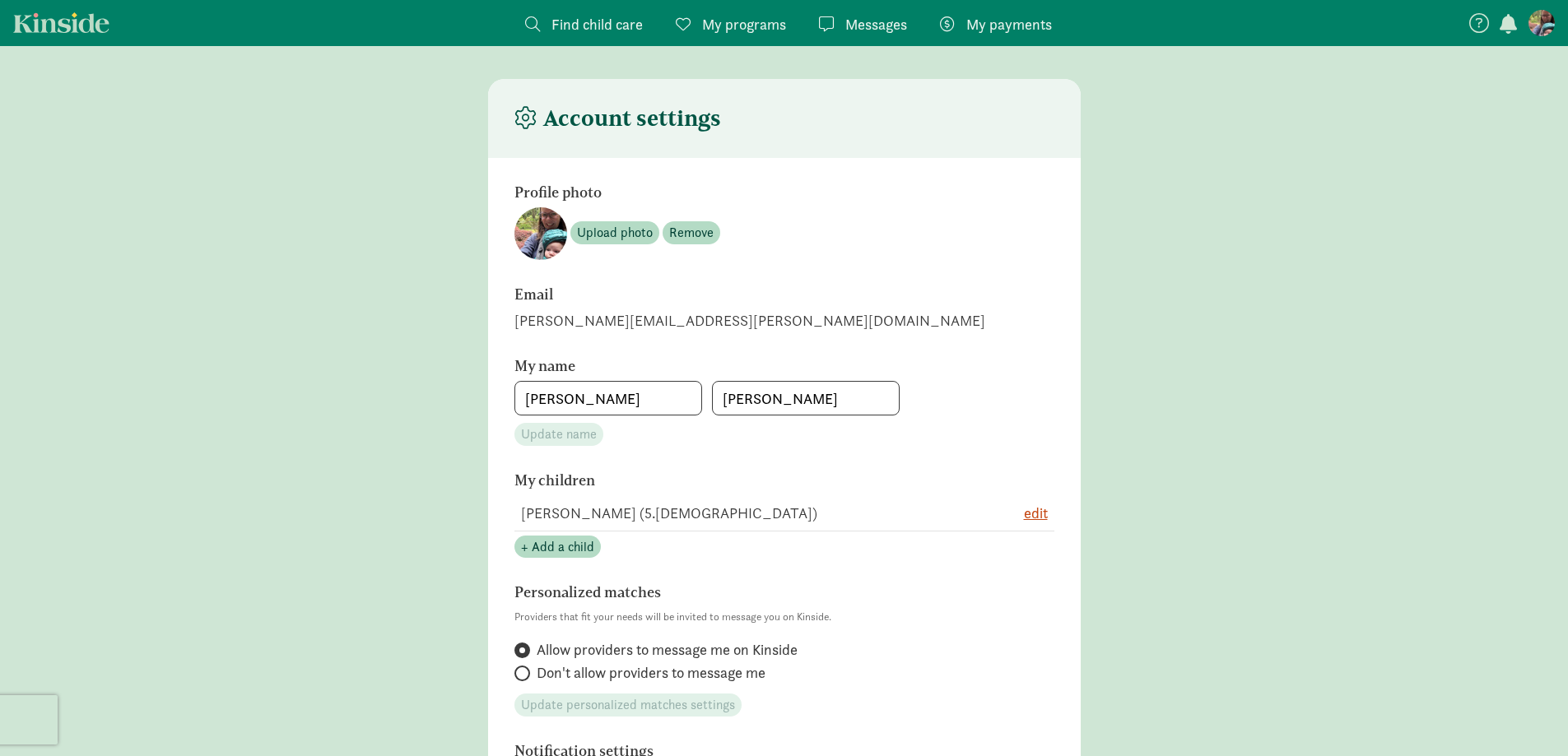
click at [1511, 19] on span "button" at bounding box center [1509, 23] width 18 height 19
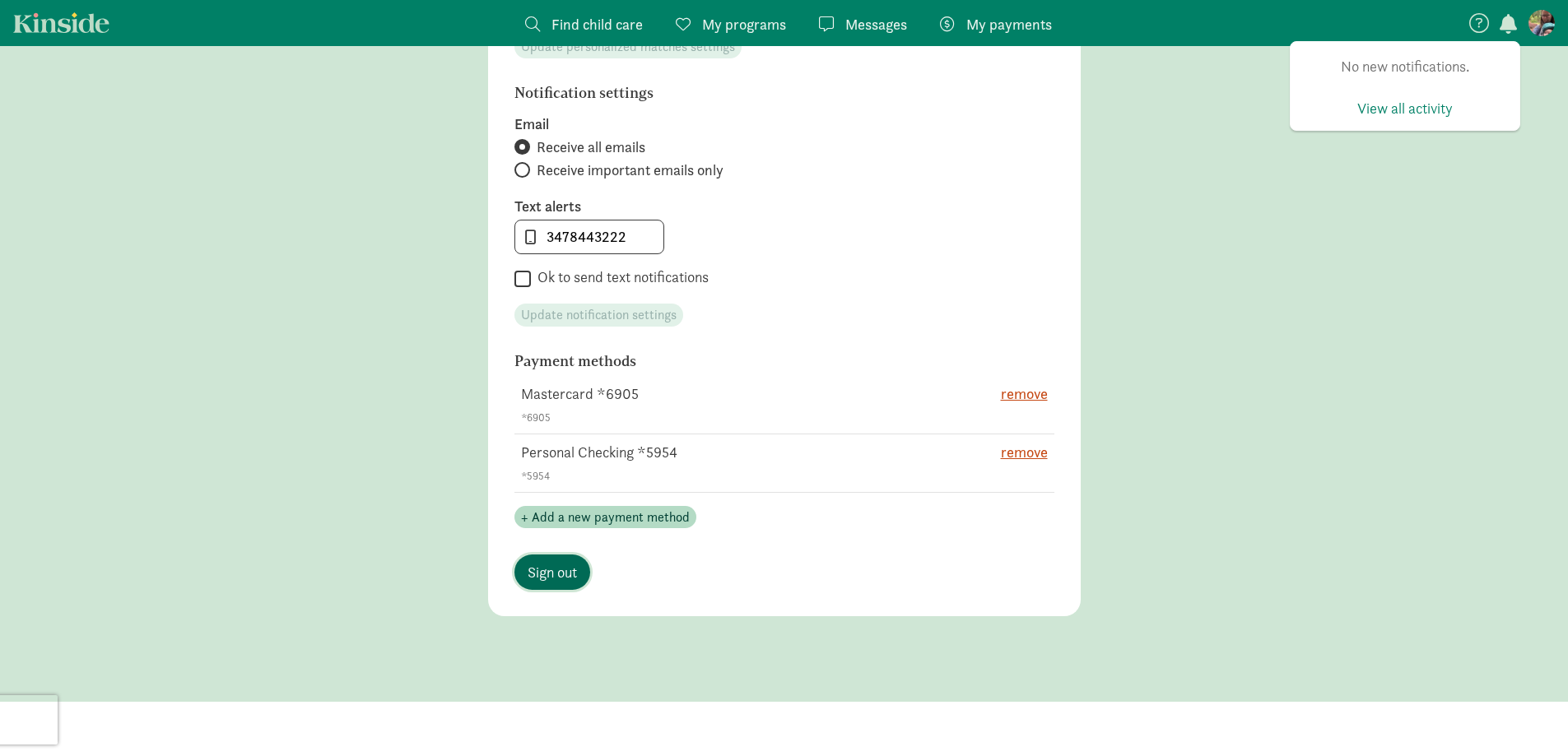
scroll to position [764, 0]
click at [543, 580] on span "Sign out" at bounding box center [552, 572] width 50 height 22
